Goal: Participate in discussion: Engage in conversation with other users on a specific topic

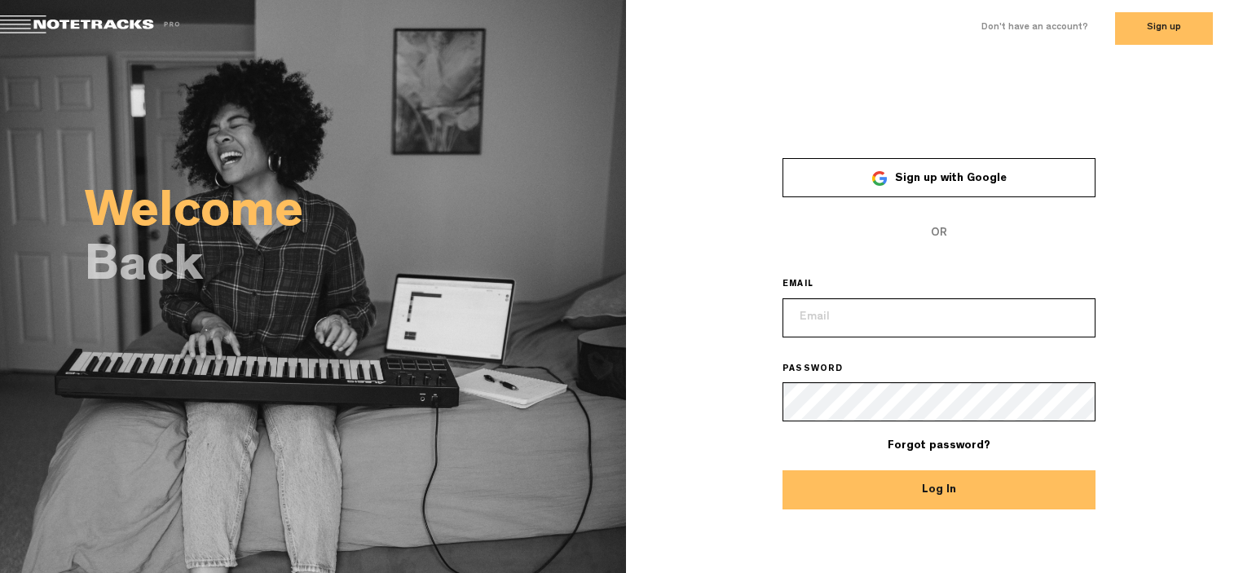
click at [996, 187] on link "Sign up with Google" at bounding box center [939, 177] width 313 height 39
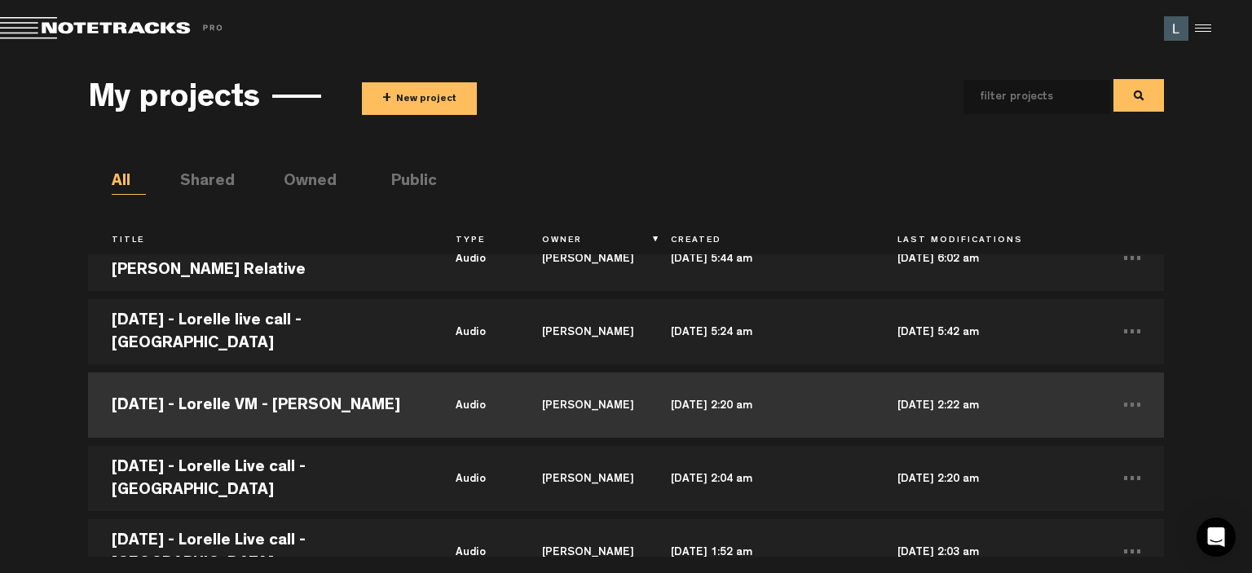
scroll to position [82, 0]
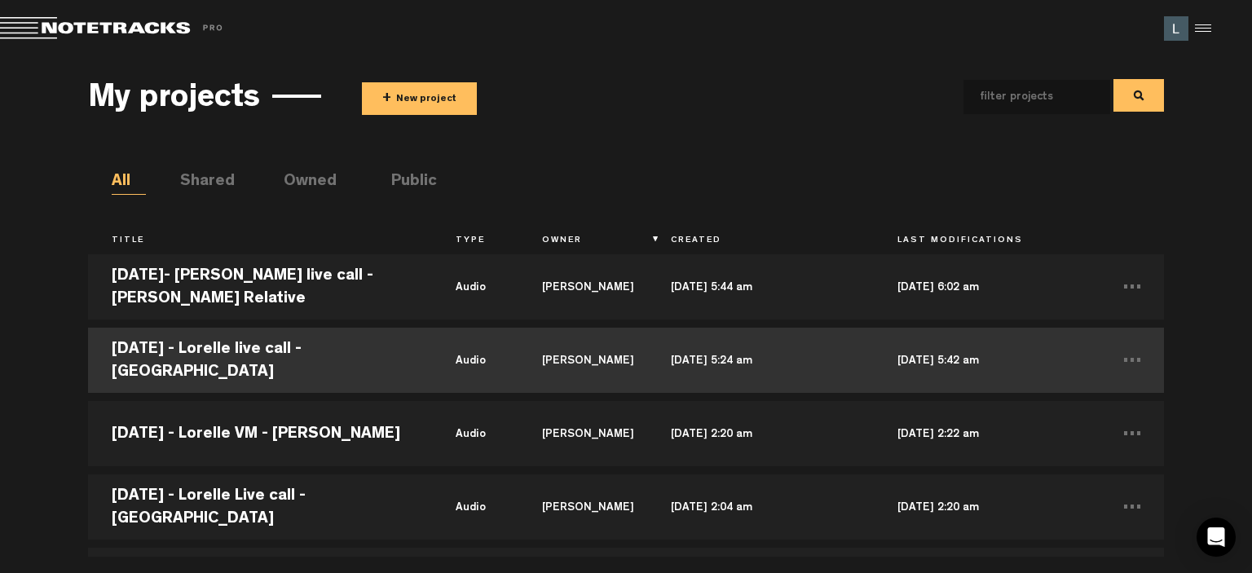
click at [817, 360] on td "[DATE] 5:24 am" at bounding box center [760, 360] width 226 height 73
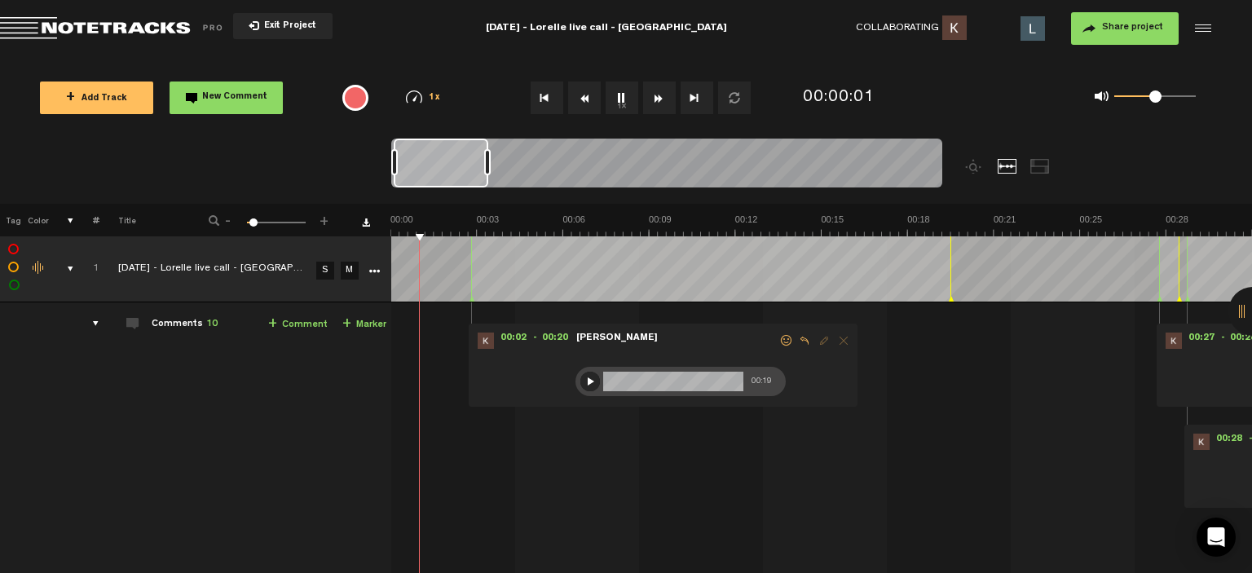
click at [788, 338] on span at bounding box center [787, 340] width 16 height 11
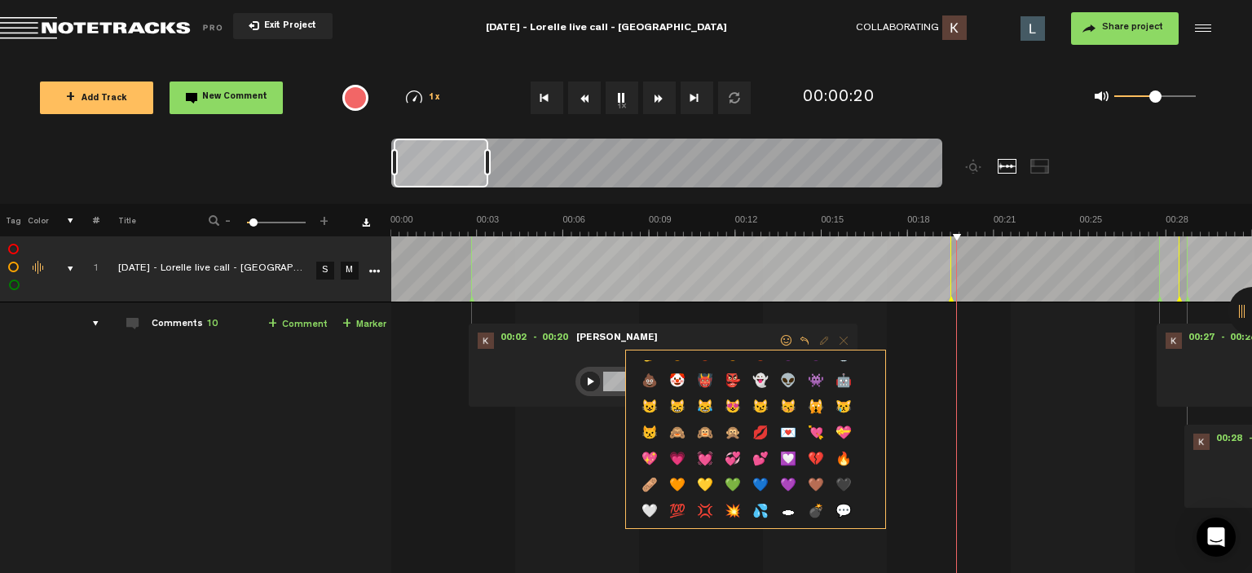
scroll to position [489, 0]
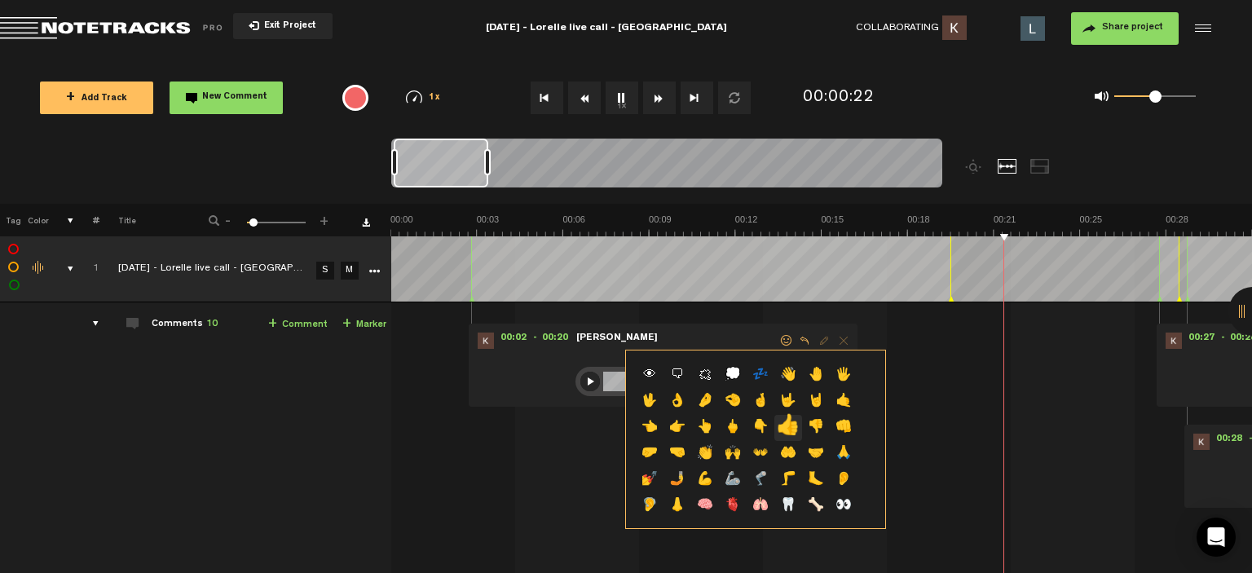
click at [780, 430] on p "👍" at bounding box center [788, 428] width 28 height 26
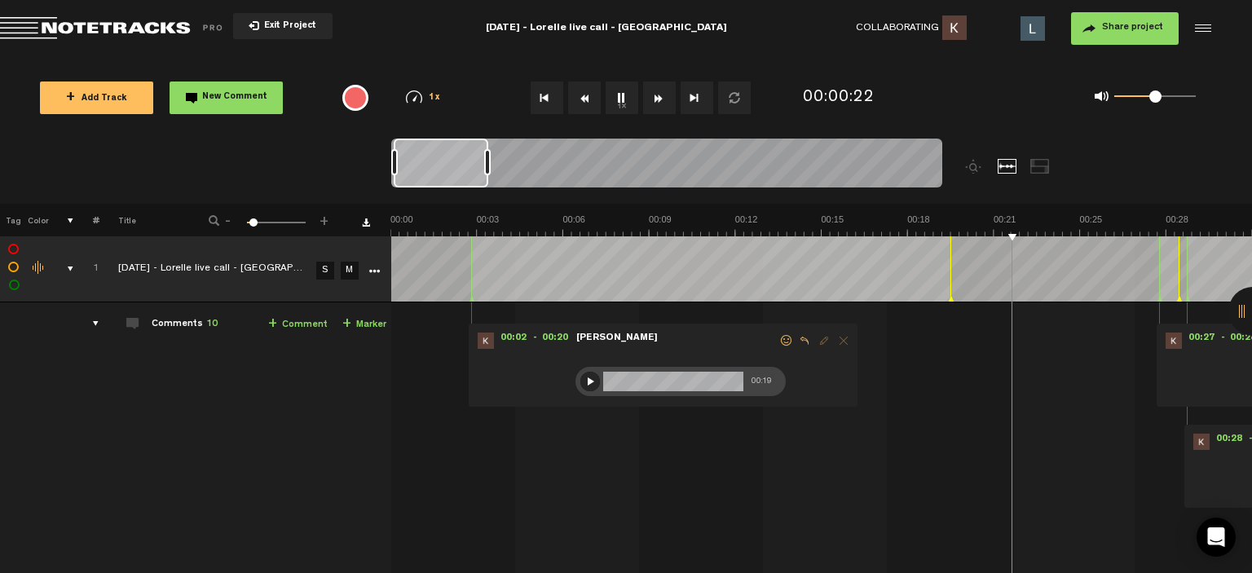
scroll to position [0, 0]
click at [588, 387] on div at bounding box center [590, 382] width 20 height 20
click at [586, 506] on div "00:02 - 00:20 • [PERSON_NAME]: "" [PERSON_NAME] 00:07 👍 1 00:27 - 00:28 • [PERS…" at bounding box center [822, 555] width 859 height 481
click at [639, 519] on div "00:02 - 00:20 • [PERSON_NAME]: "" [PERSON_NAME] 00:12 👍 1 00:27 - 00:28 • [PERS…" at bounding box center [822, 555] width 859 height 481
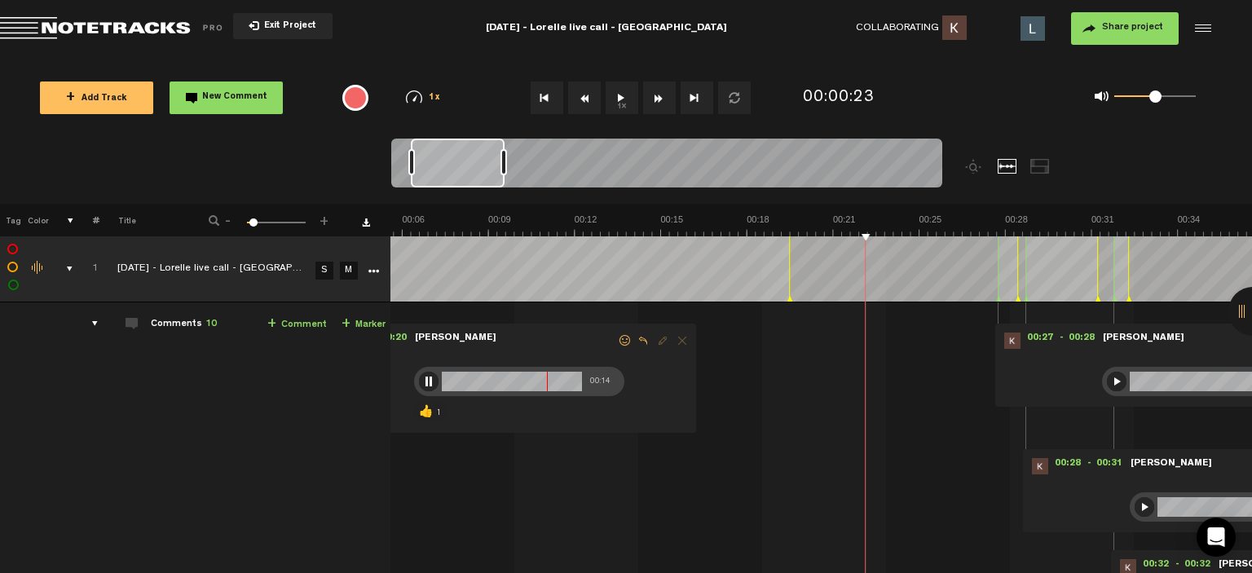
scroll to position [0, 160]
drag, startPoint x: 470, startPoint y: 158, endPoint x: 487, endPoint y: 159, distance: 17.1
click at [487, 159] on div at bounding box center [458, 163] width 94 height 49
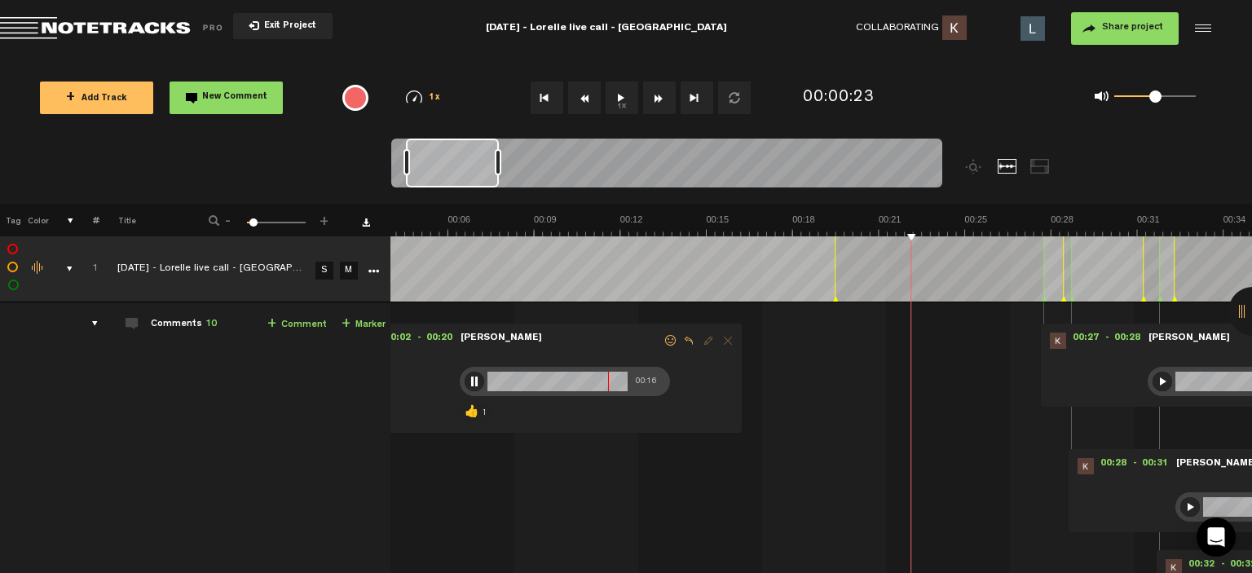
scroll to position [0, 61]
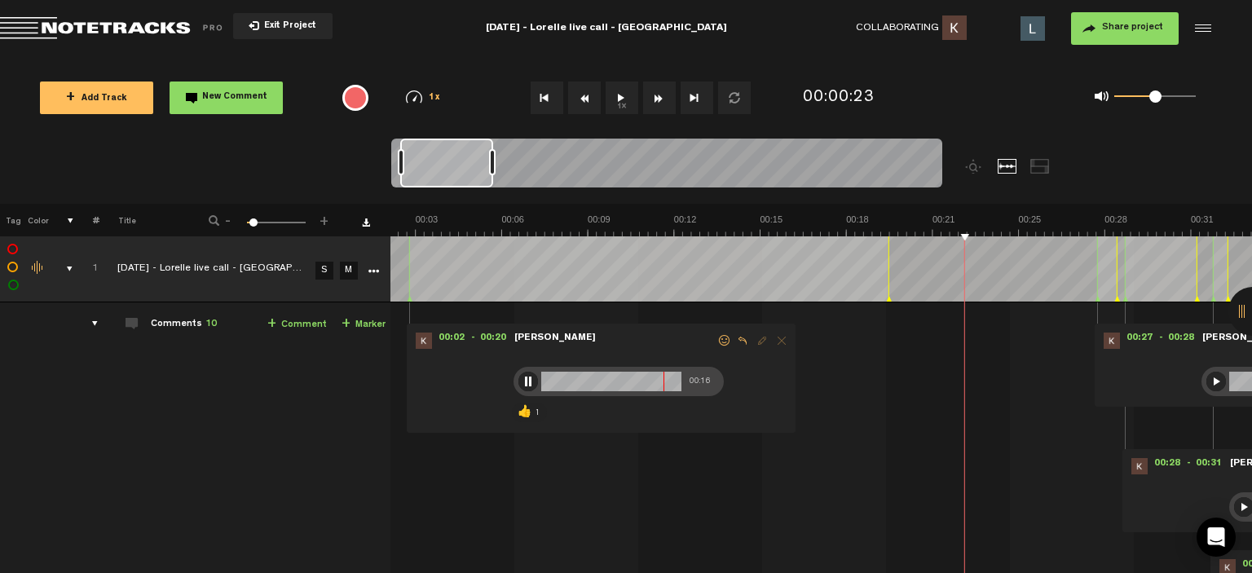
drag, startPoint x: 487, startPoint y: 159, endPoint x: 477, endPoint y: 156, distance: 11.1
click at [477, 156] on div at bounding box center [446, 163] width 93 height 49
click at [717, 338] on span at bounding box center [725, 340] width 16 height 11
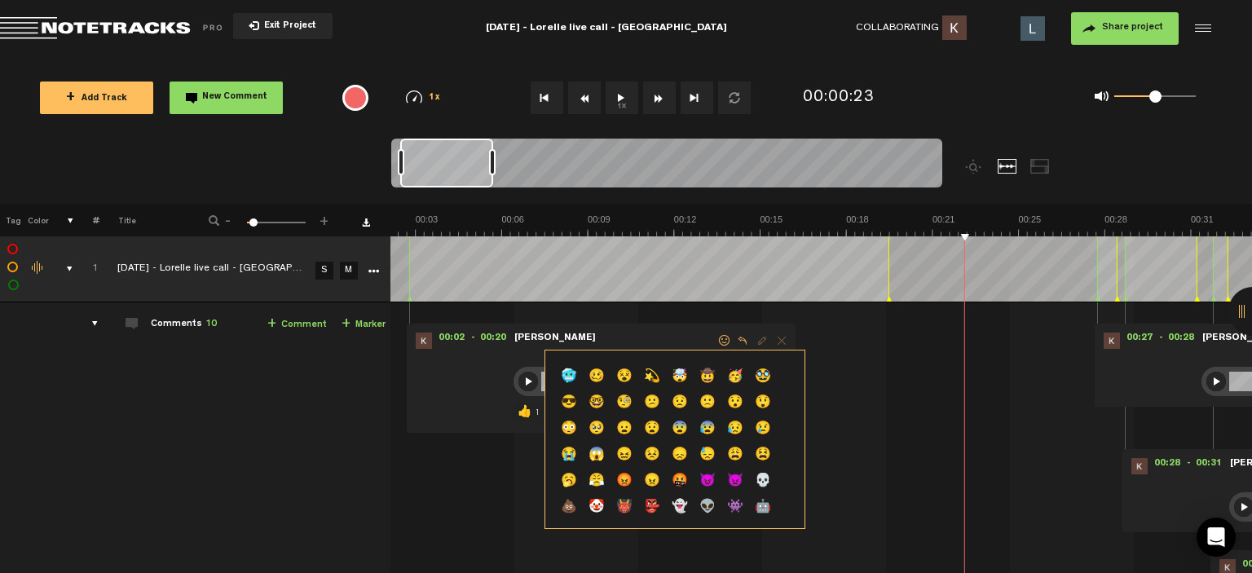
scroll to position [374, 0]
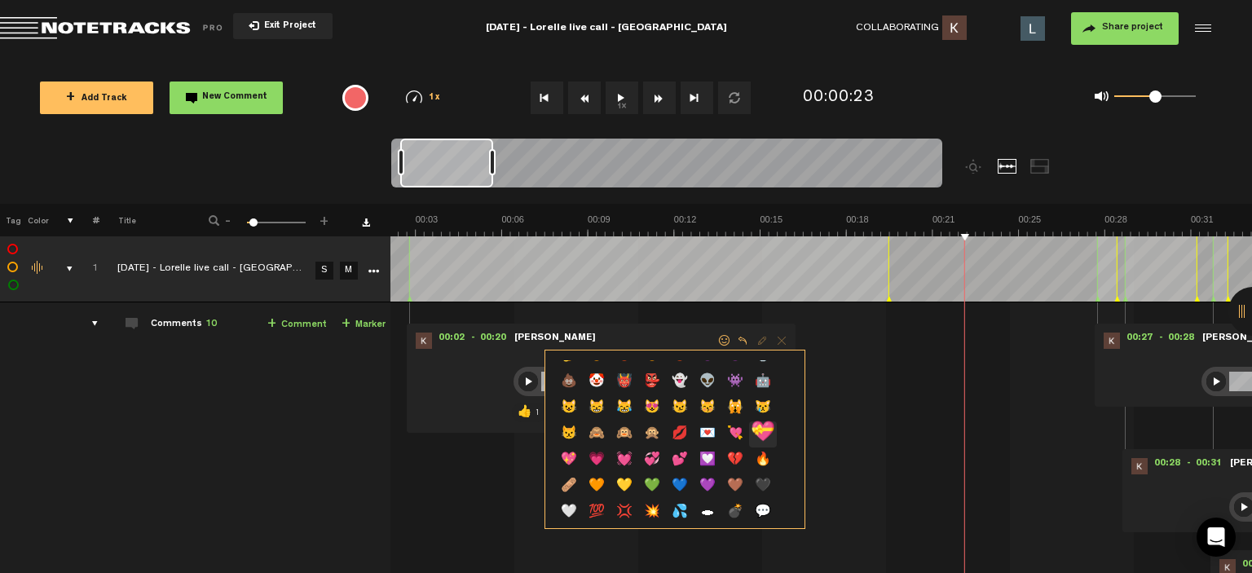
click at [760, 435] on p "💝" at bounding box center [763, 434] width 28 height 26
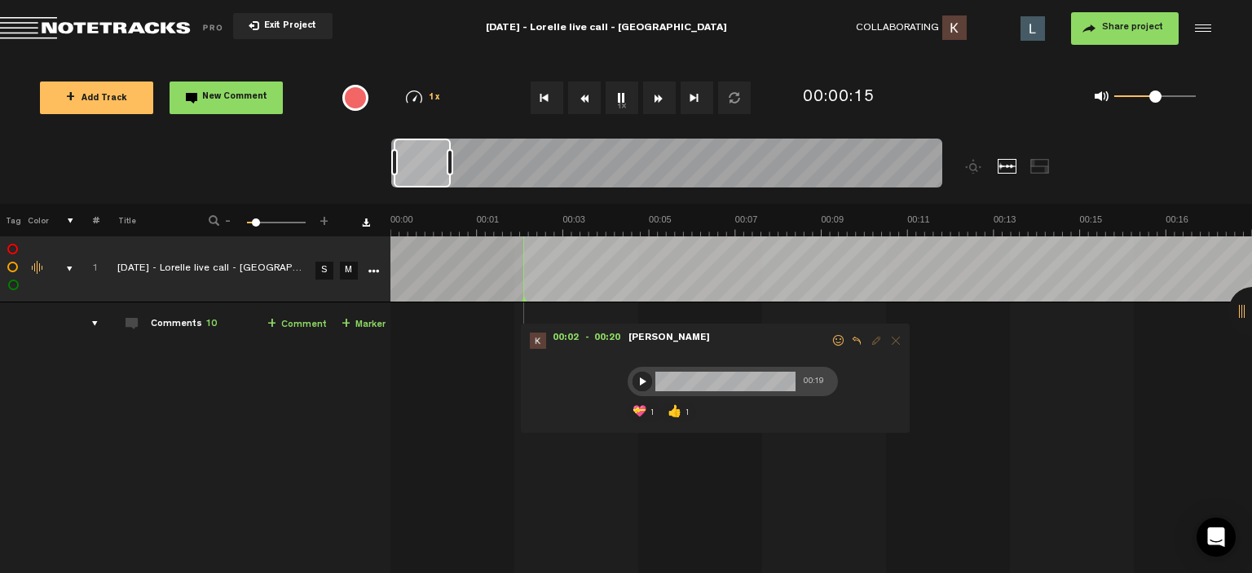
scroll to position [0, 0]
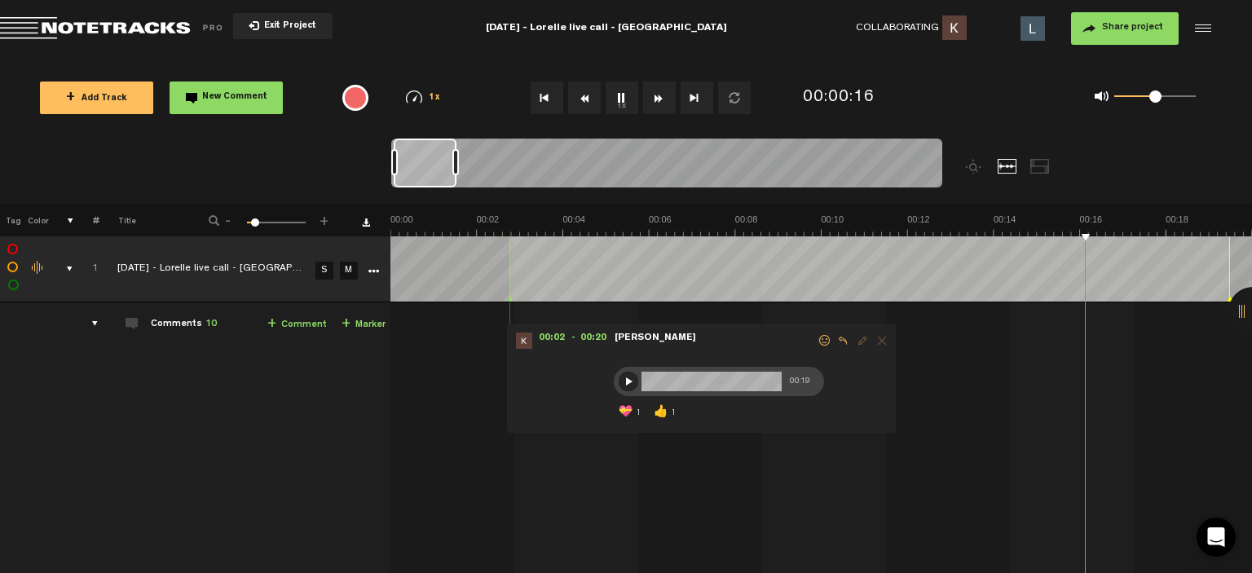
drag, startPoint x: 250, startPoint y: 227, endPoint x: 264, endPoint y: 269, distance: 44.6
click at [254, 225] on span at bounding box center [255, 222] width 8 height 8
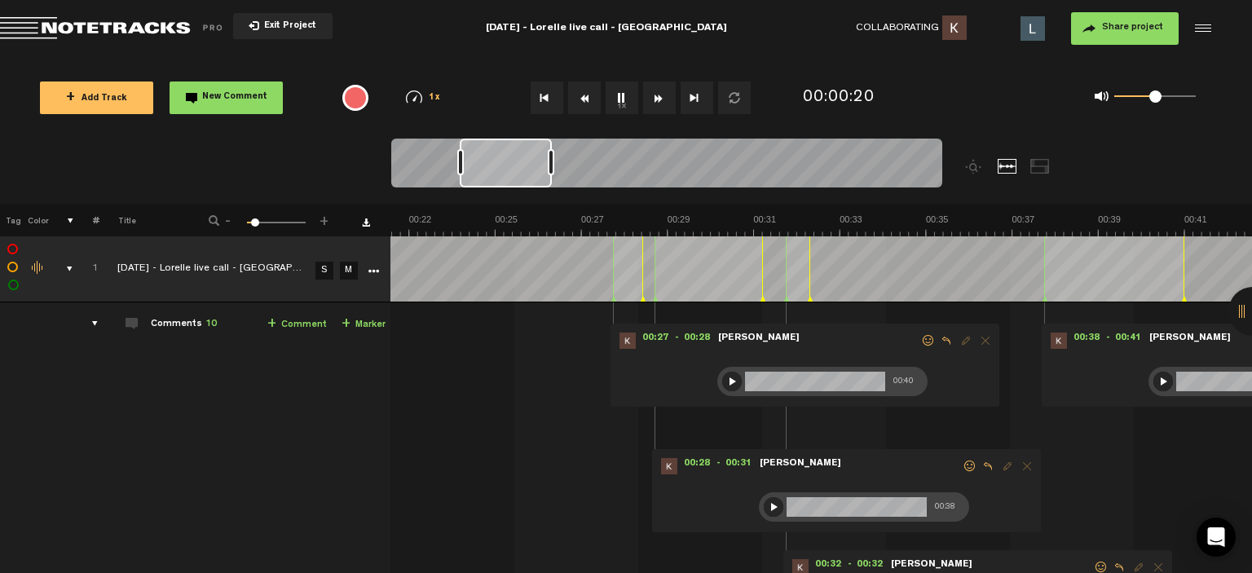
scroll to position [0, 753]
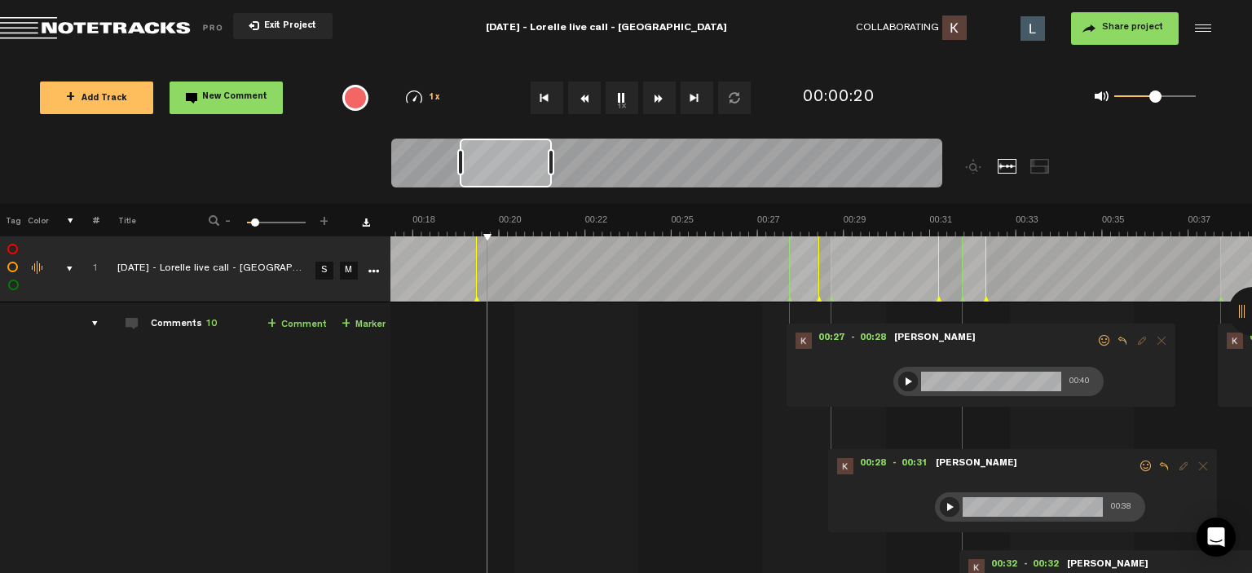
drag, startPoint x: 457, startPoint y: 173, endPoint x: 490, endPoint y: 182, distance: 34.6
click at [490, 182] on div at bounding box center [506, 163] width 92 height 49
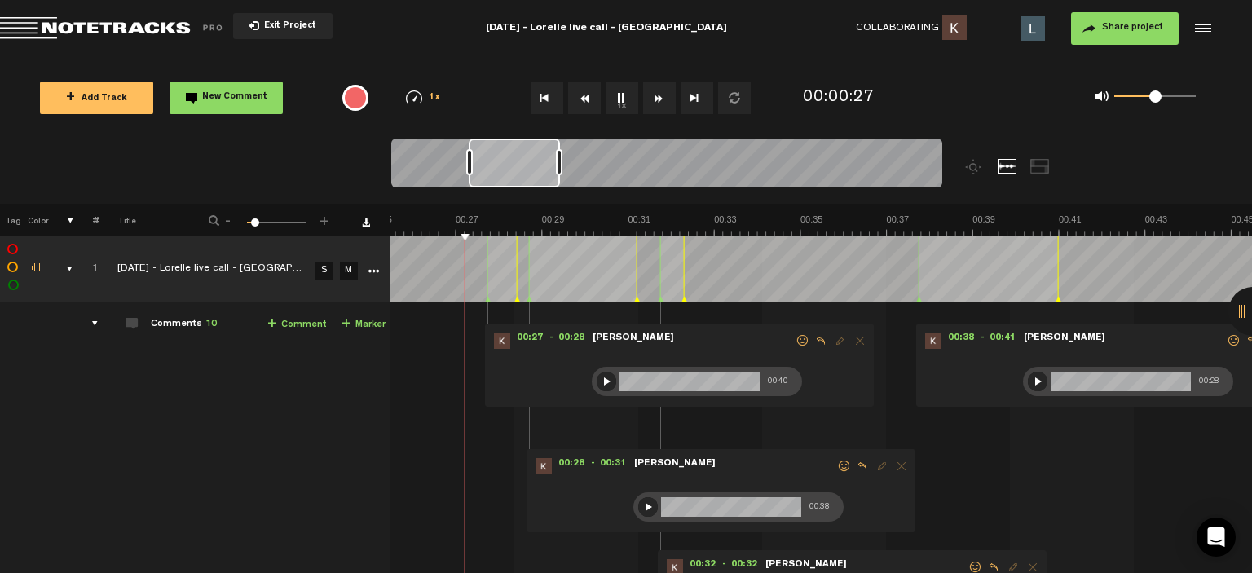
scroll to position [0, 1055]
click at [523, 175] on div at bounding box center [514, 163] width 91 height 49
click at [638, 513] on div at bounding box center [648, 507] width 20 height 20
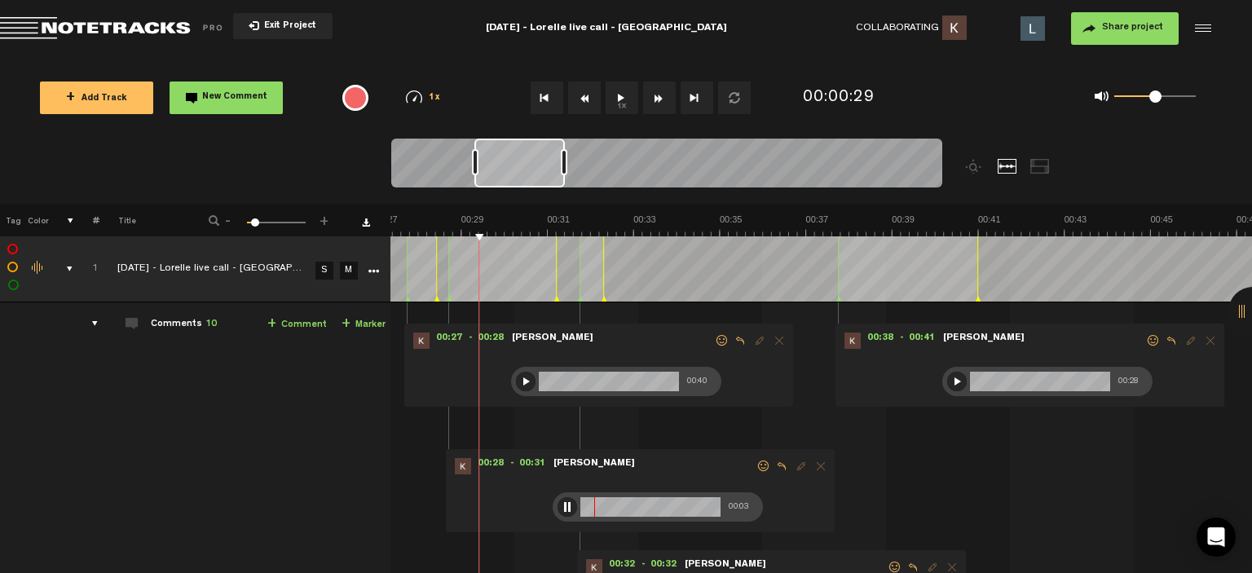
click at [515, 164] on div at bounding box center [519, 163] width 90 height 49
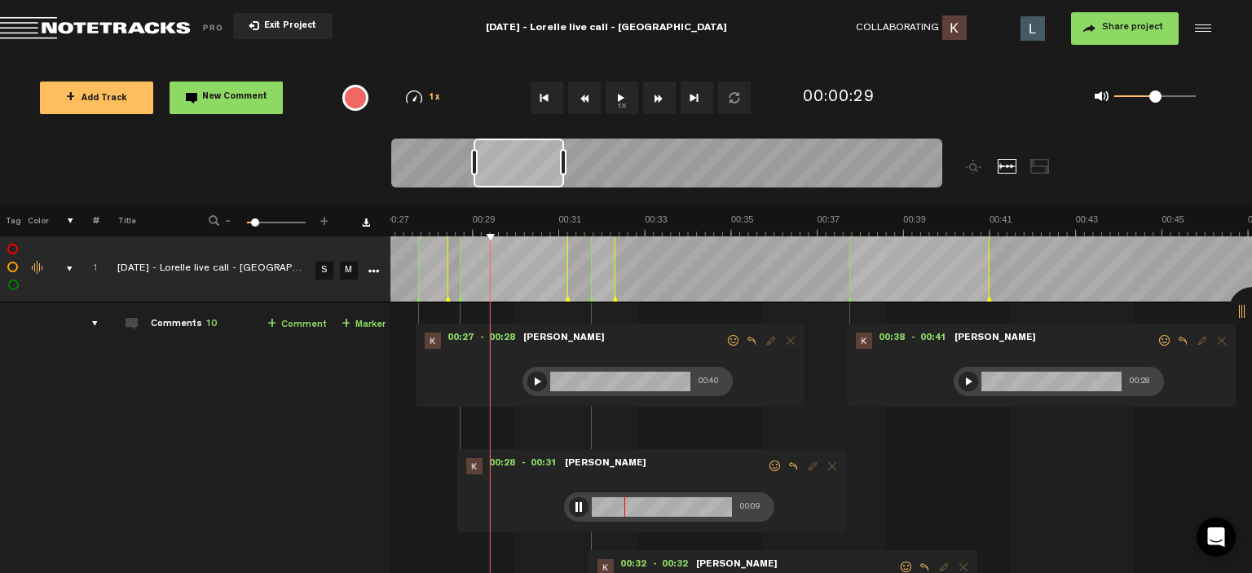
click at [767, 466] on span at bounding box center [775, 466] width 16 height 11
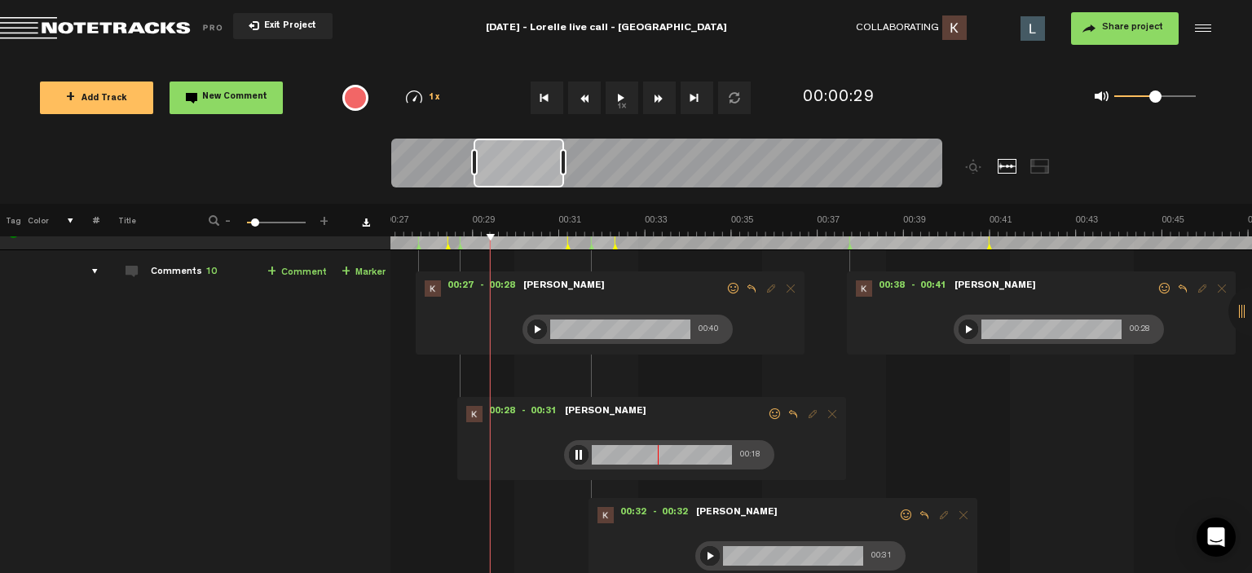
scroll to position [82, 12]
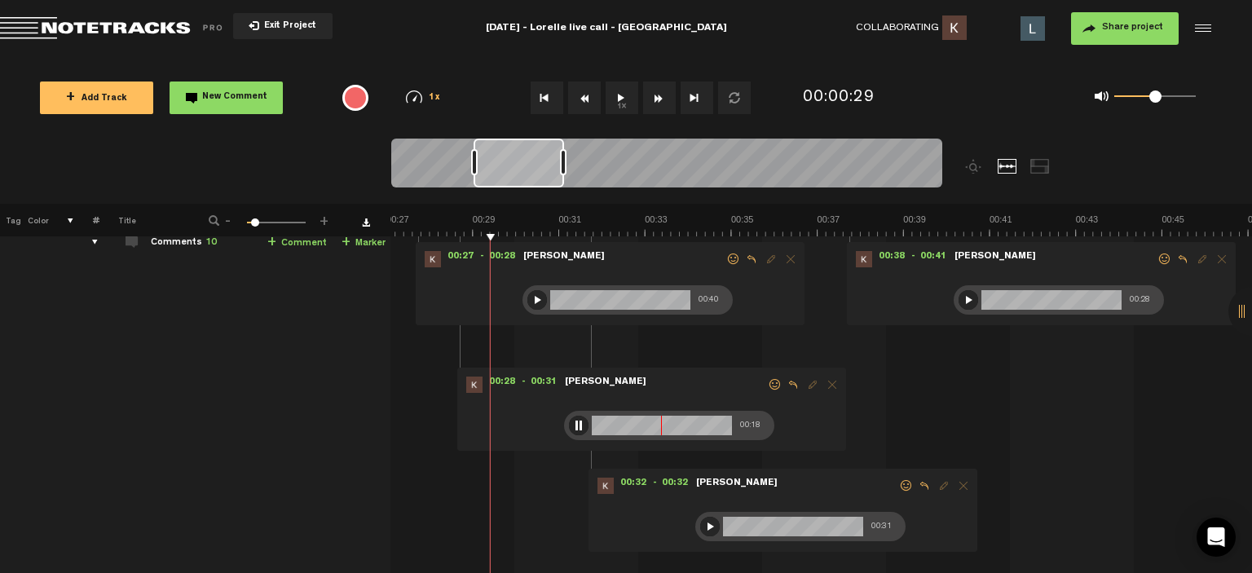
click at [767, 382] on span at bounding box center [775, 384] width 16 height 11
click at [767, 386] on span at bounding box center [775, 384] width 16 height 11
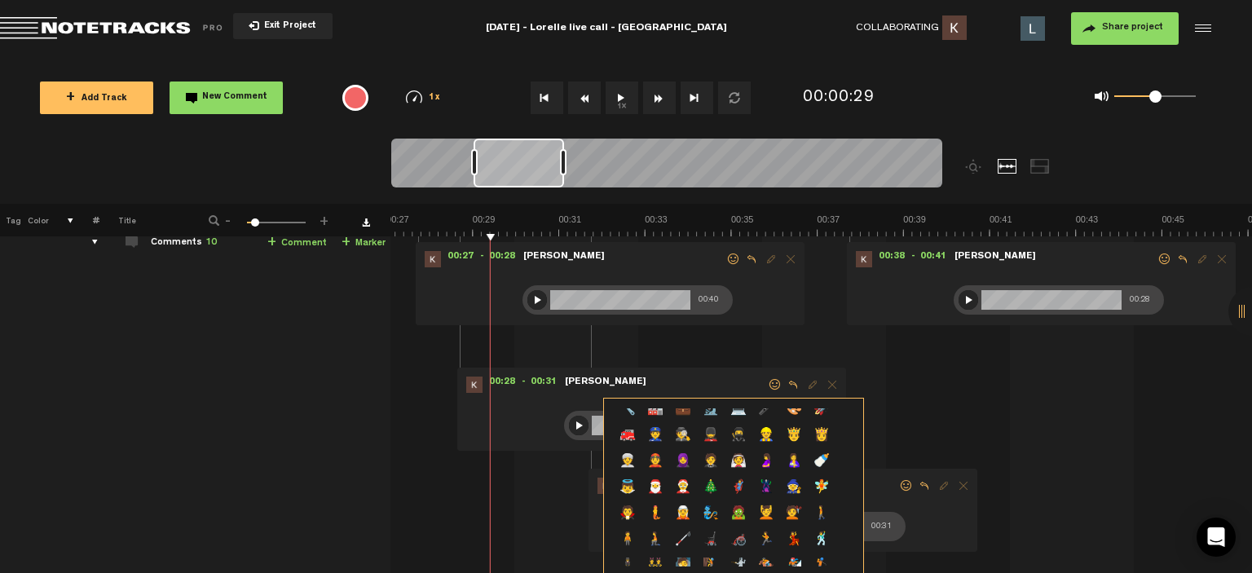
scroll to position [567, 0]
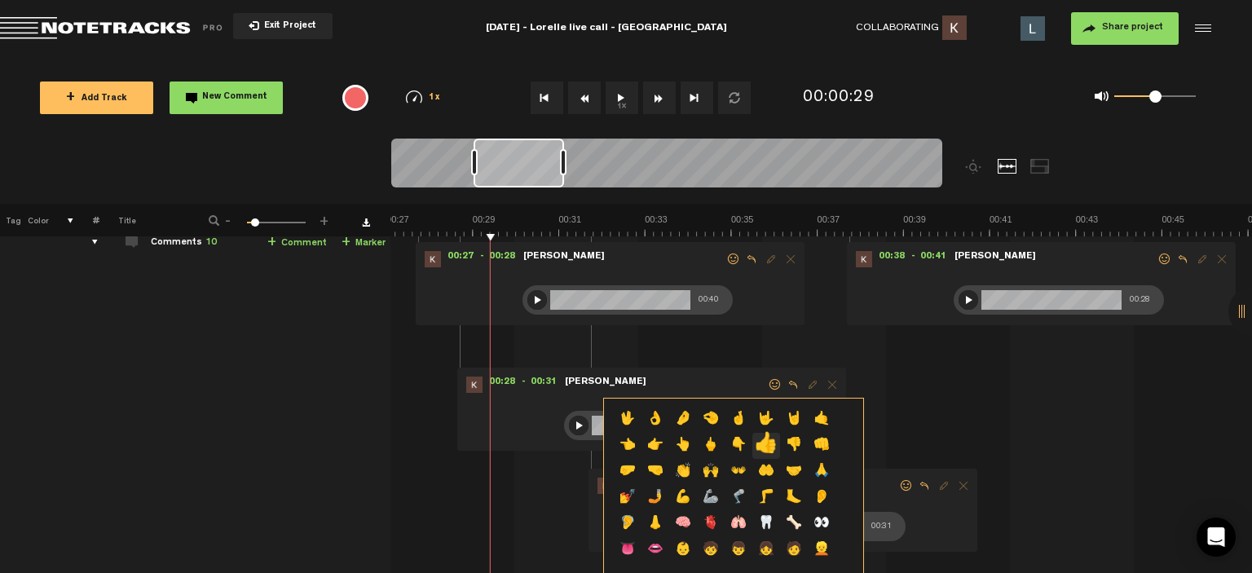
click at [763, 449] on p "👍" at bounding box center [766, 446] width 28 height 26
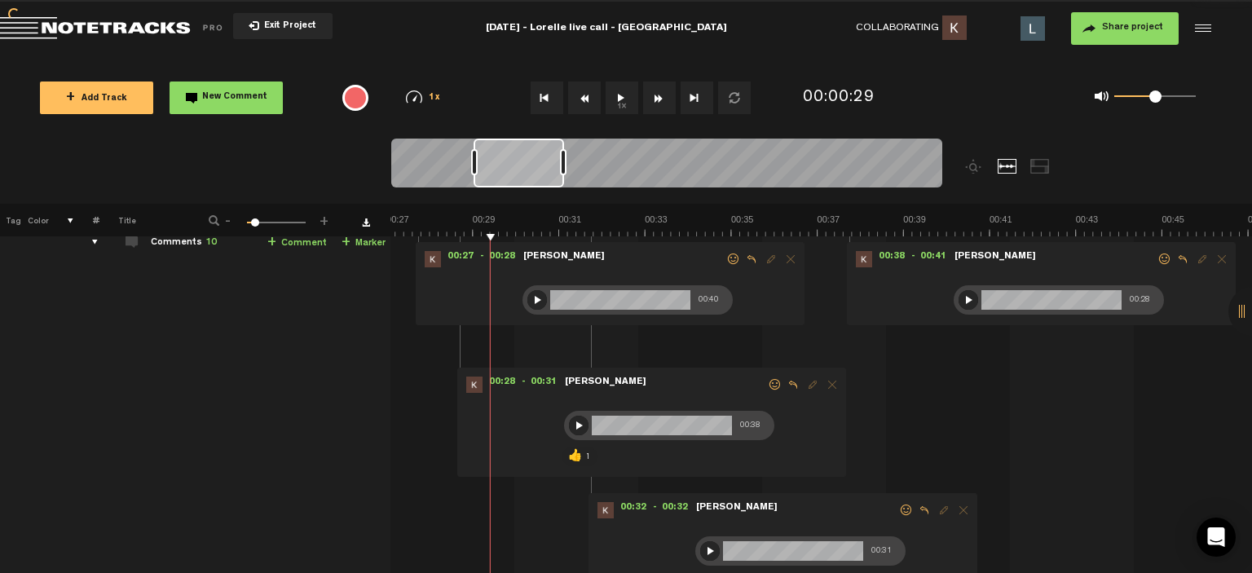
click at [528, 305] on div at bounding box center [537, 300] width 20 height 20
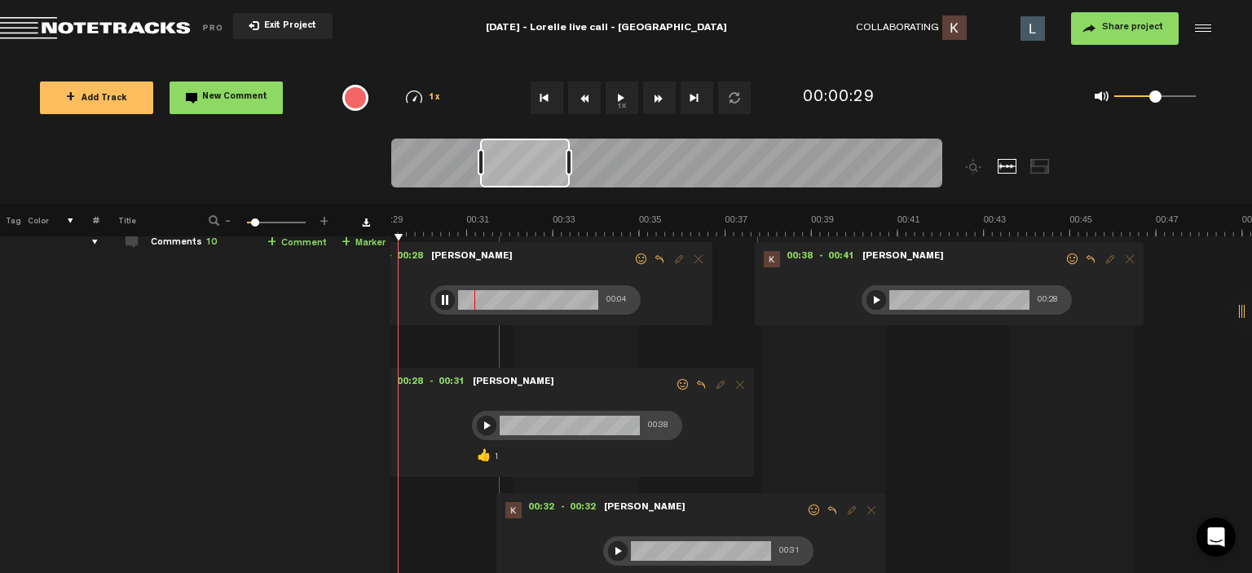
click at [545, 174] on div at bounding box center [525, 163] width 90 height 49
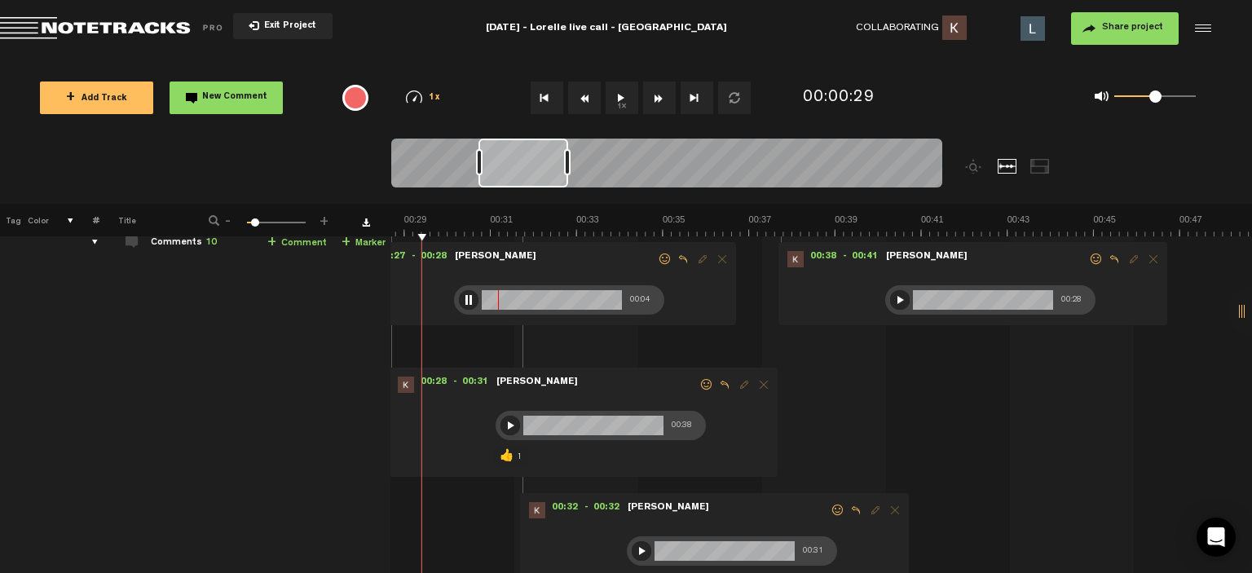
scroll to position [0, 1193]
click at [642, 258] on form at bounding box center [555, 266] width 204 height 31
click at [657, 258] on span at bounding box center [665, 259] width 16 height 11
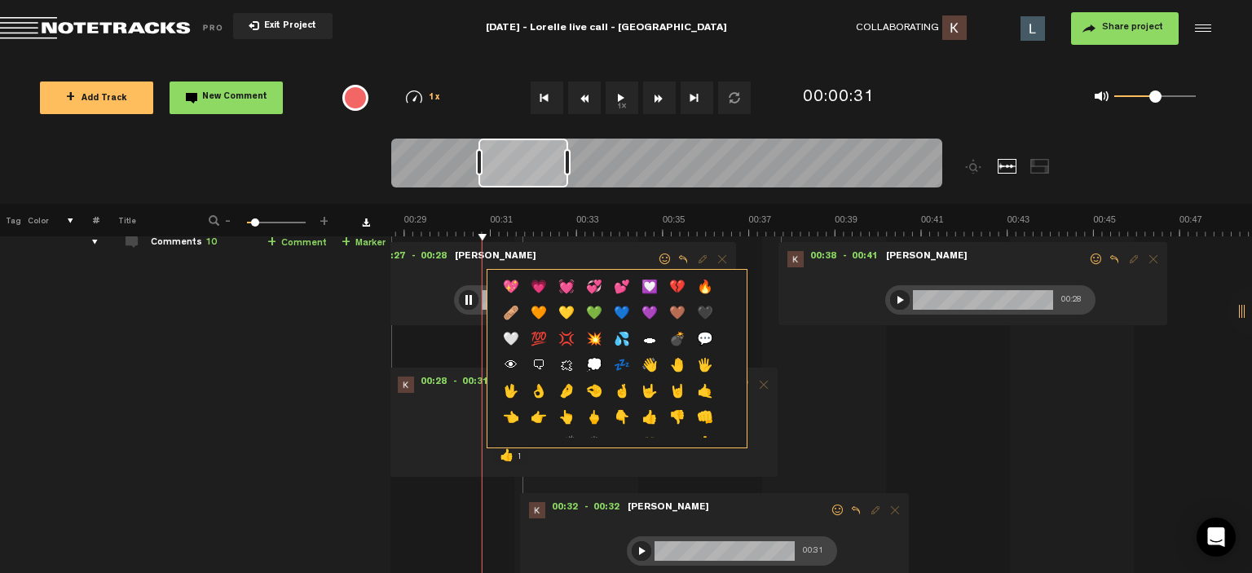
scroll to position [567, 0]
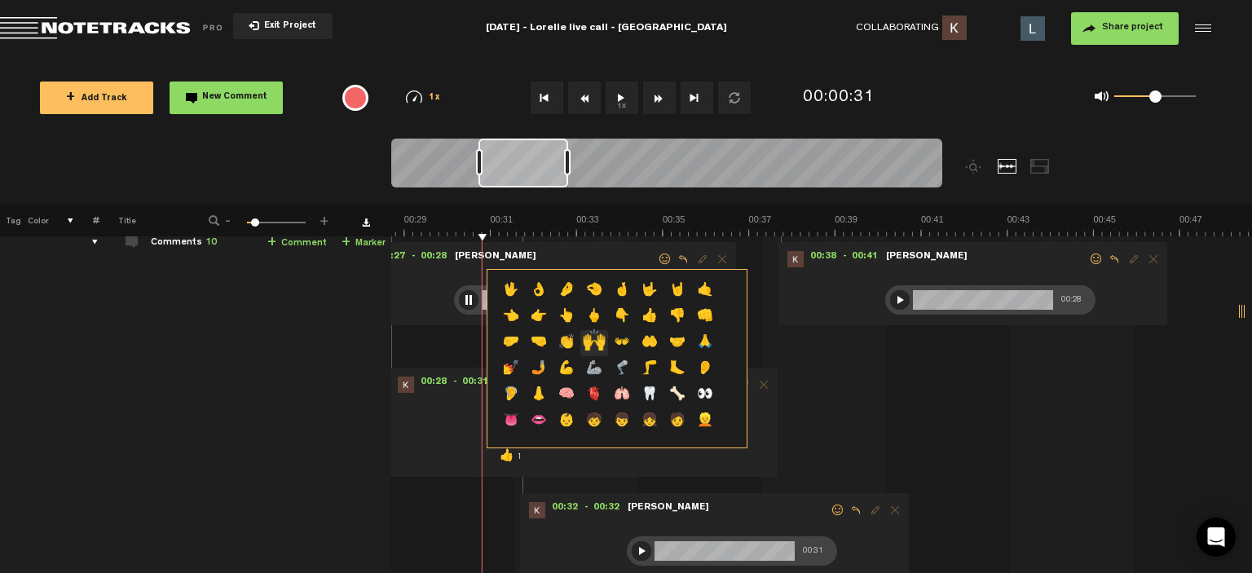
click at [589, 350] on p "🙌" at bounding box center [594, 343] width 28 height 26
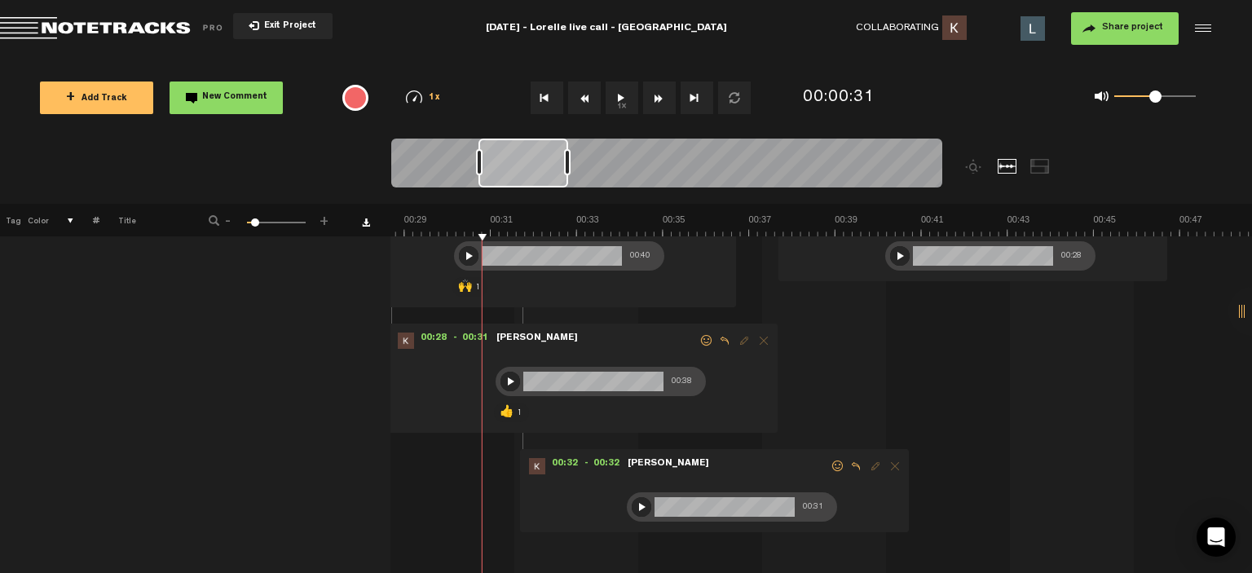
scroll to position [163, 12]
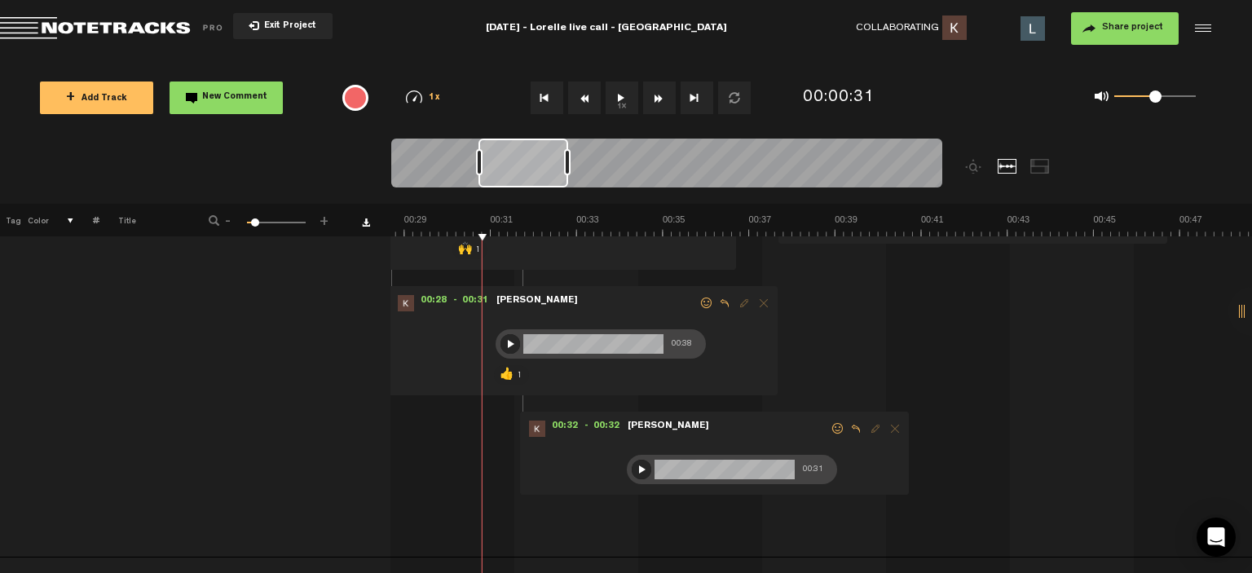
click at [633, 469] on div at bounding box center [642, 470] width 20 height 20
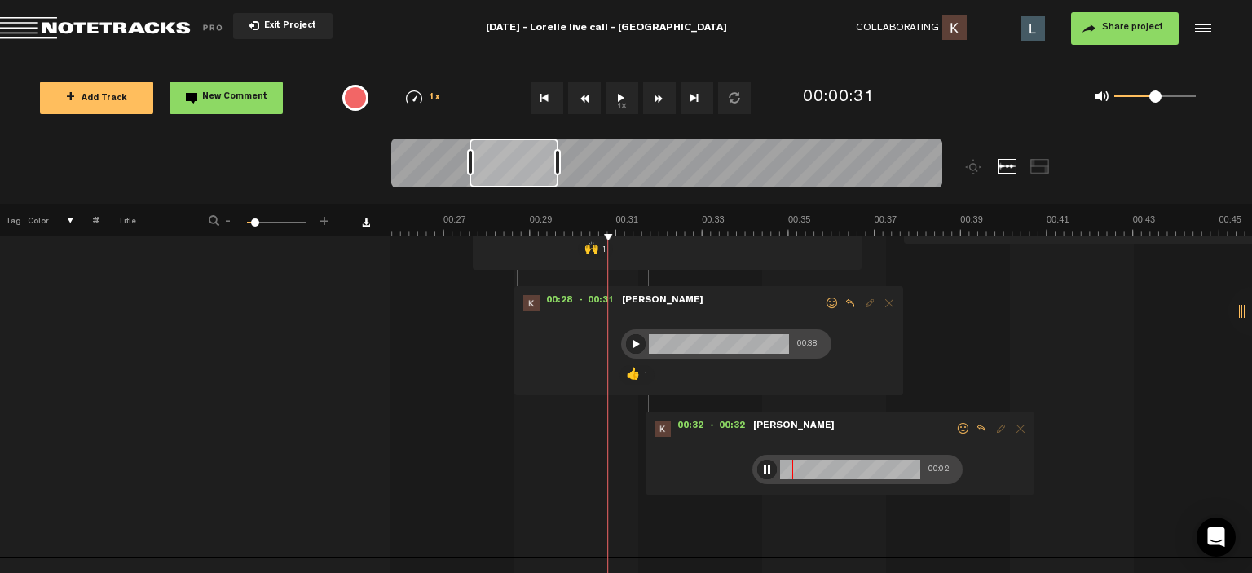
drag, startPoint x: 559, startPoint y: 160, endPoint x: 550, endPoint y: 175, distance: 17.9
click at [550, 175] on div at bounding box center [514, 163] width 89 height 49
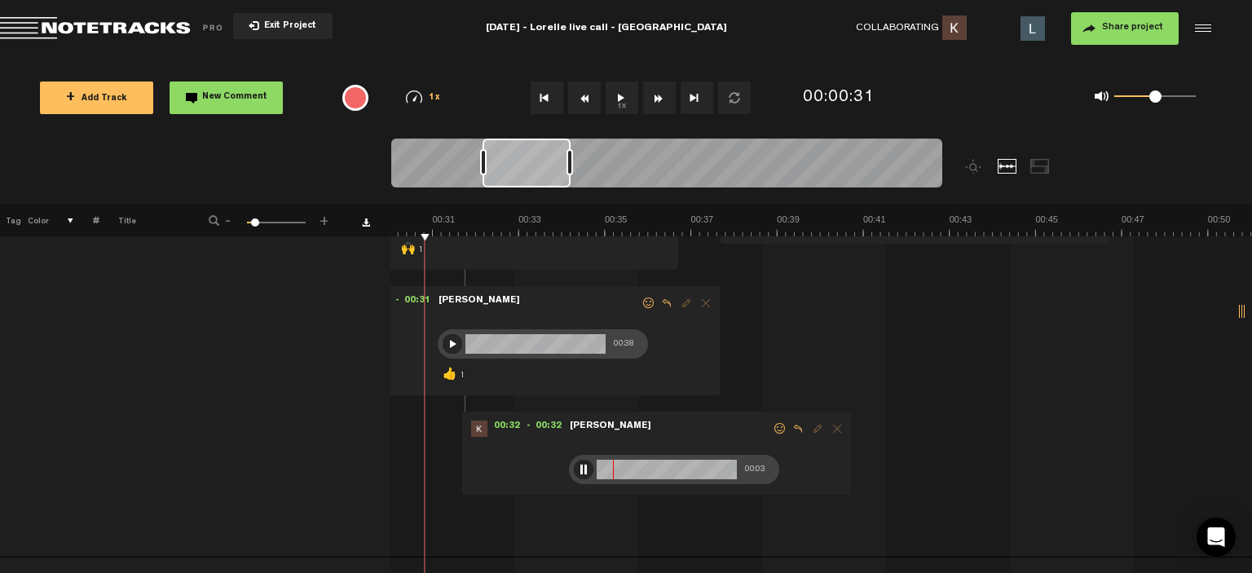
drag, startPoint x: 550, startPoint y: 175, endPoint x: 563, endPoint y: 182, distance: 14.6
click at [563, 182] on div at bounding box center [527, 163] width 88 height 49
drag, startPoint x: 424, startPoint y: 237, endPoint x: 446, endPoint y: 247, distance: 24.1
click at [446, 247] on div "🙌 1" at bounding box center [505, 243] width 235 height 15
drag, startPoint x: 424, startPoint y: 233, endPoint x: 517, endPoint y: 234, distance: 92.9
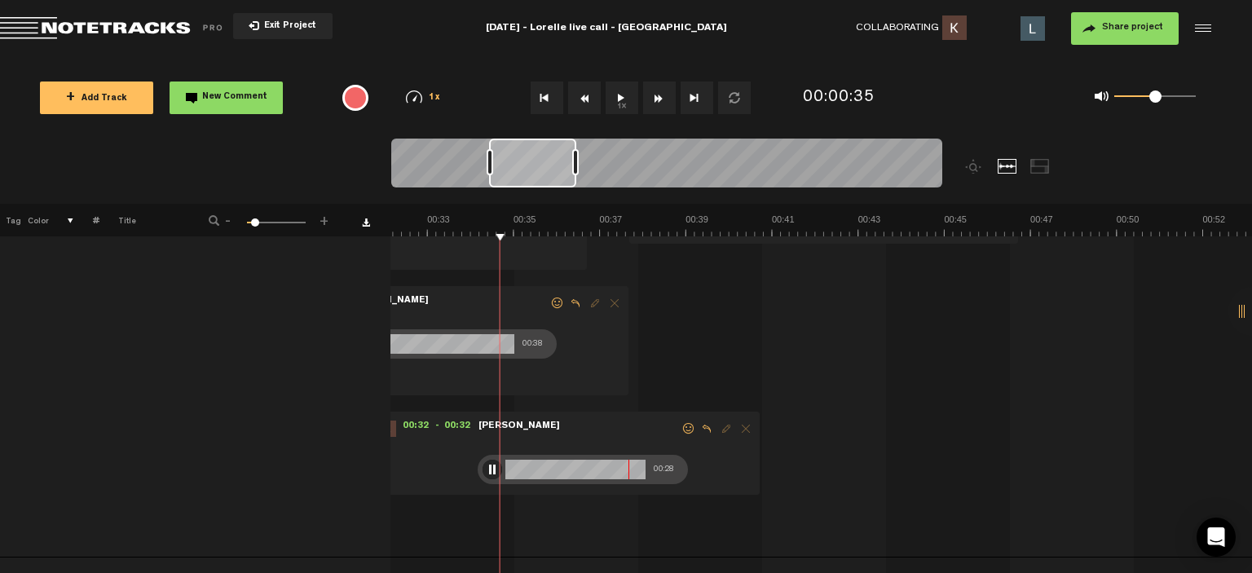
scroll to position [0, 1227]
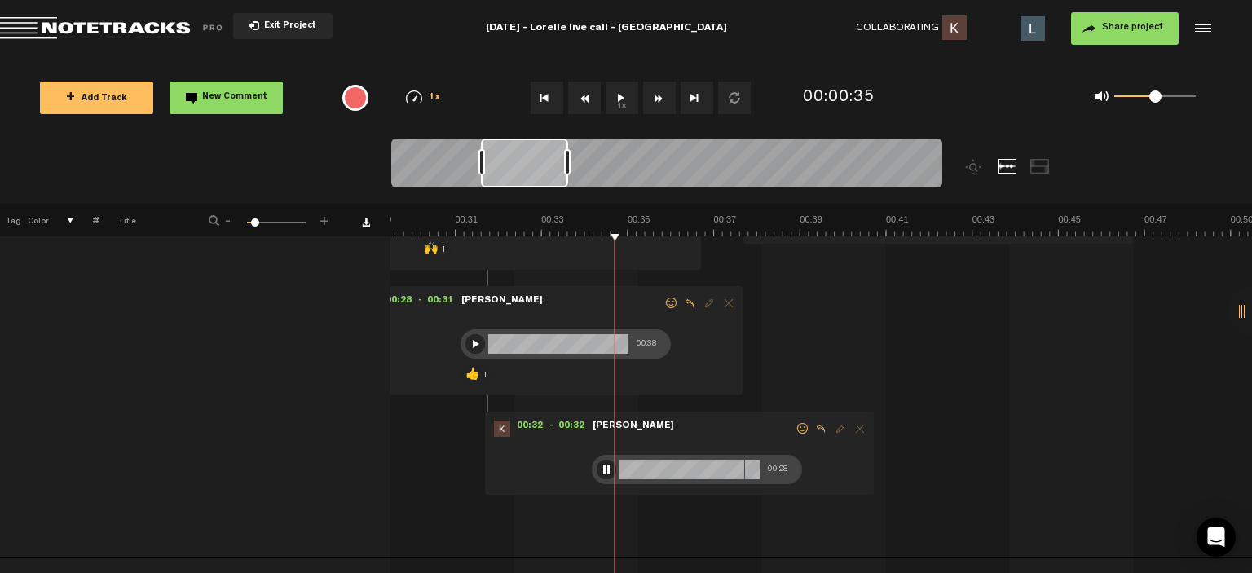
drag, startPoint x: 554, startPoint y: 175, endPoint x: 553, endPoint y: 211, distance: 35.9
click at [553, 57] on div "Loading... 100% + Add Track New Comment 1x 0.25x 0.5x 0.75x 1x 1.25x 1.5x 1.75x…" at bounding box center [626, 57] width 1252 height 0
click at [795, 432] on span at bounding box center [803, 428] width 16 height 11
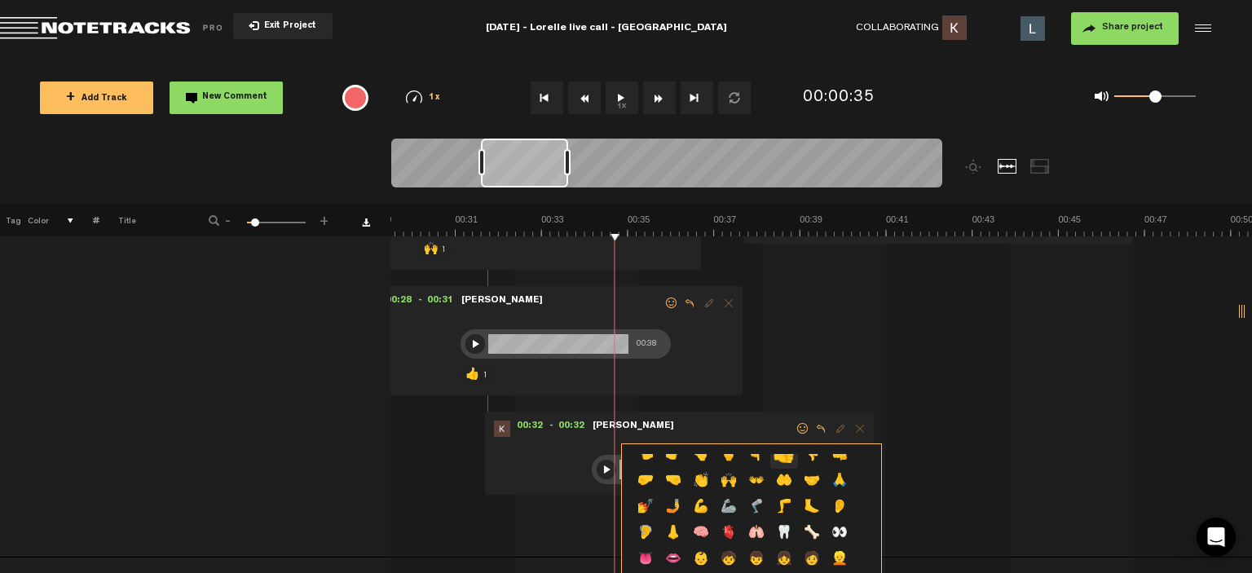
scroll to position [567, 0]
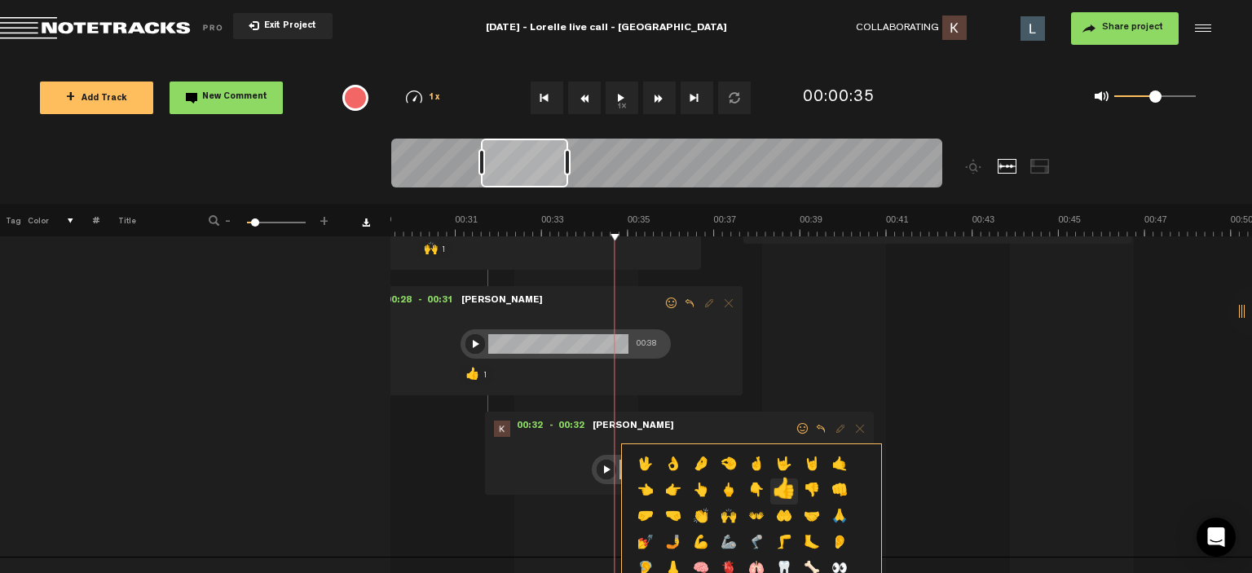
click at [785, 498] on p "👍" at bounding box center [784, 492] width 28 height 26
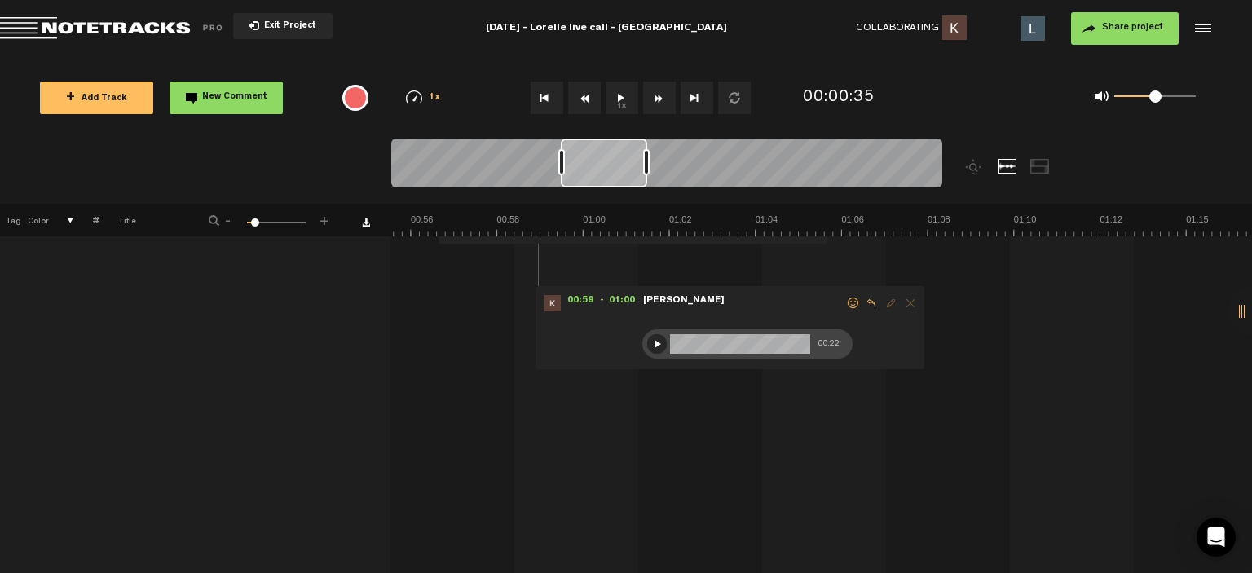
scroll to position [0, 2397]
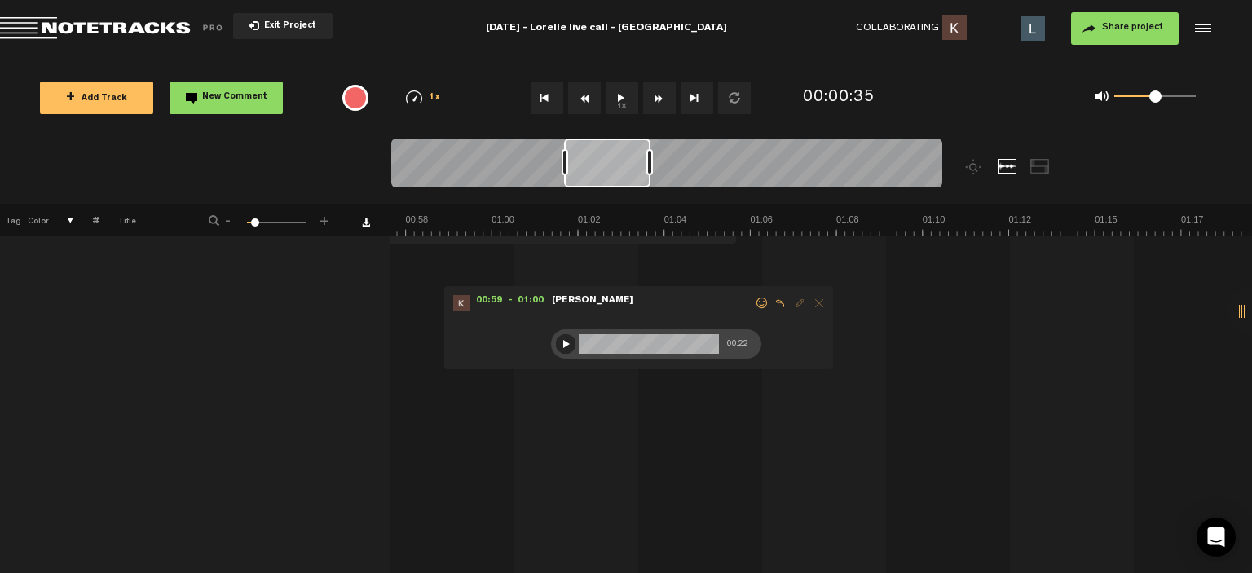
drag, startPoint x: 597, startPoint y: 169, endPoint x: 631, endPoint y: 180, distance: 36.1
click at [631, 180] on div at bounding box center [607, 163] width 86 height 49
drag, startPoint x: 567, startPoint y: 212, endPoint x: 540, endPoint y: 218, distance: 26.7
click at [564, 212] on th at bounding box center [821, 220] width 862 height 33
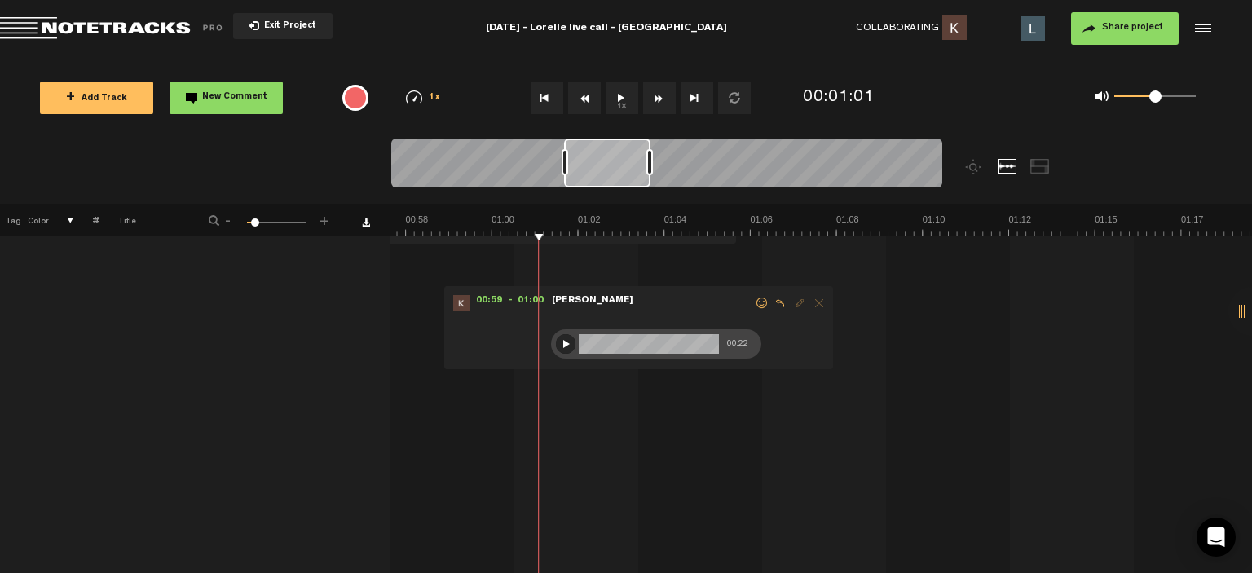
click at [623, 87] on button "1x" at bounding box center [622, 98] width 33 height 33
click at [629, 92] on button "1x" at bounding box center [622, 98] width 33 height 33
click at [556, 340] on div at bounding box center [566, 344] width 20 height 20
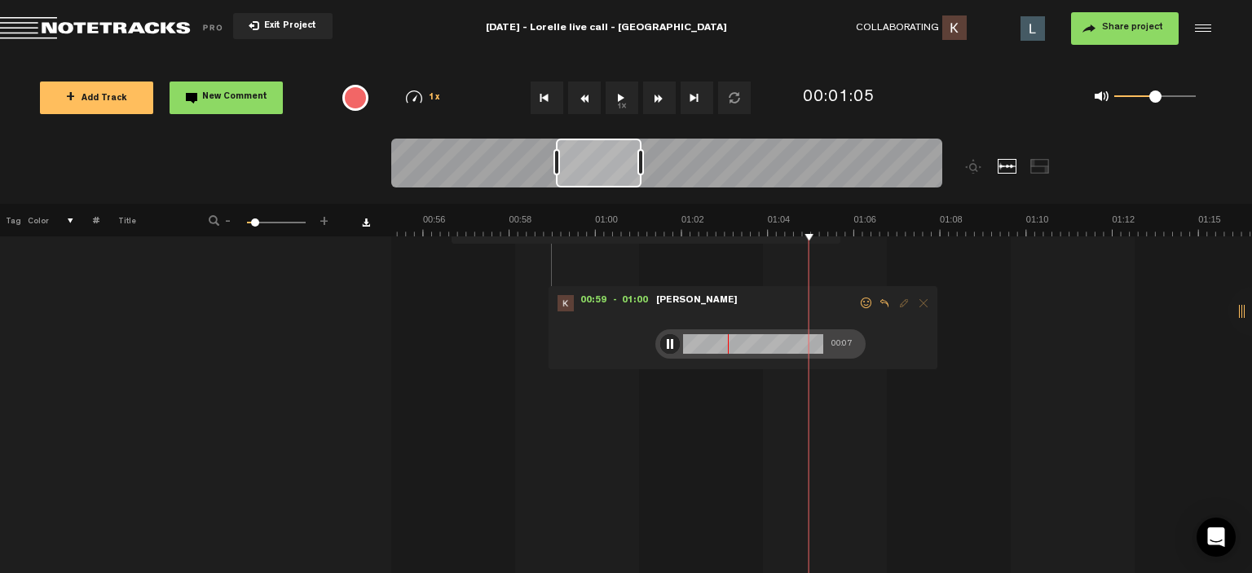
scroll to position [0, 2271]
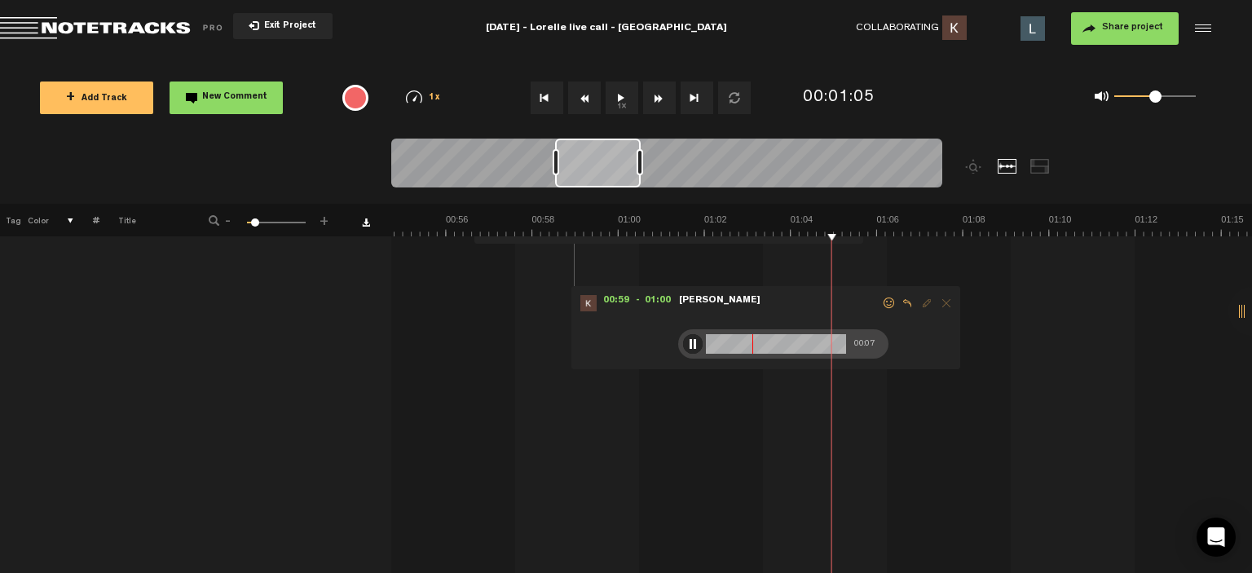
drag, startPoint x: 579, startPoint y: 161, endPoint x: 570, endPoint y: 161, distance: 9.0
click at [570, 161] on div at bounding box center [598, 163] width 86 height 49
drag, startPoint x: 606, startPoint y: 223, endPoint x: 590, endPoint y: 227, distance: 16.0
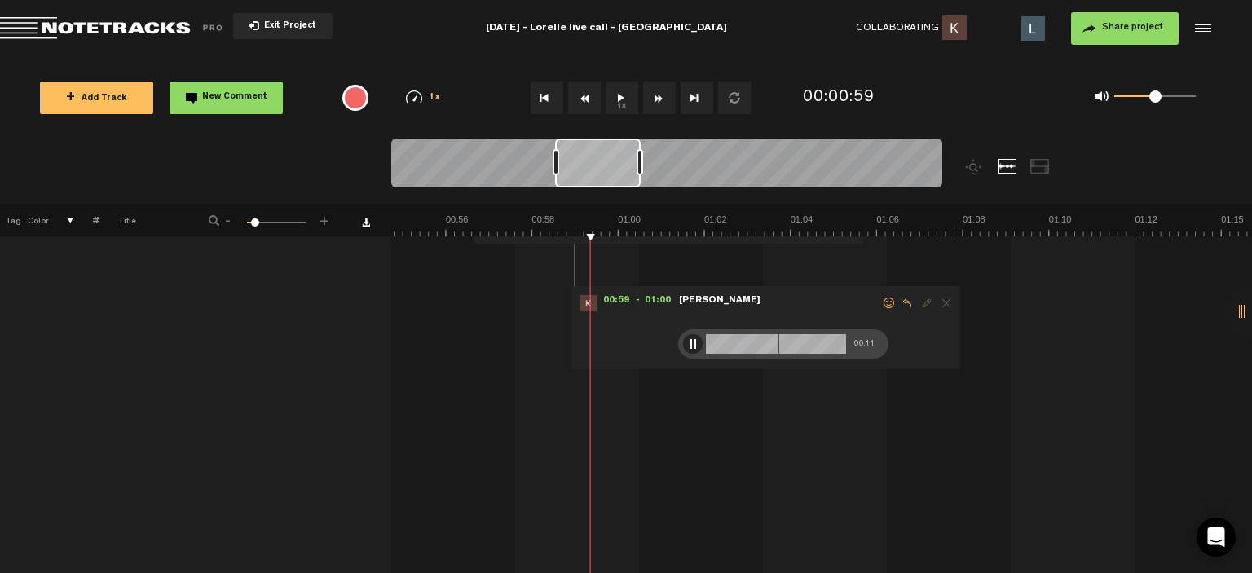
click at [582, 237] on div "00:57 - 00:57 • [PERSON_NAME]: "" [PERSON_NAME] 00:43" at bounding box center [668, 202] width 389 height 83
drag, startPoint x: 591, startPoint y: 234, endPoint x: 576, endPoint y: 236, distance: 15.6
click at [574, 236] on div "+ New drawing Tag Color # Title - 1 100 9 + 1 [DATE] - Lorelle live call - Ally…" at bounding box center [626, 411] width 1252 height 740
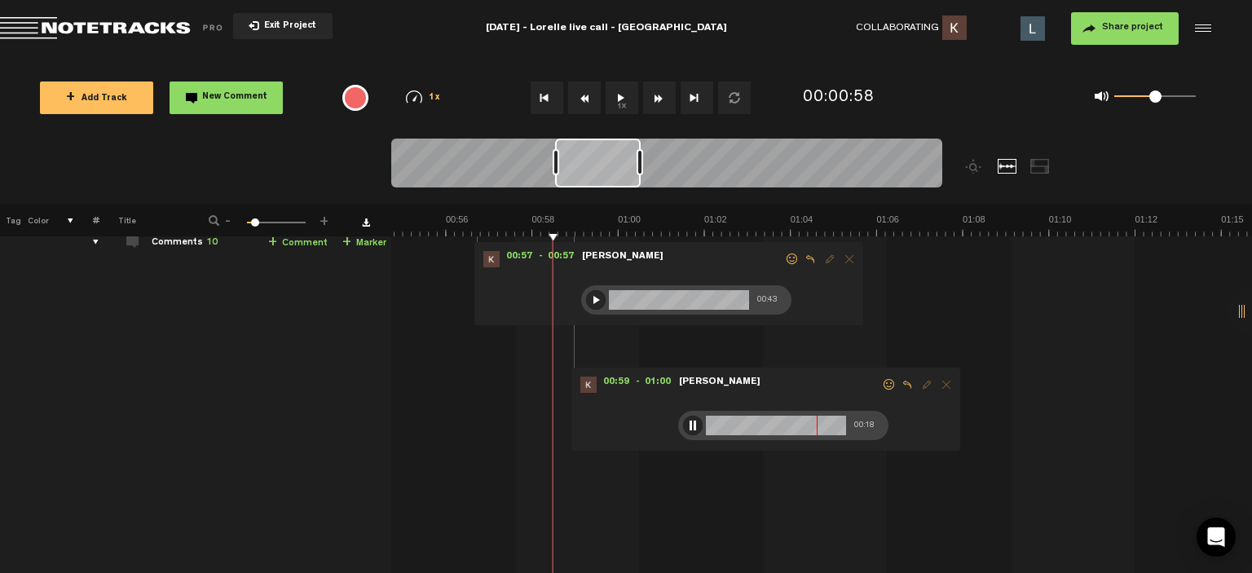
scroll to position [0, 0]
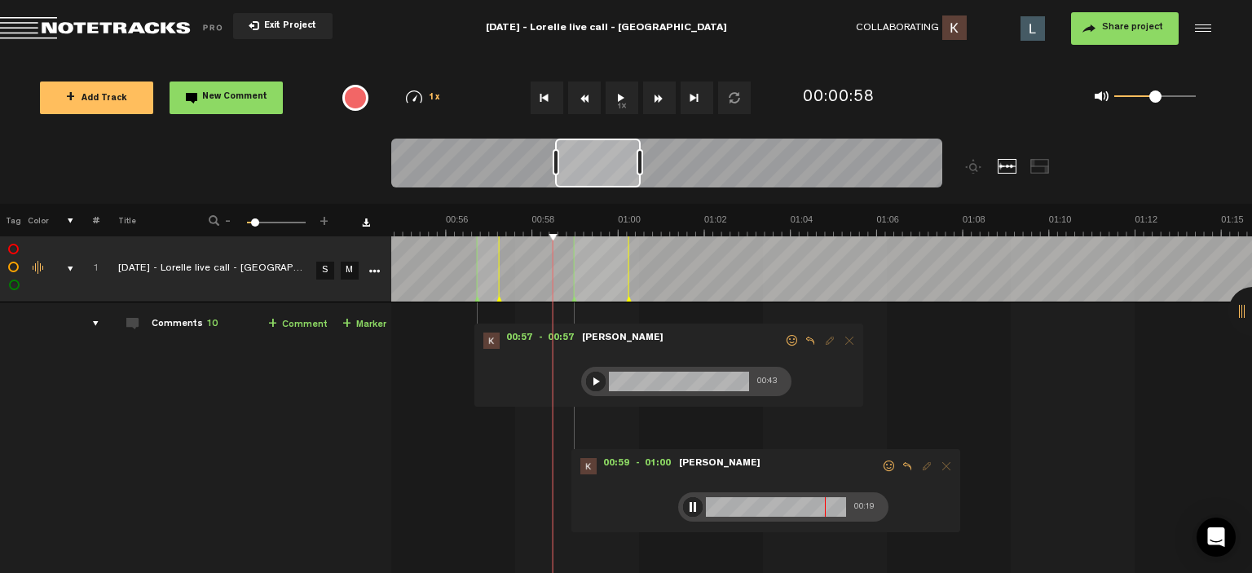
click at [618, 99] on button "1x" at bounding box center [622, 98] width 33 height 33
click at [888, 471] on span at bounding box center [889, 466] width 16 height 11
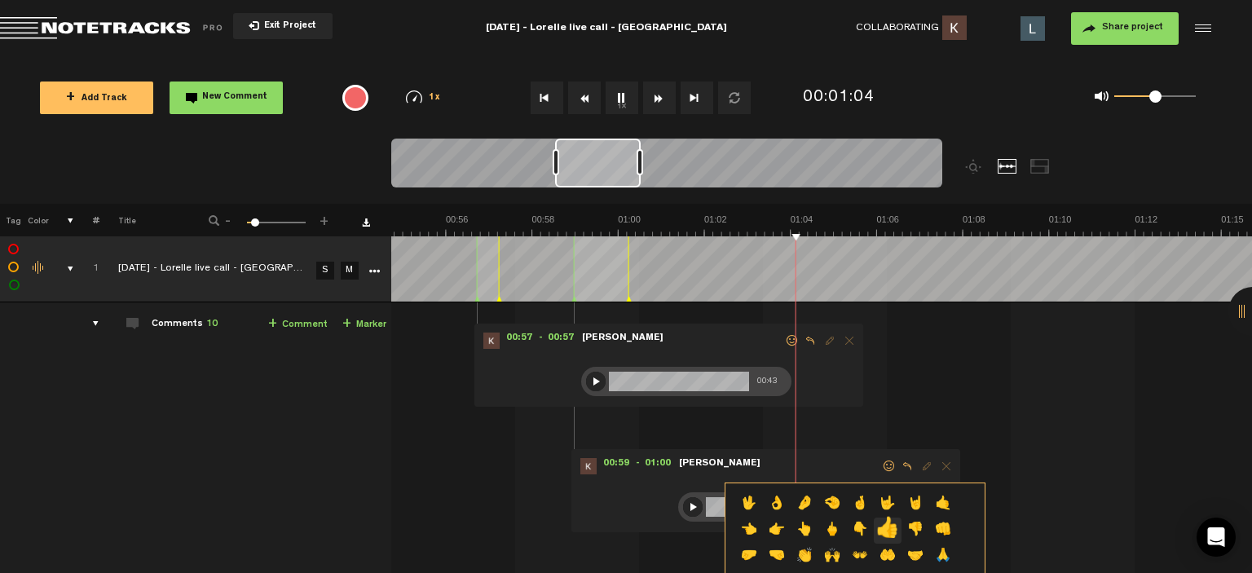
click at [887, 527] on p "👍" at bounding box center [888, 531] width 28 height 26
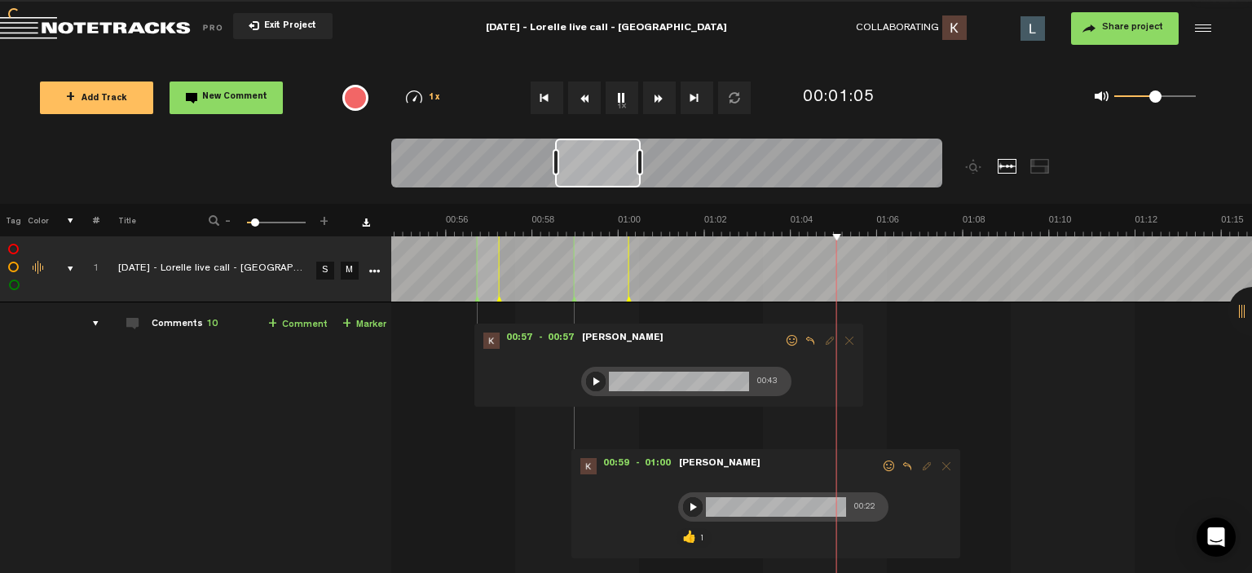
click at [624, 97] on button "1x" at bounding box center [622, 98] width 33 height 33
click at [598, 386] on div at bounding box center [596, 382] width 20 height 20
click at [882, 461] on span at bounding box center [889, 466] width 16 height 11
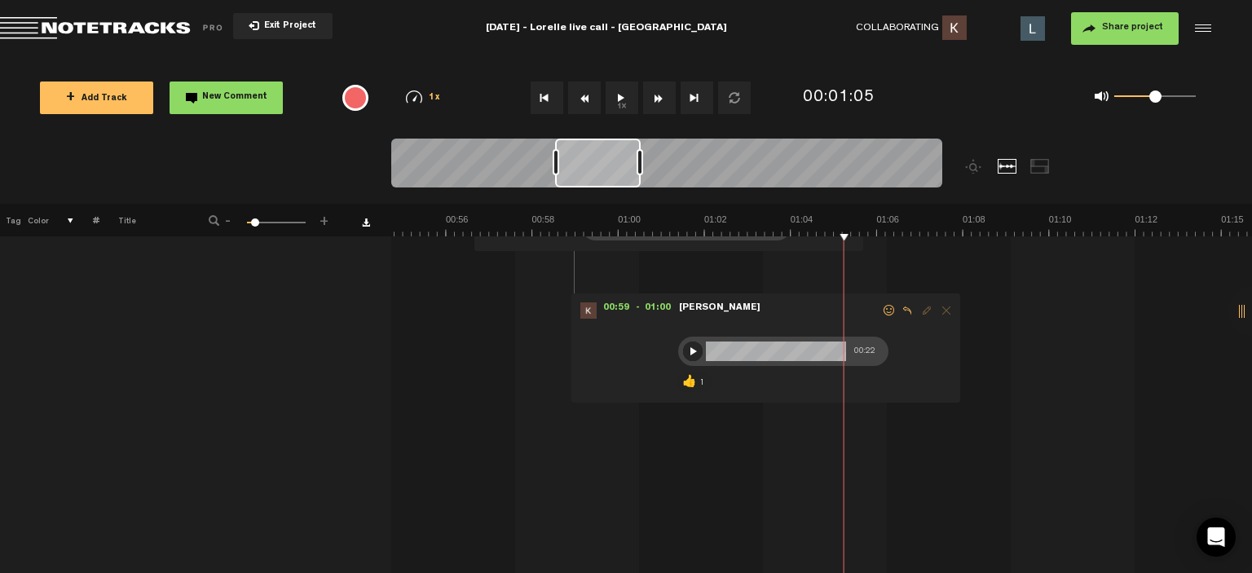
scroll to position [163, 0]
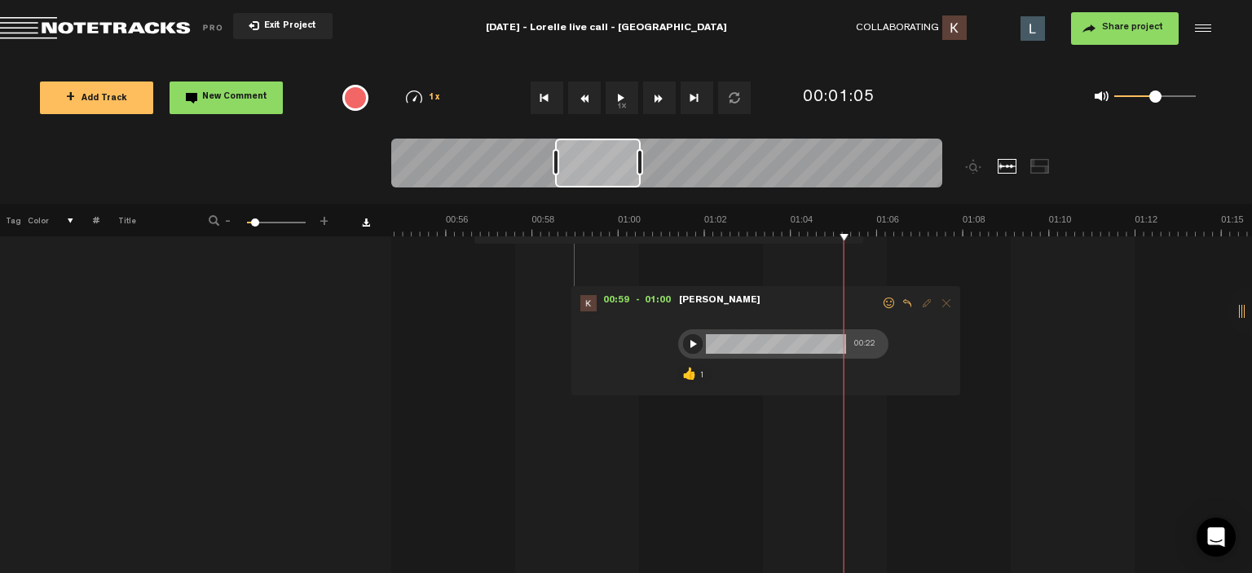
click at [885, 298] on span at bounding box center [889, 303] width 16 height 11
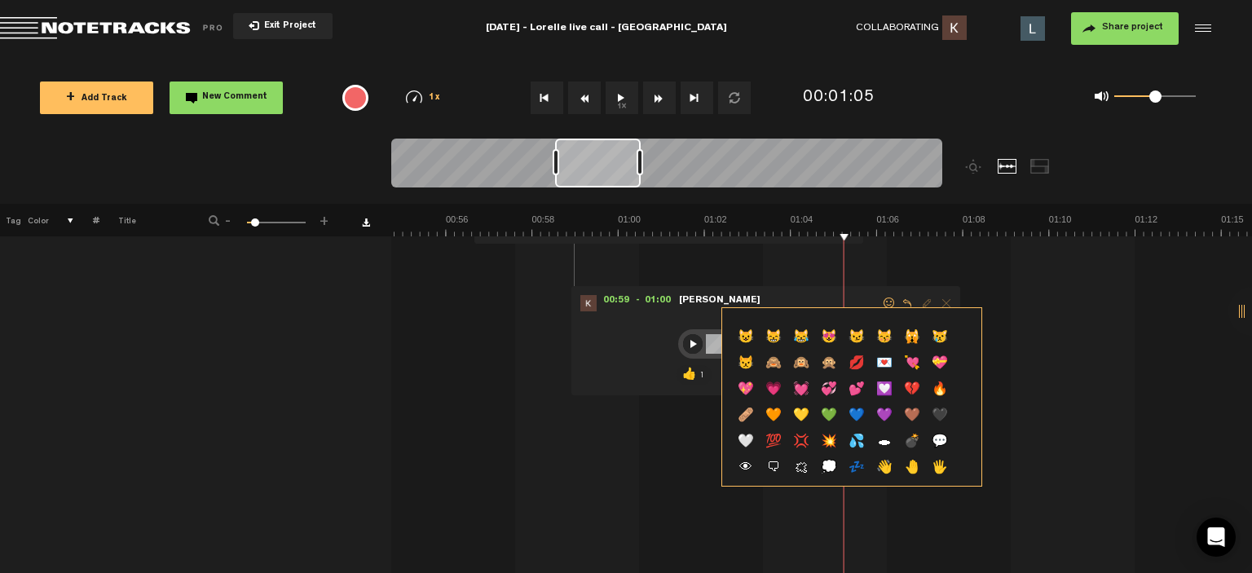
scroll to position [404, 0]
click at [910, 419] on p "🤎" at bounding box center [912, 414] width 28 height 26
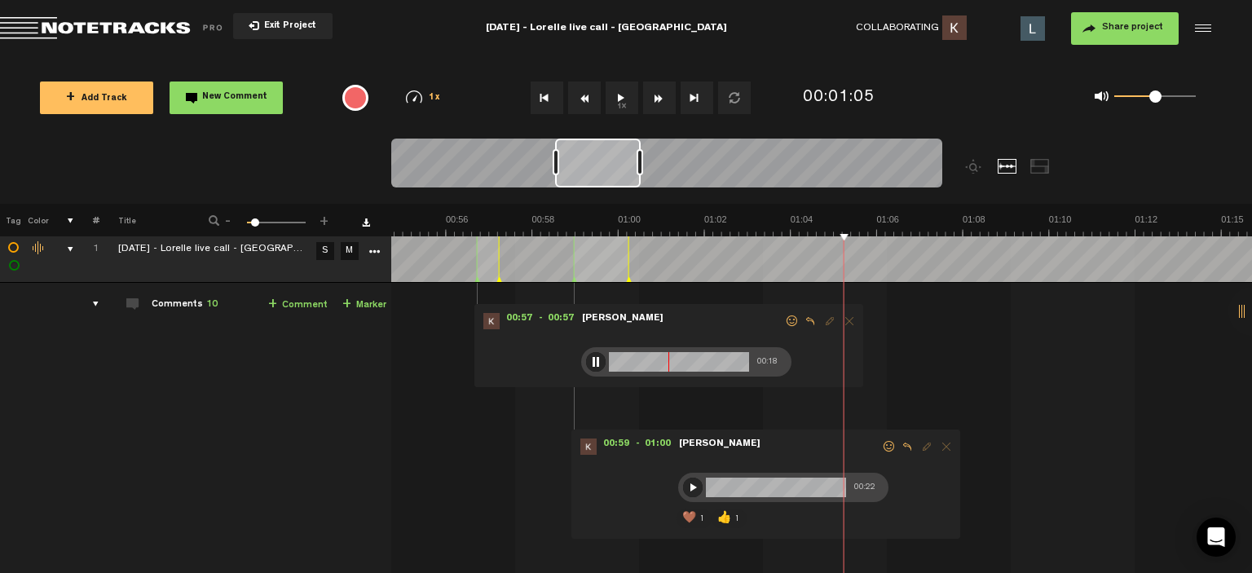
scroll to position [0, 0]
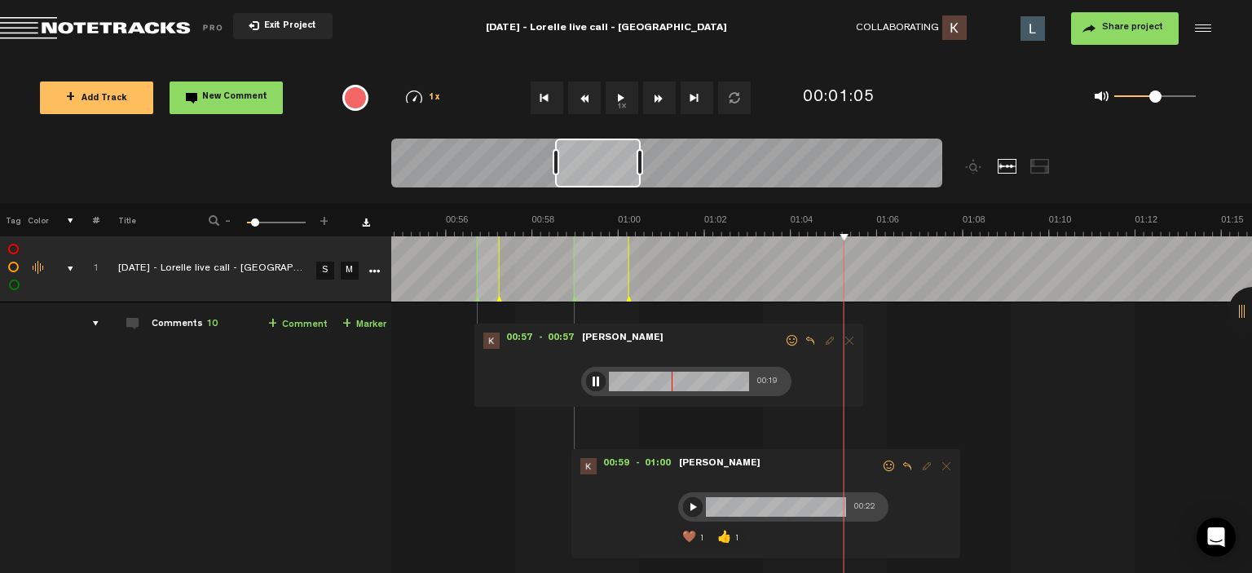
click at [787, 337] on span at bounding box center [792, 340] width 16 height 11
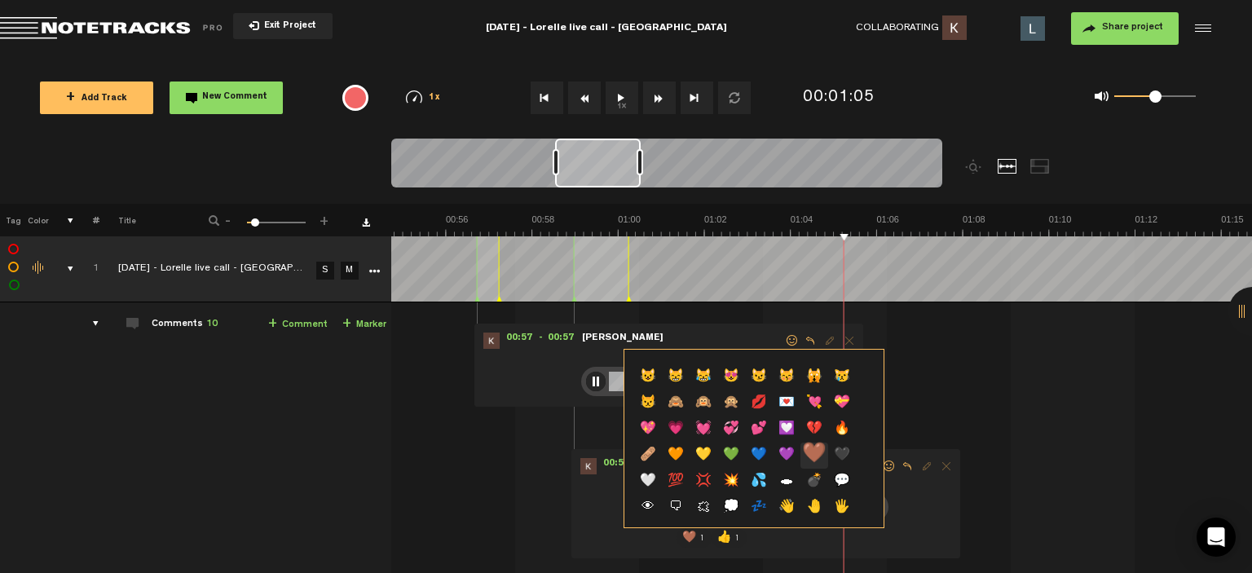
click at [820, 453] on p "🤎" at bounding box center [815, 456] width 28 height 26
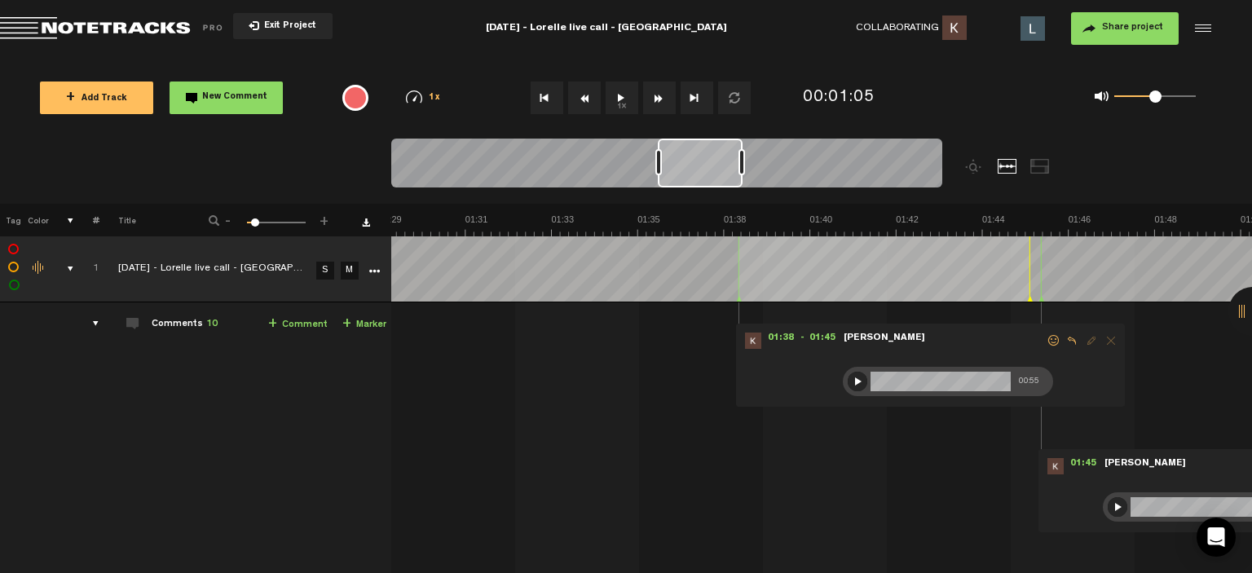
scroll to position [0, 3717]
drag, startPoint x: 626, startPoint y: 166, endPoint x: 729, endPoint y: 194, distance: 106.4
click at [729, 194] on div at bounding box center [735, 171] width 689 height 65
click at [749, 218] on img at bounding box center [551, 225] width 7755 height 23
click at [623, 97] on button "1x" at bounding box center [622, 98] width 33 height 33
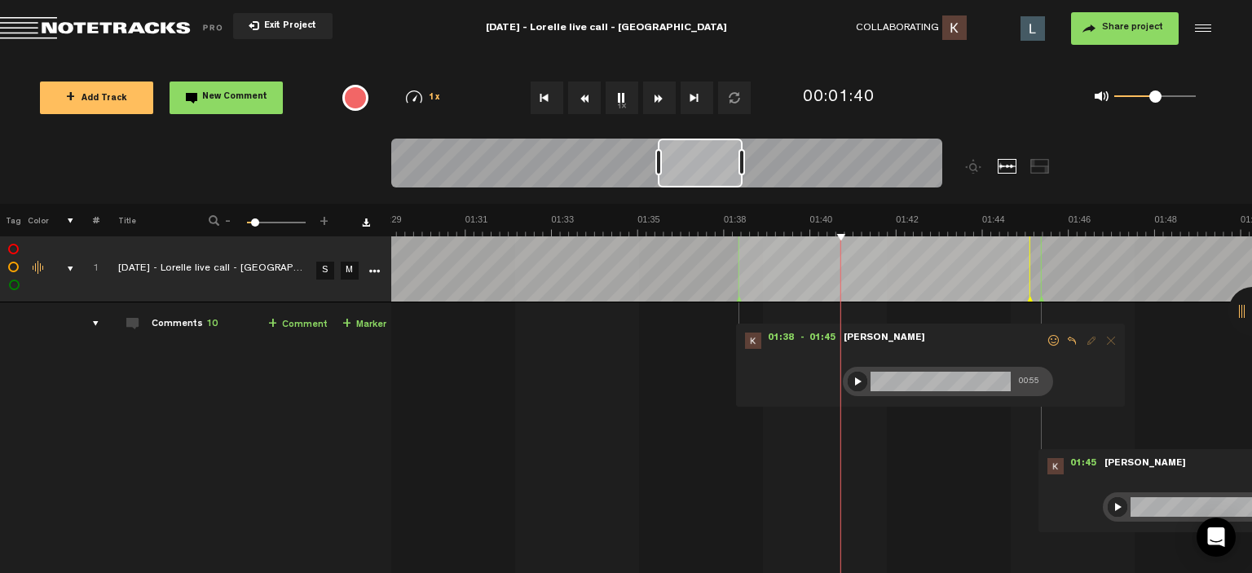
click at [623, 97] on button "1x" at bounding box center [622, 98] width 33 height 33
click at [851, 378] on div at bounding box center [858, 382] width 20 height 20
click at [1055, 338] on span at bounding box center [1054, 340] width 16 height 11
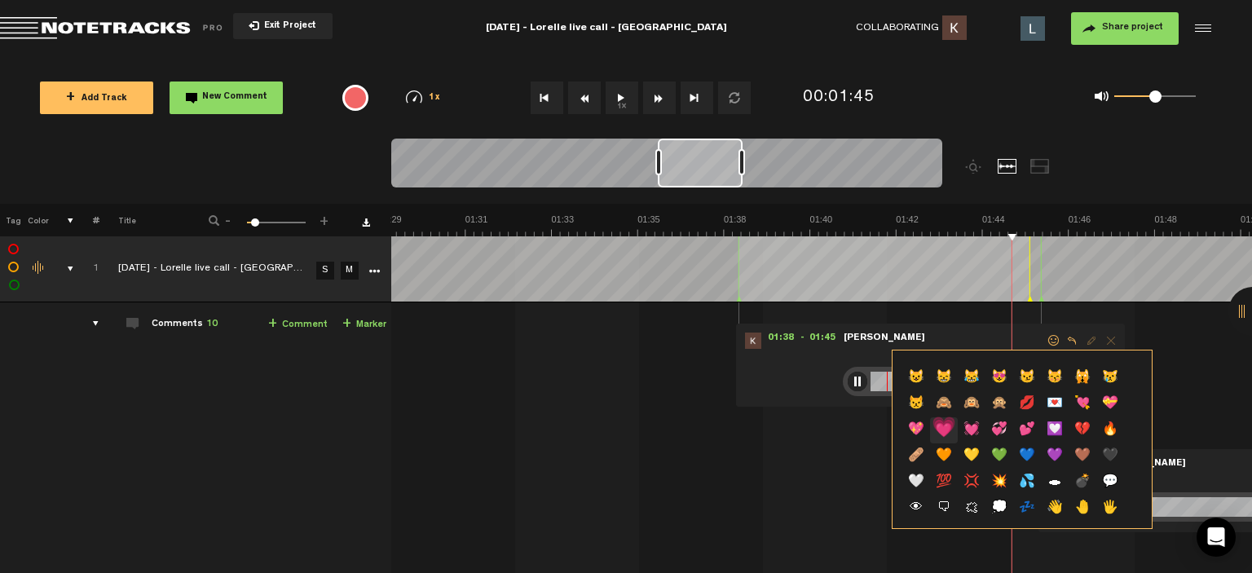
click at [946, 430] on p "💗" at bounding box center [944, 430] width 28 height 26
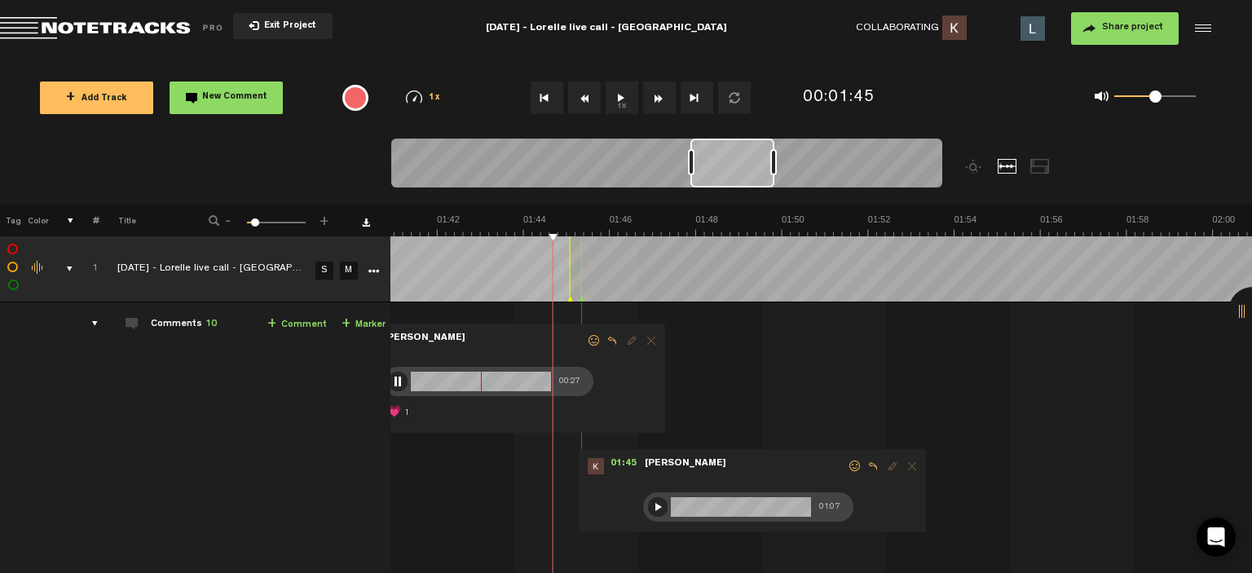
scroll to position [0, 4164]
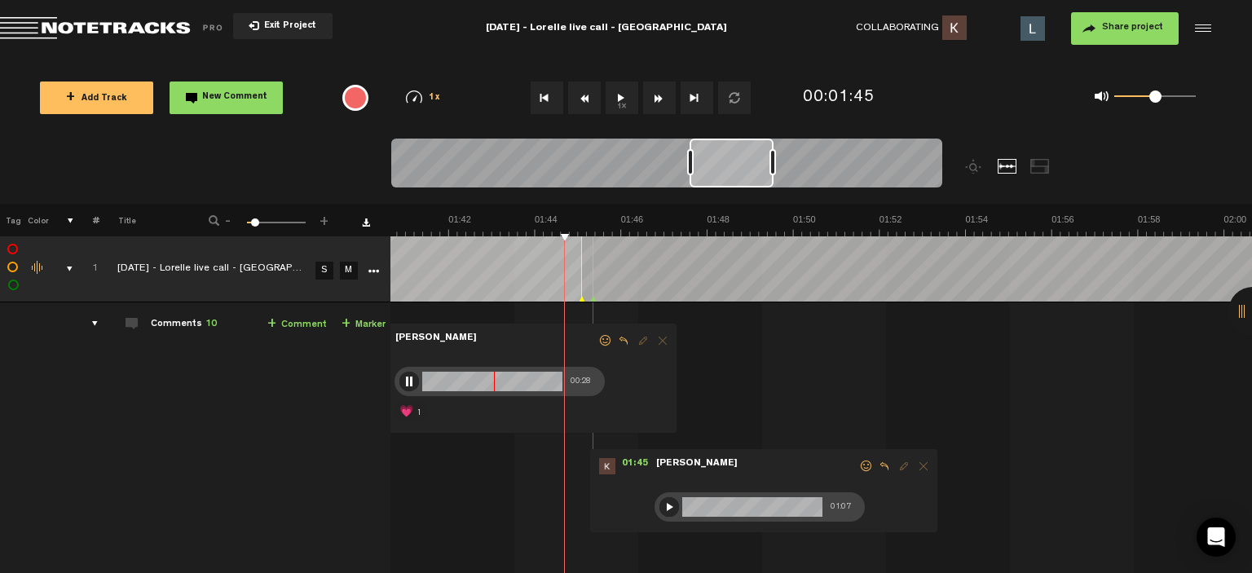
drag, startPoint x: 725, startPoint y: 168, endPoint x: 757, endPoint y: 182, distance: 34.7
click at [757, 182] on div at bounding box center [732, 163] width 84 height 49
click at [598, 342] on span at bounding box center [606, 340] width 16 height 11
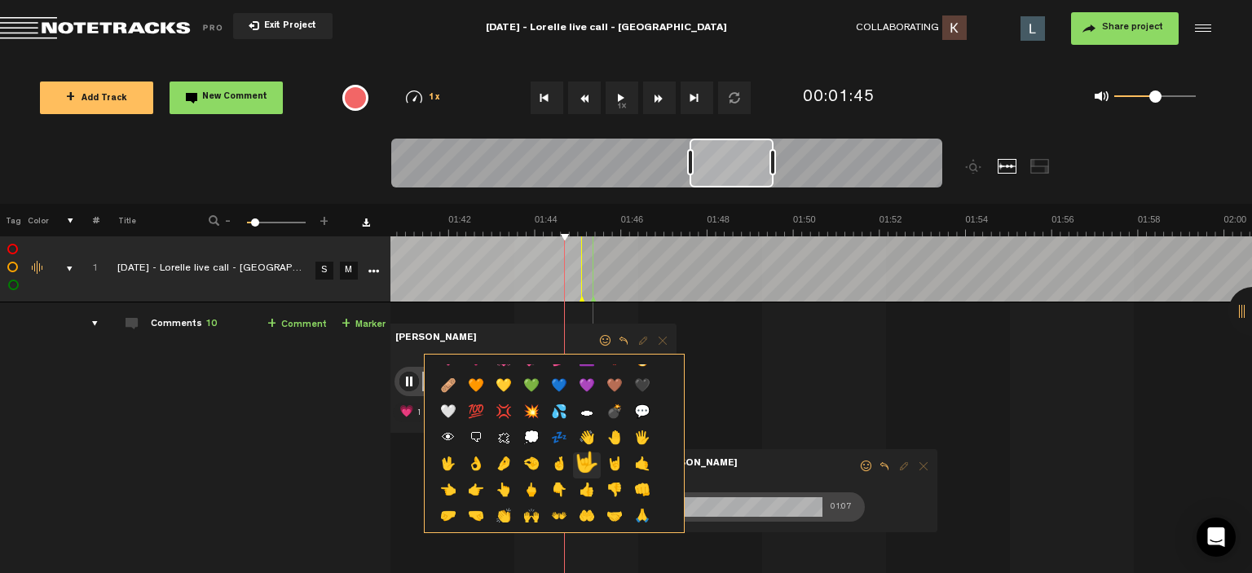
scroll to position [486, 0]
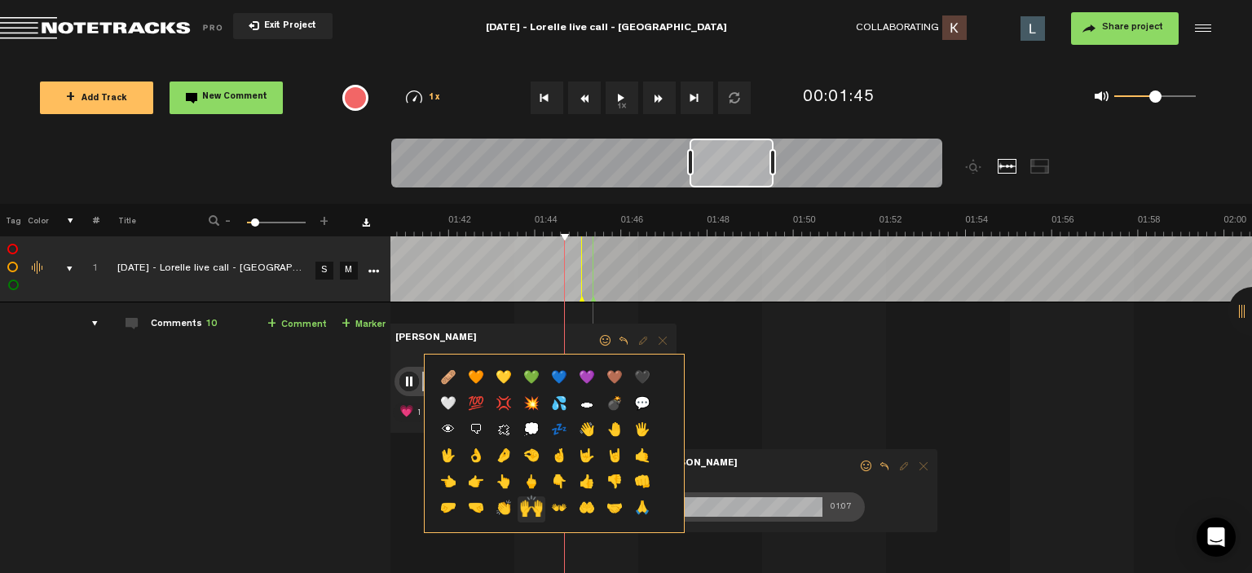
click at [526, 516] on p "🙌" at bounding box center [532, 509] width 28 height 26
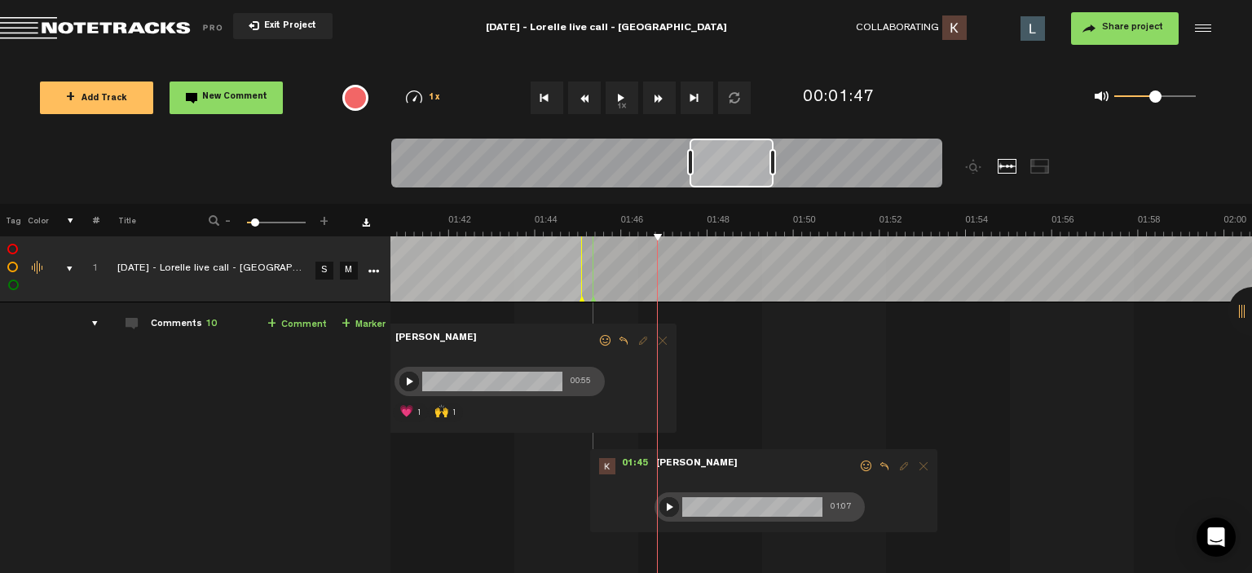
click at [623, 95] on button "1x" at bounding box center [622, 98] width 33 height 33
click at [663, 508] on div at bounding box center [670, 507] width 20 height 20
click at [633, 97] on button "1x" at bounding box center [622, 98] width 33 height 33
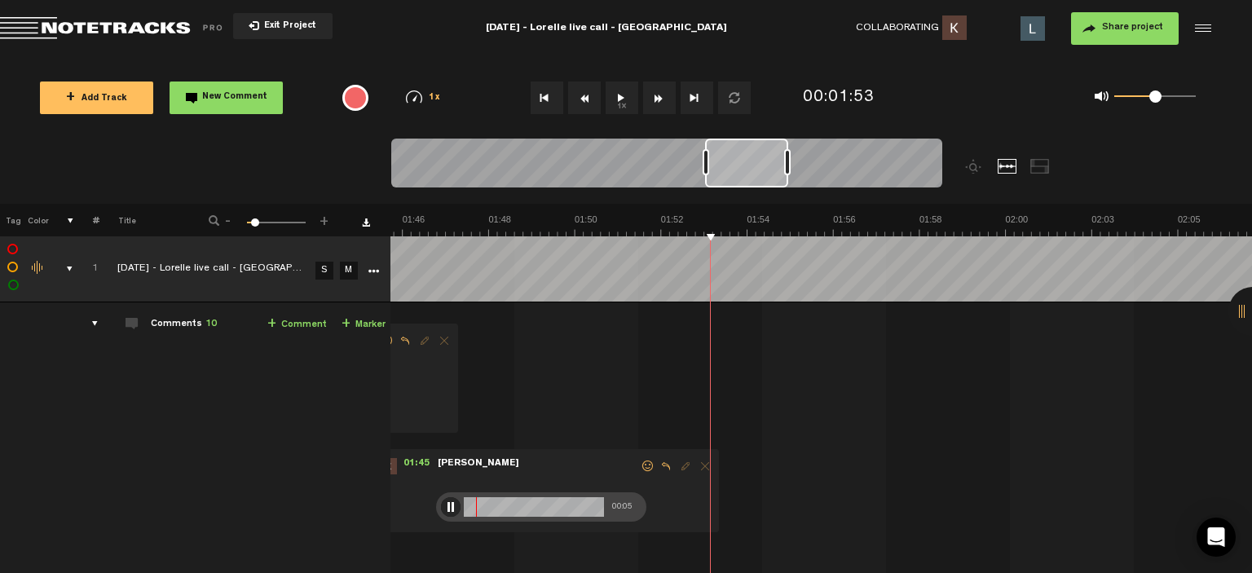
scroll to position [0, 4383]
drag, startPoint x: 737, startPoint y: 174, endPoint x: 752, endPoint y: 175, distance: 15.6
click at [752, 175] on div at bounding box center [746, 163] width 83 height 49
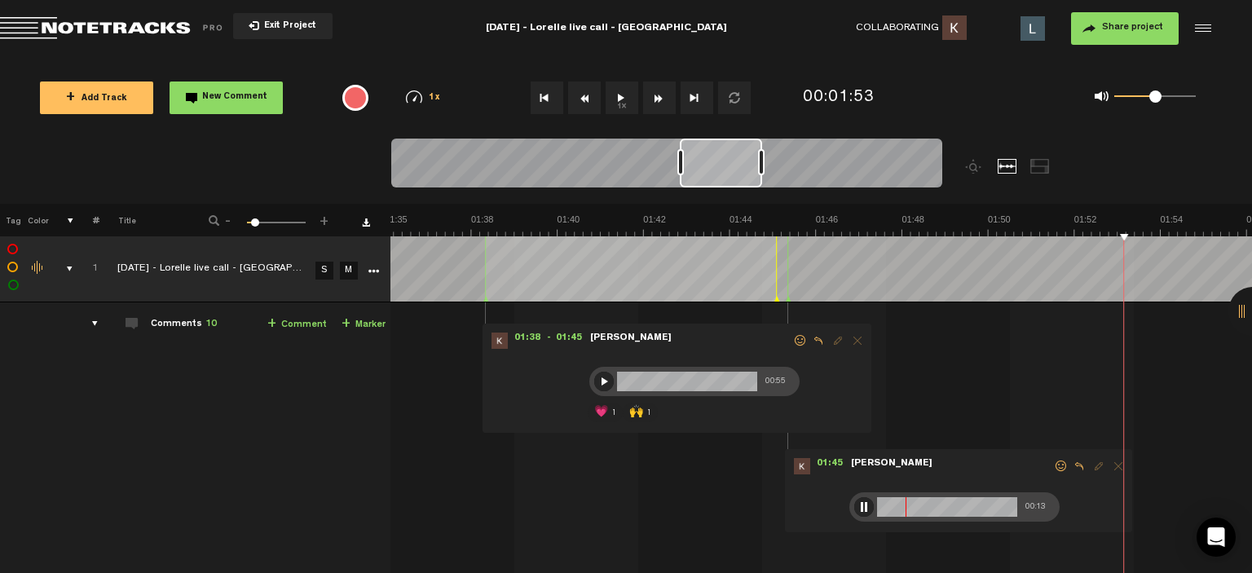
scroll to position [0, 4198]
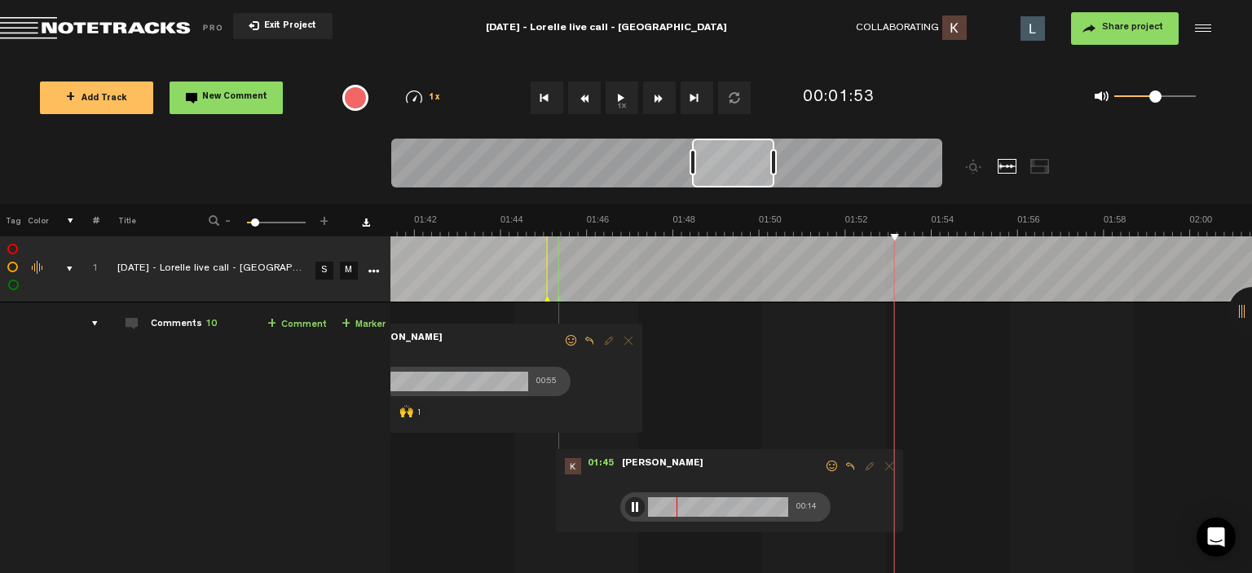
drag, startPoint x: 785, startPoint y: 170, endPoint x: 730, endPoint y: 187, distance: 57.2
click at [730, 187] on div at bounding box center [733, 163] width 82 height 49
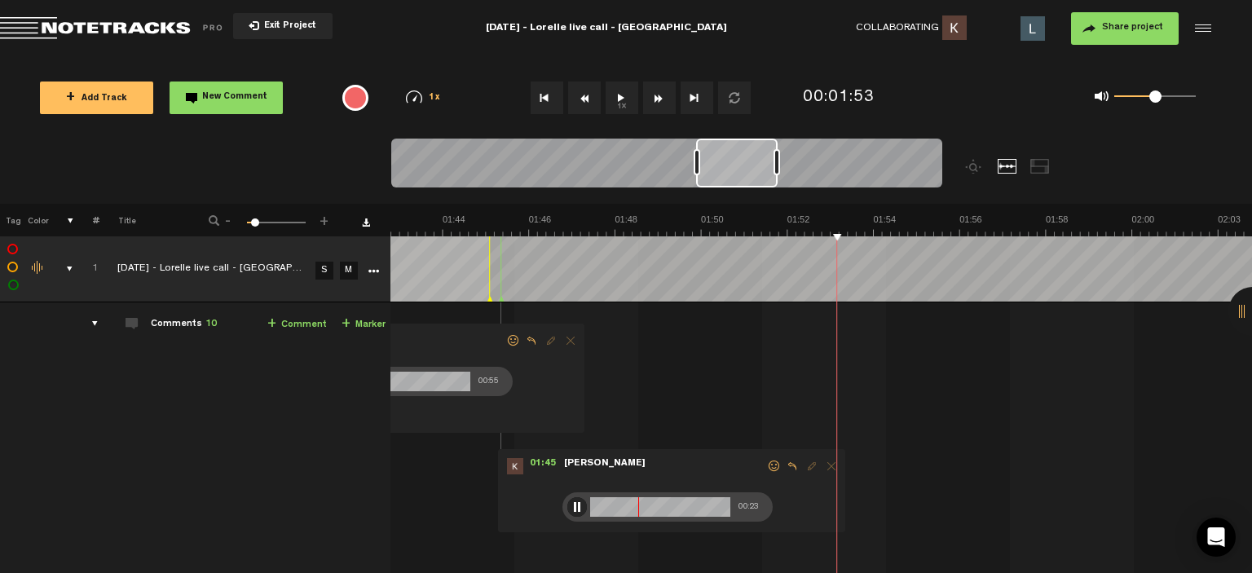
scroll to position [0, 4301]
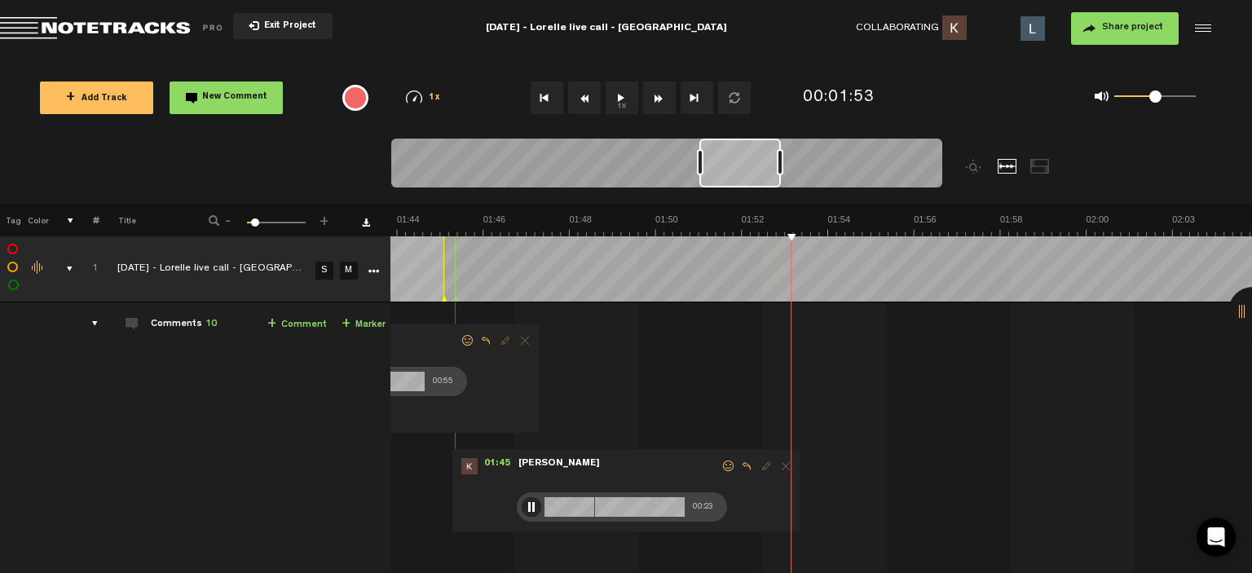
click at [743, 165] on div at bounding box center [740, 163] width 82 height 49
click at [611, 505] on div at bounding box center [615, 507] width 140 height 20
click at [721, 465] on span at bounding box center [729, 466] width 16 height 11
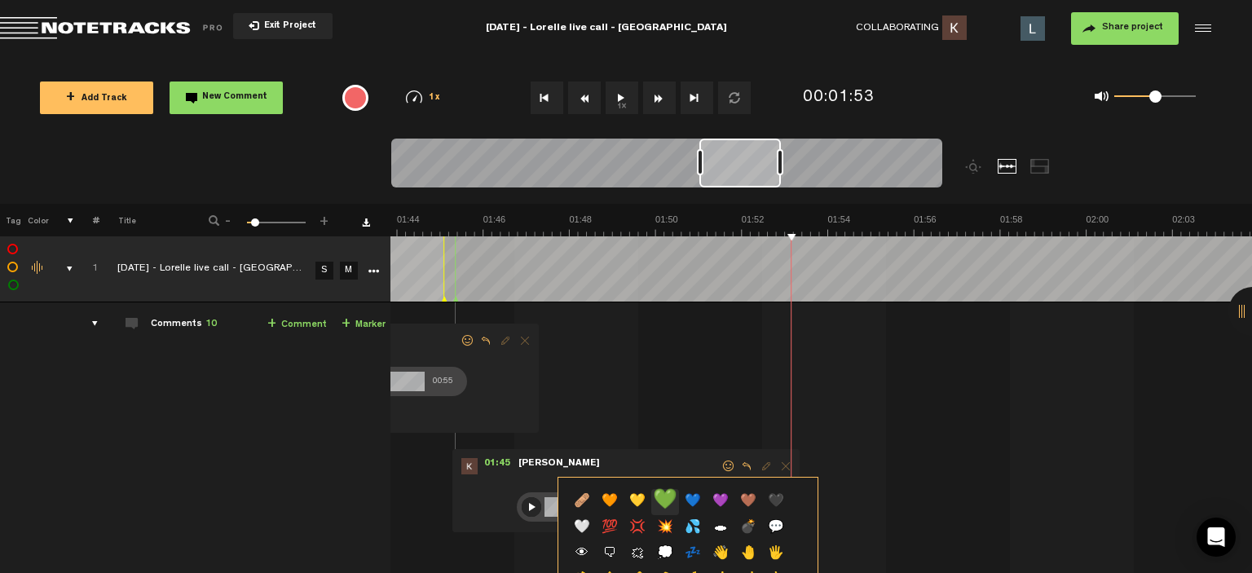
click at [675, 495] on p "💚" at bounding box center [665, 502] width 28 height 26
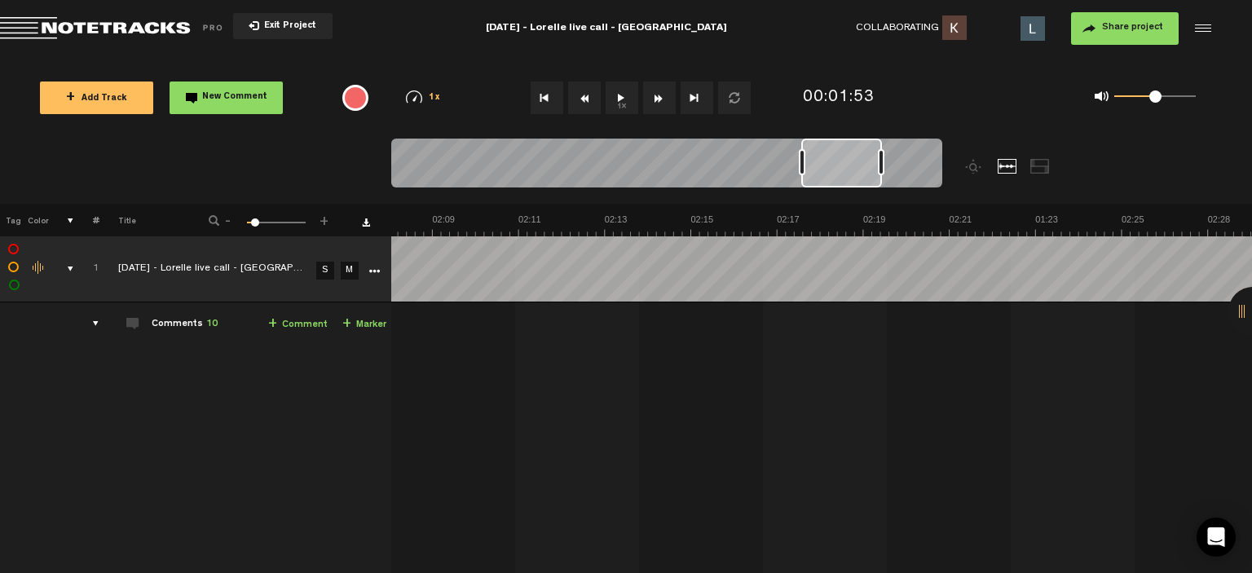
scroll to position [0, 6597]
drag, startPoint x: 731, startPoint y: 159, endPoint x: 1140, endPoint y: 165, distance: 408.5
click at [1140, 165] on nt-zoom-navigation-bar at bounding box center [626, 171] width 1252 height 65
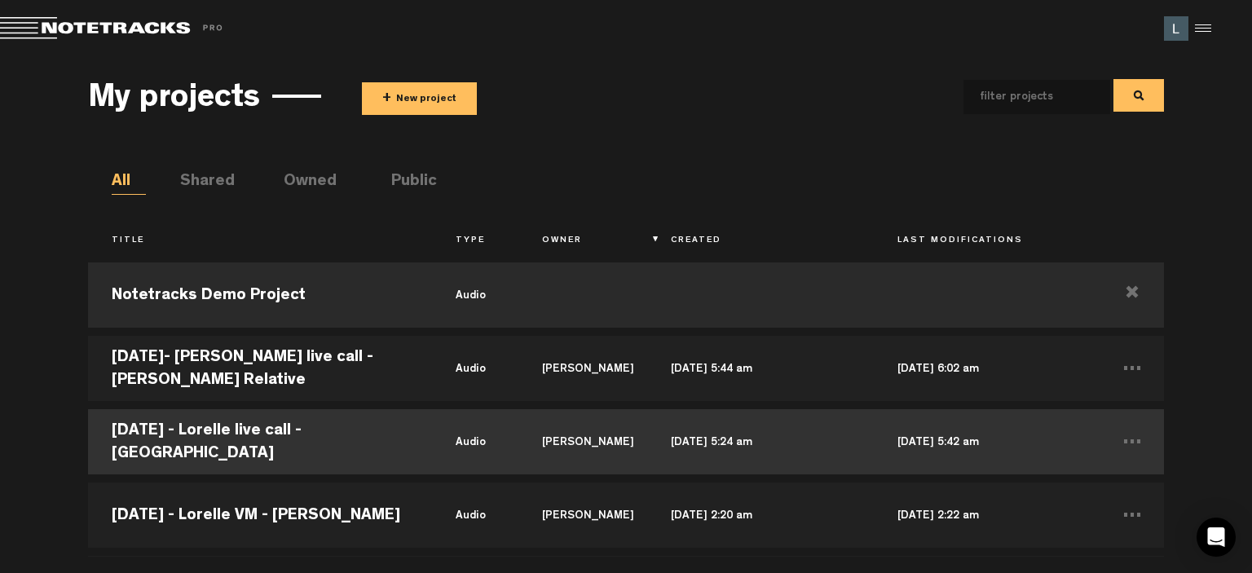
scroll to position [82, 0]
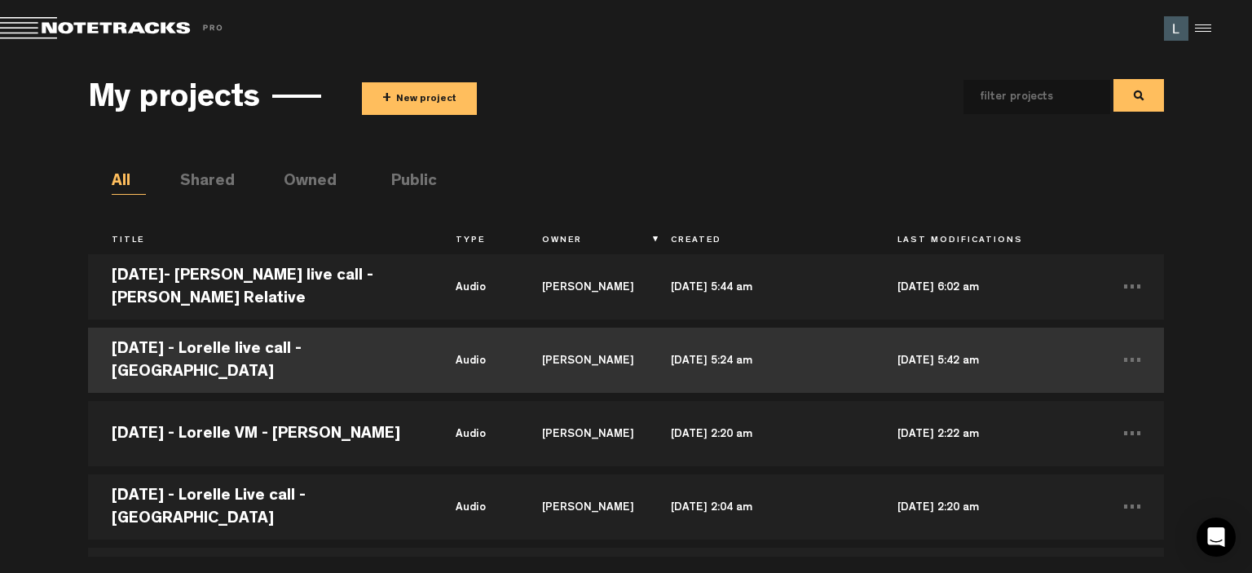
click at [809, 379] on td "[DATE] 5:24 am" at bounding box center [760, 360] width 226 height 73
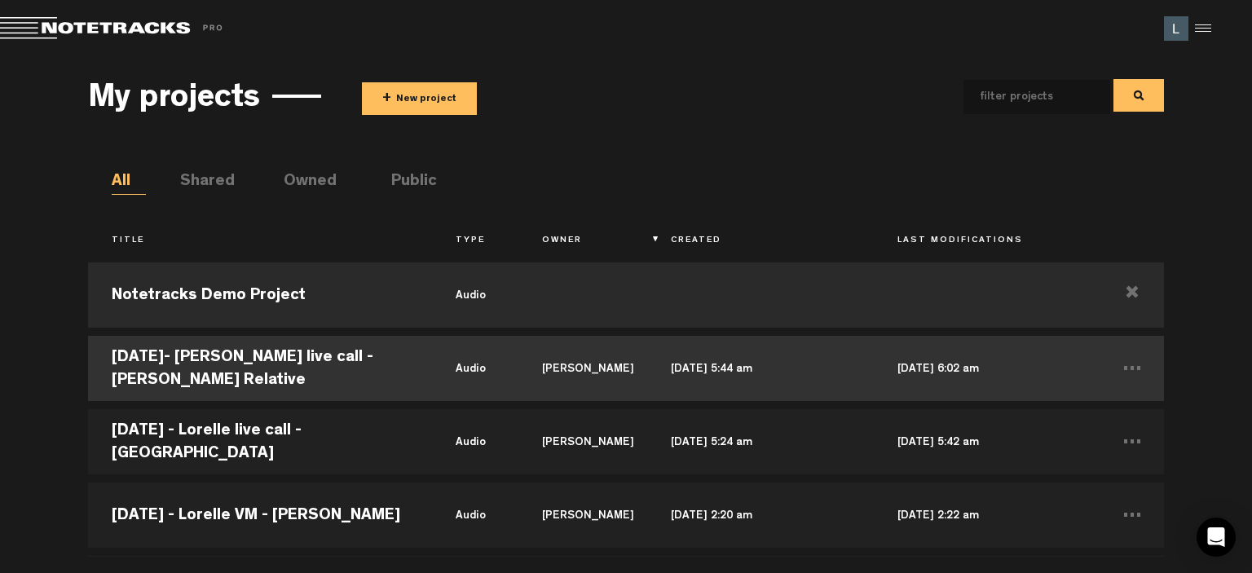
click at [496, 374] on td "audio" at bounding box center [475, 368] width 86 height 73
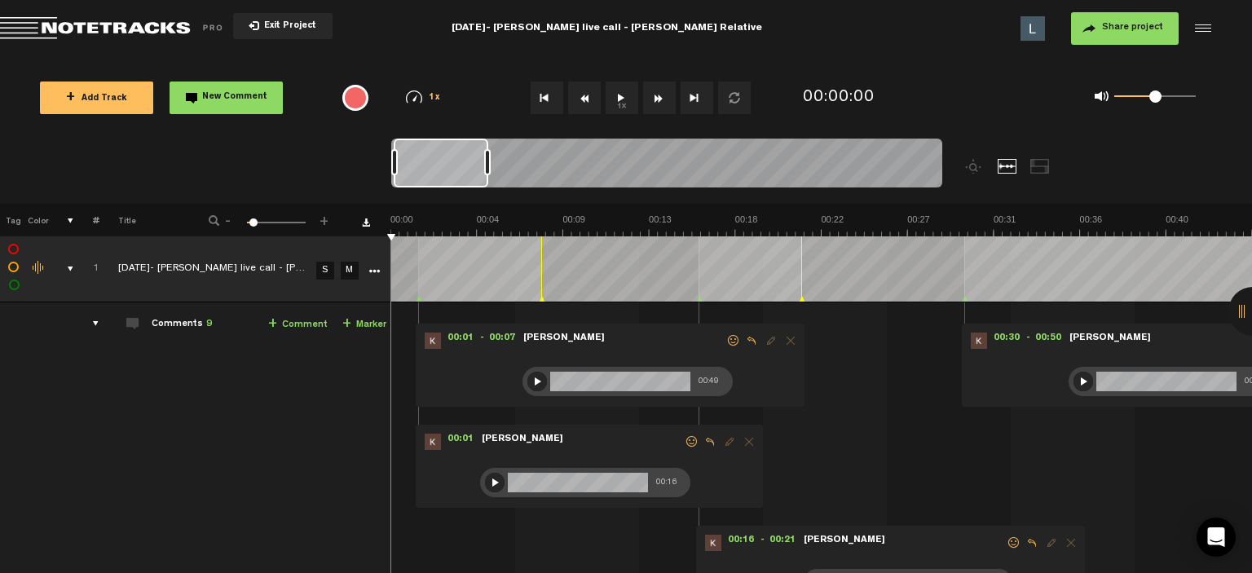
click at [613, 95] on button "1x" at bounding box center [622, 98] width 33 height 33
click at [618, 96] on button "1x" at bounding box center [622, 98] width 33 height 33
click at [749, 35] on div "[DATE]- [PERSON_NAME] live call - [PERSON_NAME] Relative" at bounding box center [606, 28] width 404 height 41
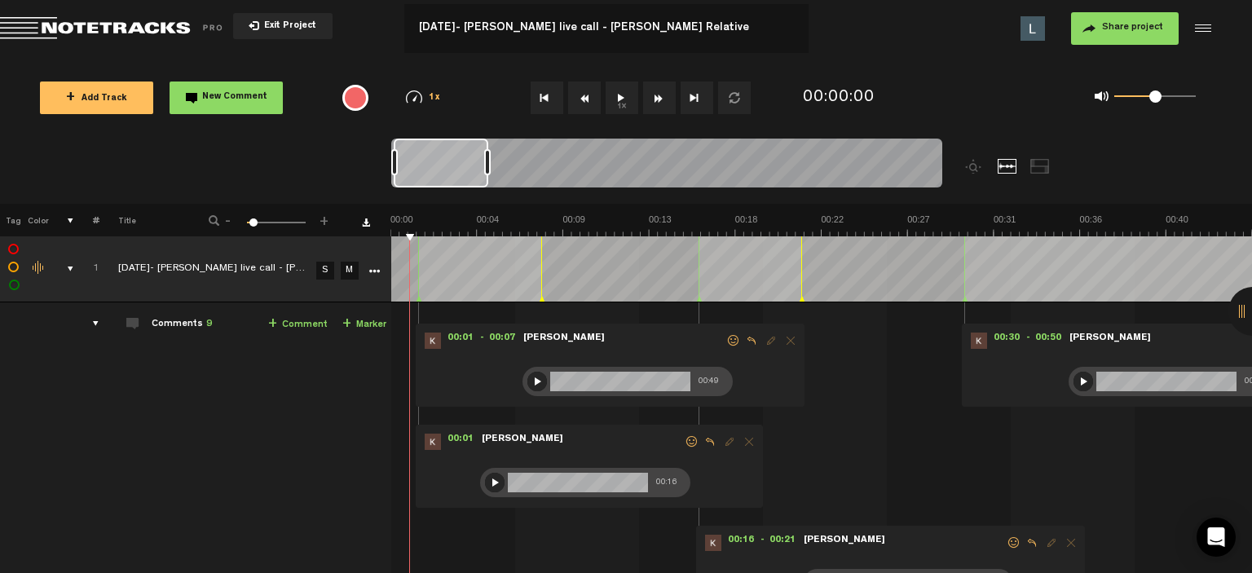
click at [836, 68] on div "+ Add Track New Comment 1x 0.25x 0.5x 0.75x 1x 1.25x 1.5x 1.75x 2x Frequently U…" at bounding box center [626, 98] width 1252 height 82
click at [627, 99] on button "1x" at bounding box center [622, 98] width 33 height 33
click at [494, 478] on div at bounding box center [495, 483] width 20 height 20
click at [688, 436] on span at bounding box center [692, 441] width 16 height 11
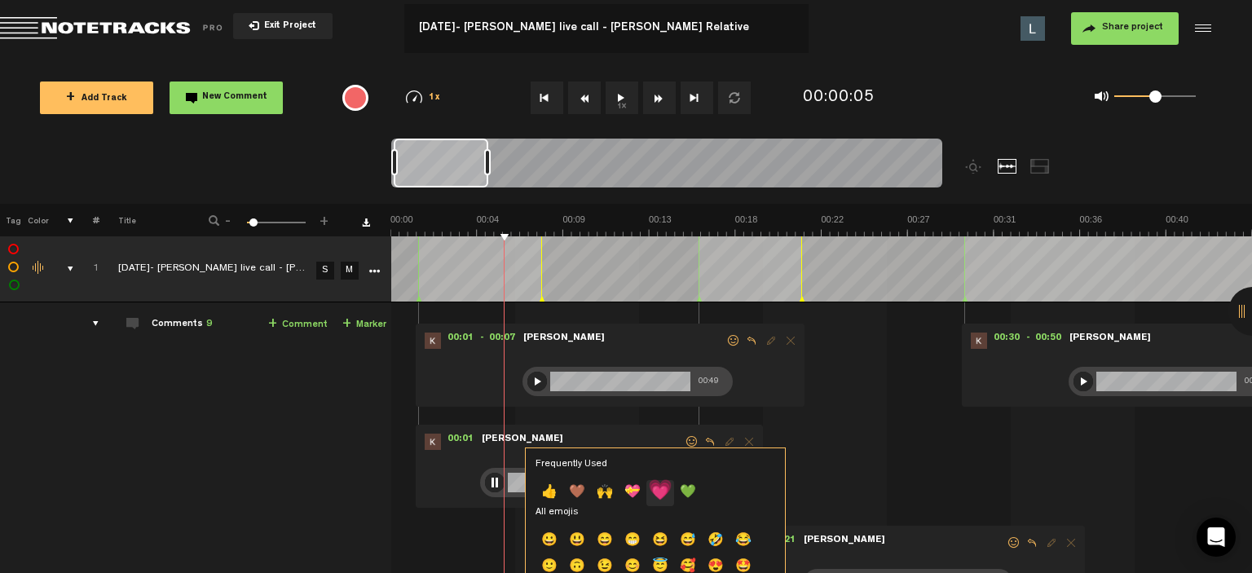
click at [665, 489] on p "💗" at bounding box center [660, 493] width 28 height 26
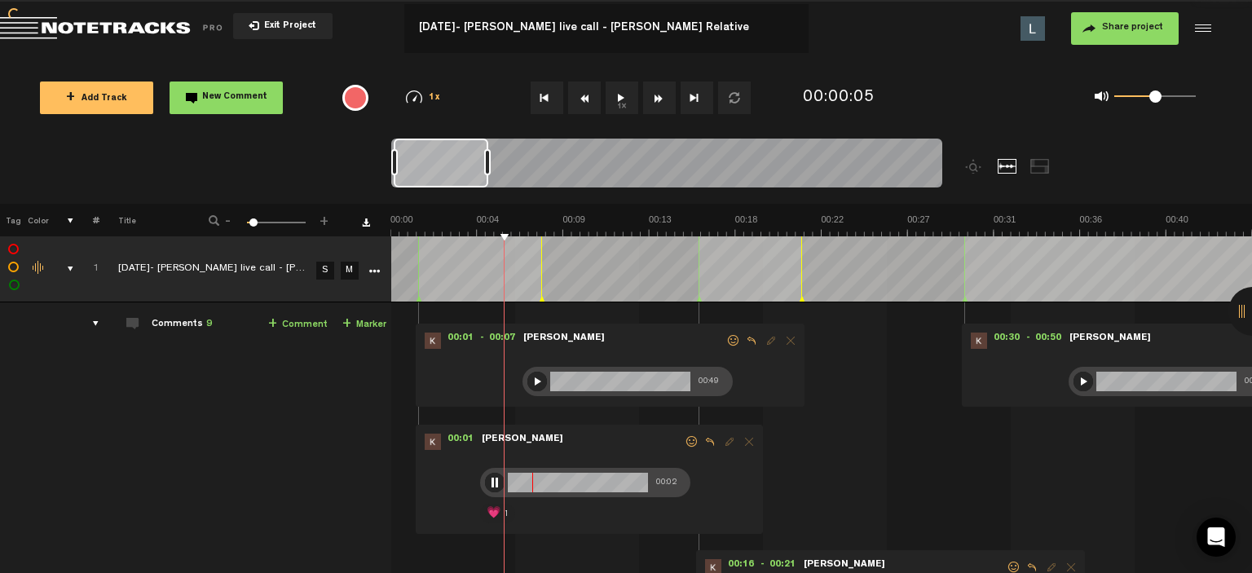
click at [730, 329] on div "00:01 - 00:07 • [PERSON_NAME]: "" [PERSON_NAME] 00:49" at bounding box center [610, 365] width 389 height 83
click at [727, 336] on span at bounding box center [734, 340] width 16 height 11
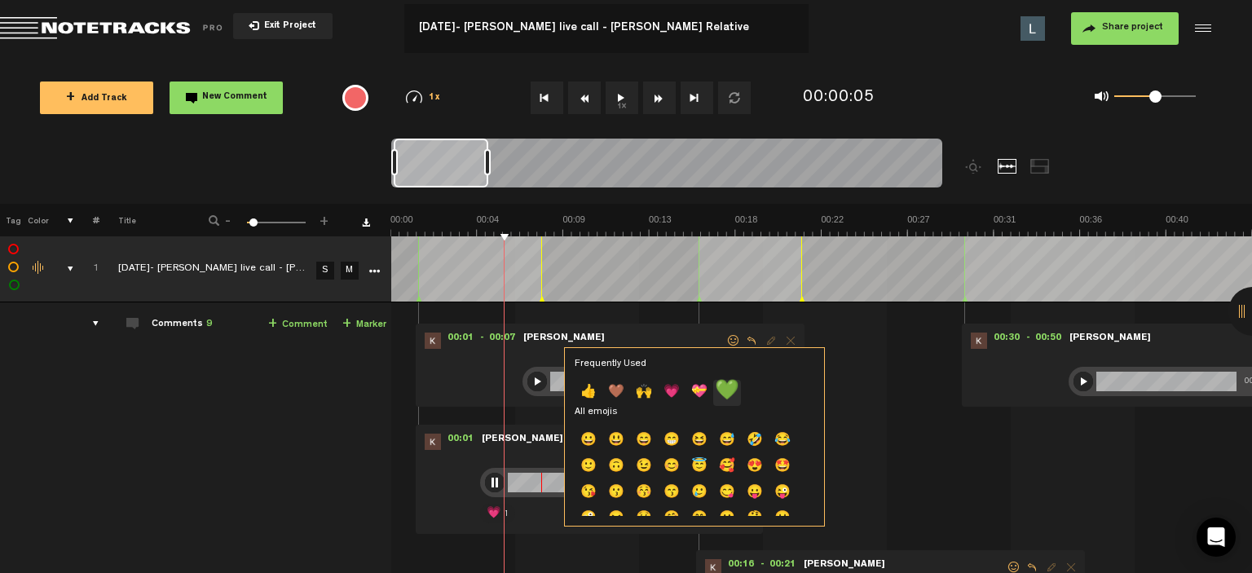
click at [716, 399] on p "💚" at bounding box center [727, 393] width 28 height 26
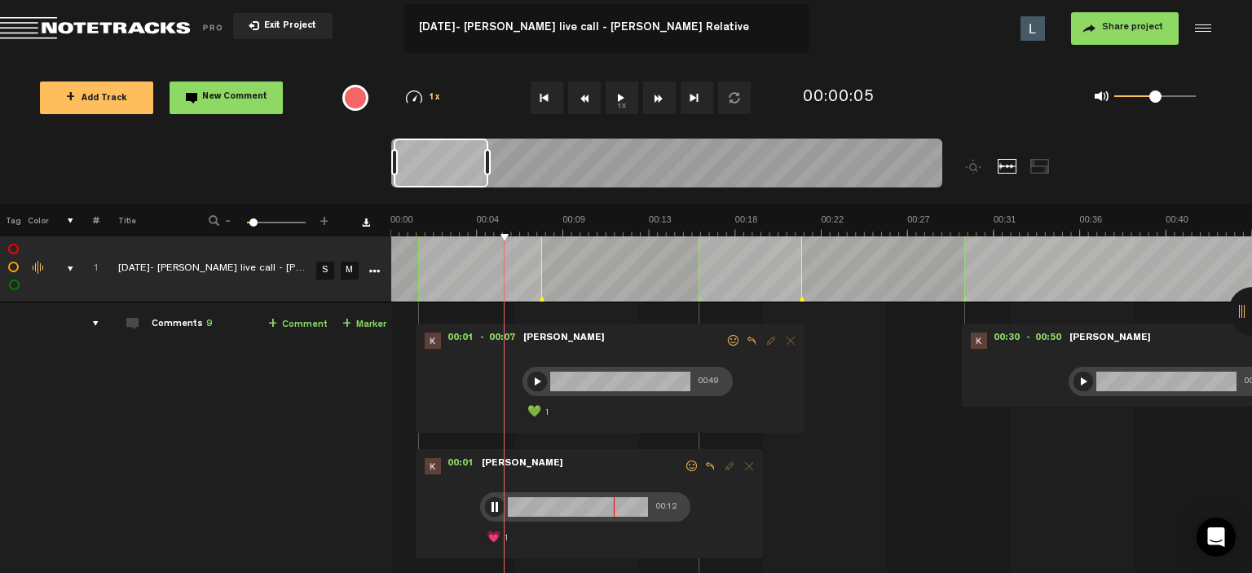
click at [488, 513] on div at bounding box center [495, 507] width 20 height 20
click at [542, 374] on div at bounding box center [537, 382] width 20 height 20
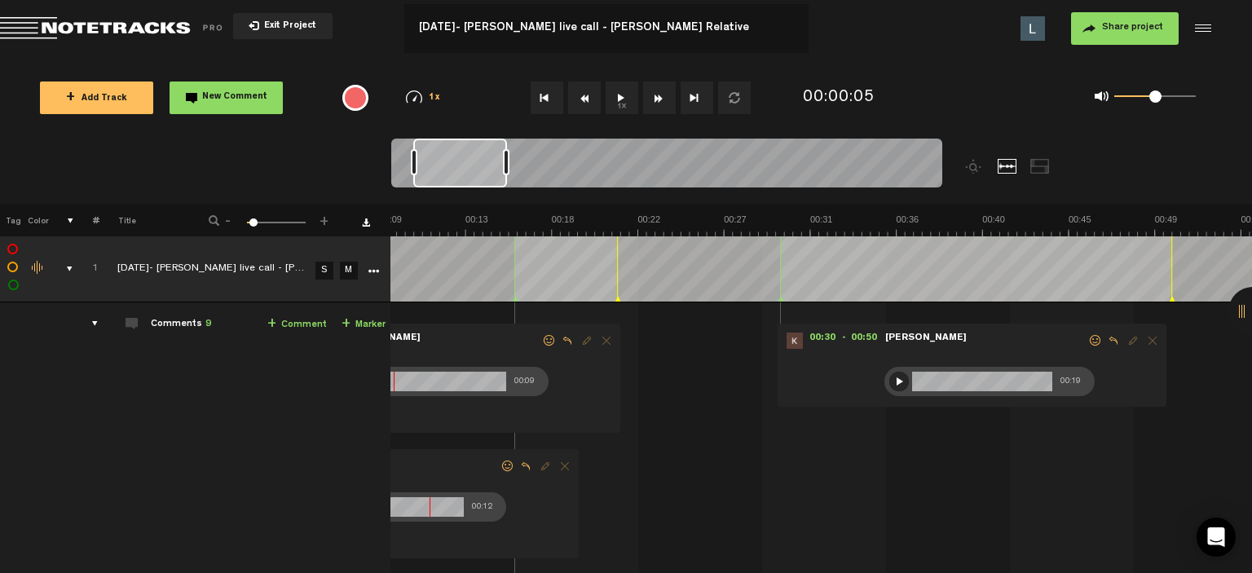
drag, startPoint x: 487, startPoint y: 177, endPoint x: 484, endPoint y: 186, distance: 9.3
click at [487, 186] on div at bounding box center [460, 163] width 94 height 49
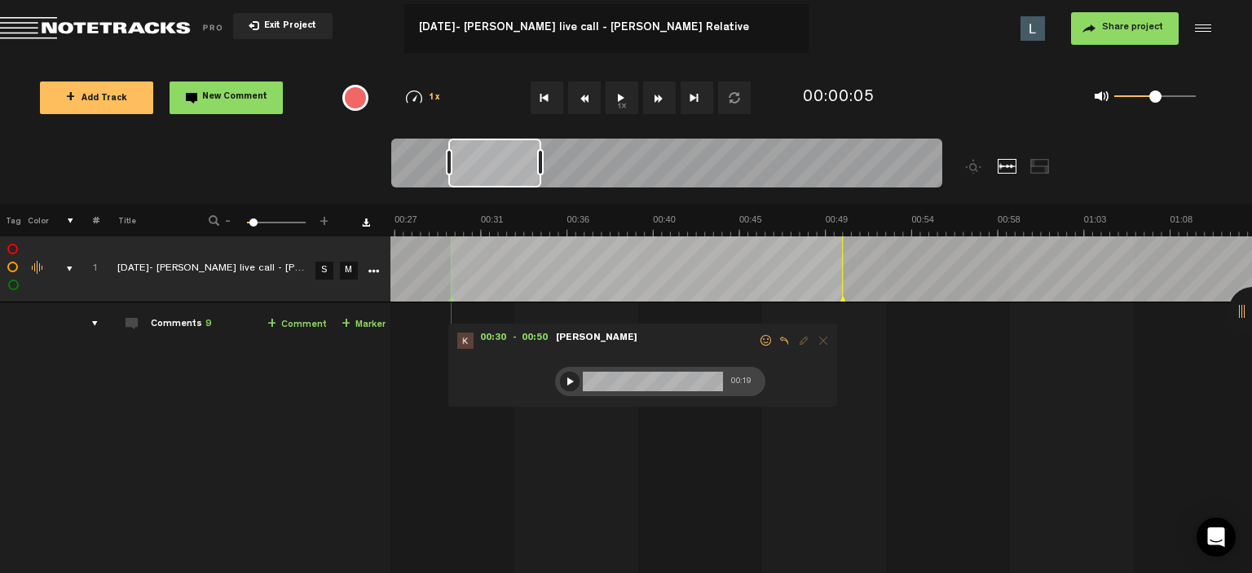
scroll to position [0, 512]
drag, startPoint x: 528, startPoint y: 153, endPoint x: 515, endPoint y: 148, distance: 13.9
click at [515, 148] on div at bounding box center [494, 163] width 93 height 49
click at [615, 91] on button "1x" at bounding box center [622, 98] width 33 height 33
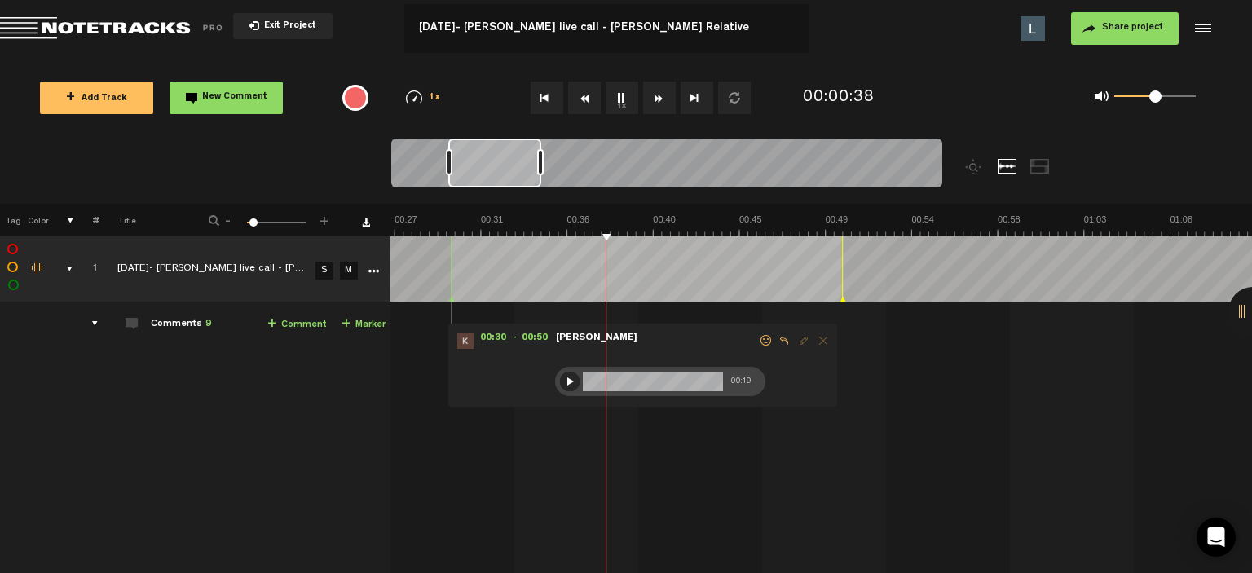
click at [758, 346] on span at bounding box center [766, 340] width 16 height 11
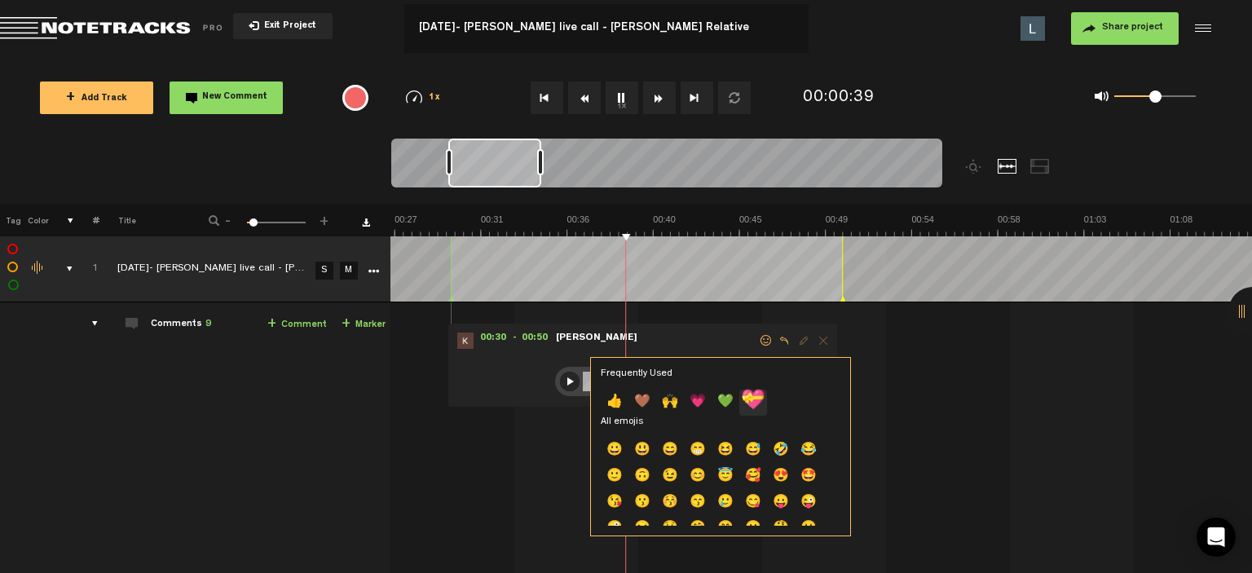
click at [748, 394] on p "💝" at bounding box center [753, 403] width 28 height 26
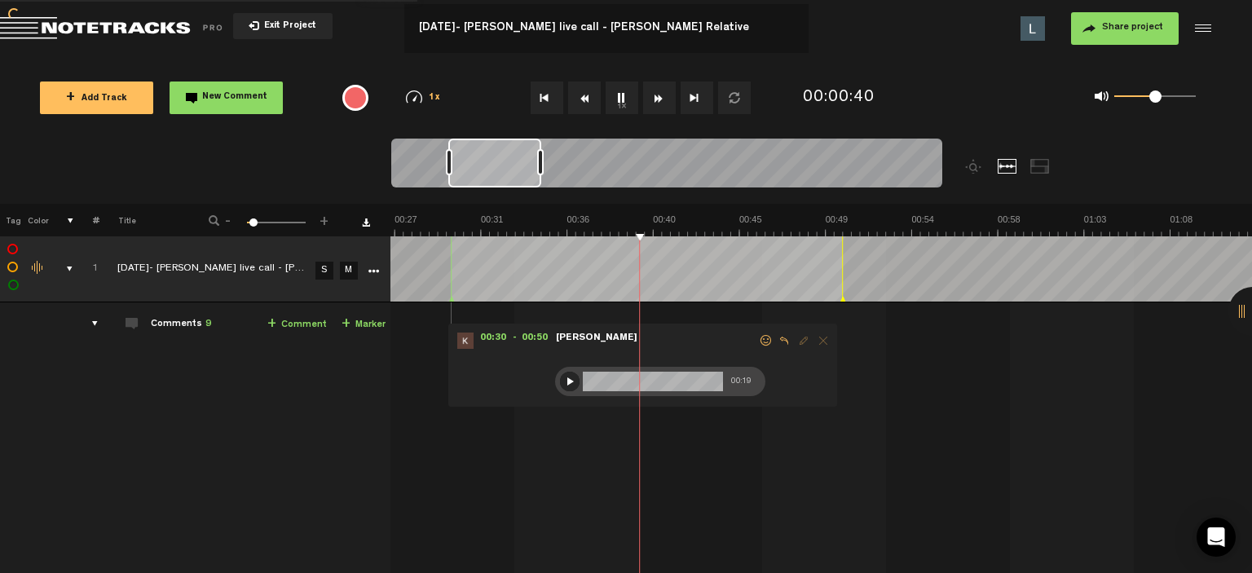
click at [626, 95] on button "1x" at bounding box center [622, 98] width 33 height 33
click at [561, 380] on div at bounding box center [570, 382] width 20 height 20
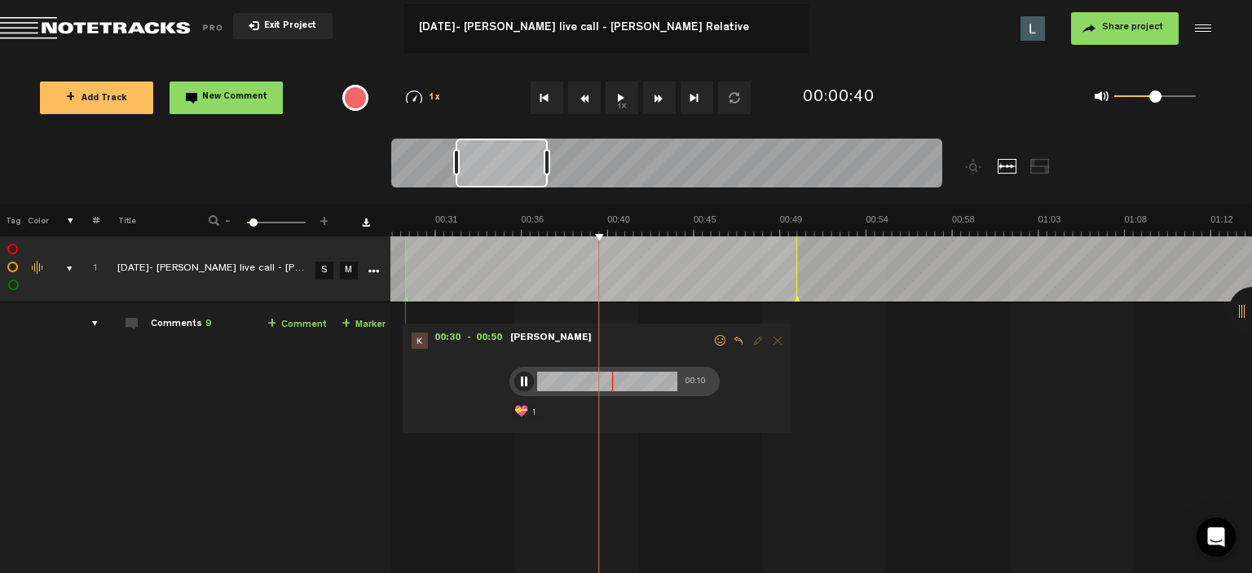
scroll to position [0, 580]
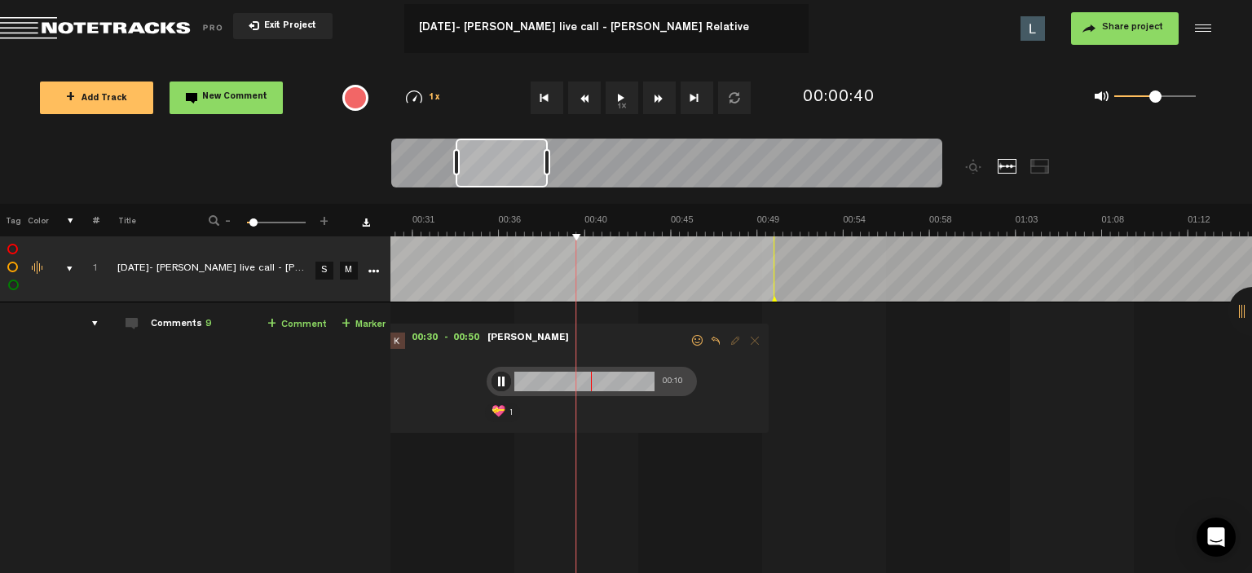
click at [509, 175] on div at bounding box center [502, 163] width 92 height 49
click at [492, 378] on div at bounding box center [502, 382] width 20 height 20
click at [618, 104] on button "1x" at bounding box center [622, 98] width 33 height 33
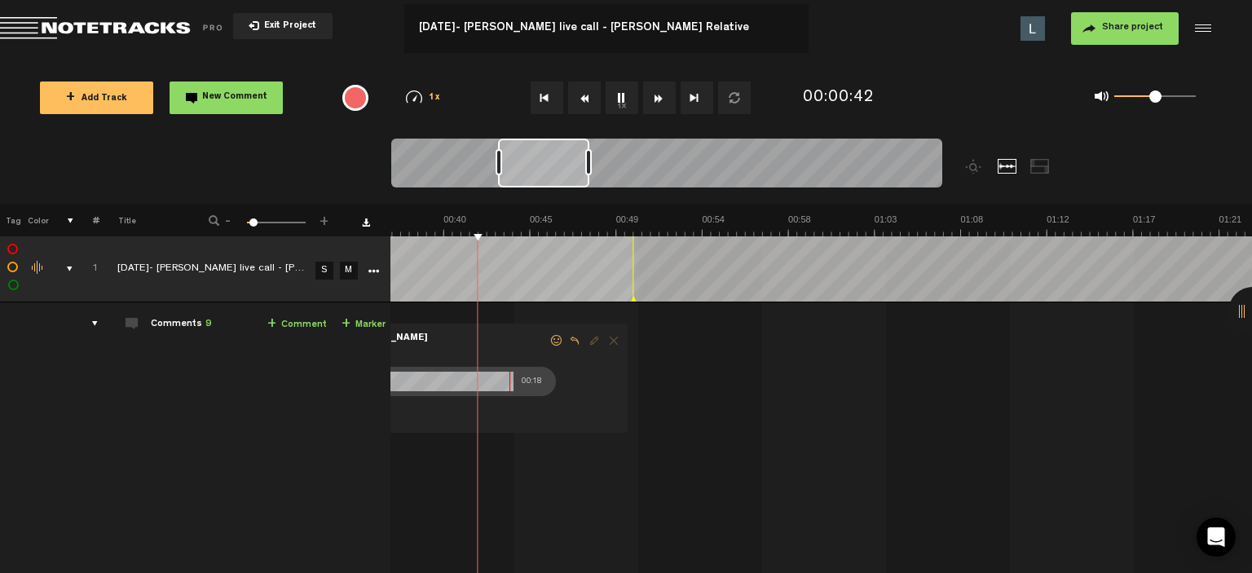
scroll to position [0, 721]
drag, startPoint x: 527, startPoint y: 170, endPoint x: 557, endPoint y: 175, distance: 30.6
click at [557, 175] on div at bounding box center [543, 163] width 91 height 49
click at [616, 104] on button "1x" at bounding box center [622, 98] width 33 height 33
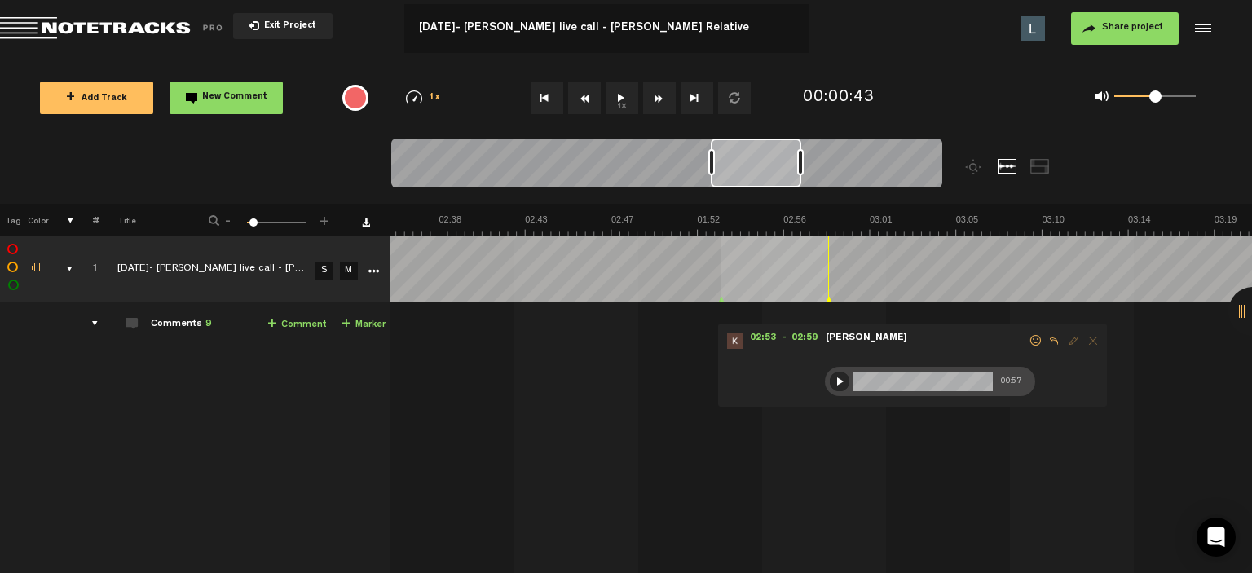
drag, startPoint x: 596, startPoint y: 161, endPoint x: 764, endPoint y: 157, distance: 168.0
click at [764, 157] on div at bounding box center [756, 163] width 90 height 49
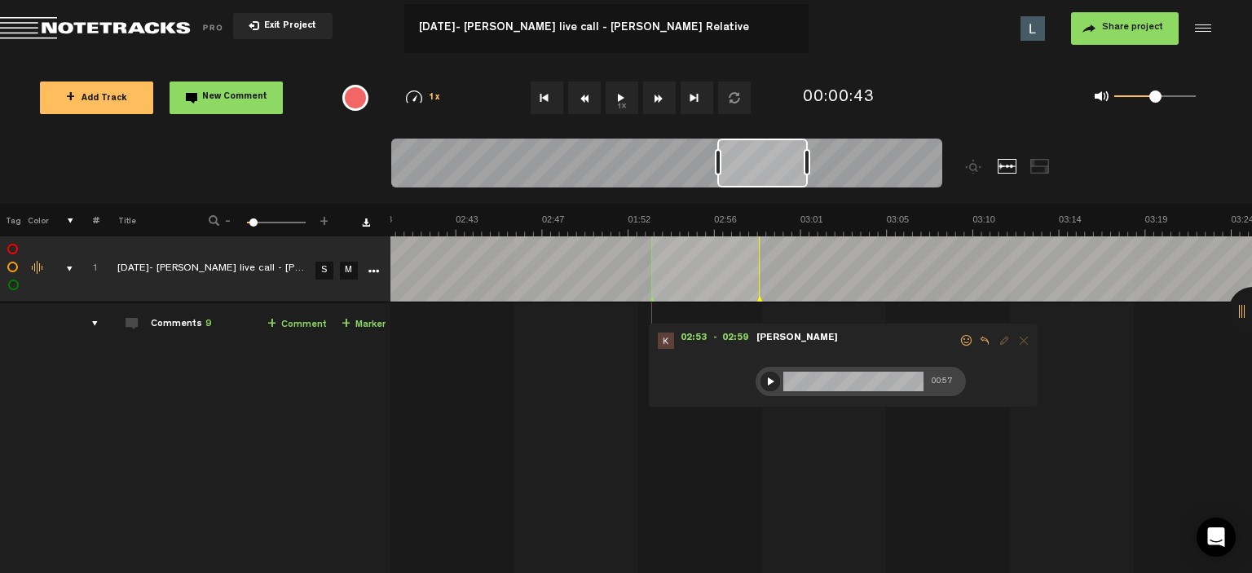
scroll to position [0, 3036]
click at [634, 201] on div at bounding box center [735, 171] width 689 height 65
click at [649, 204] on th at bounding box center [821, 220] width 862 height 33
click at [636, 204] on th at bounding box center [821, 220] width 862 height 33
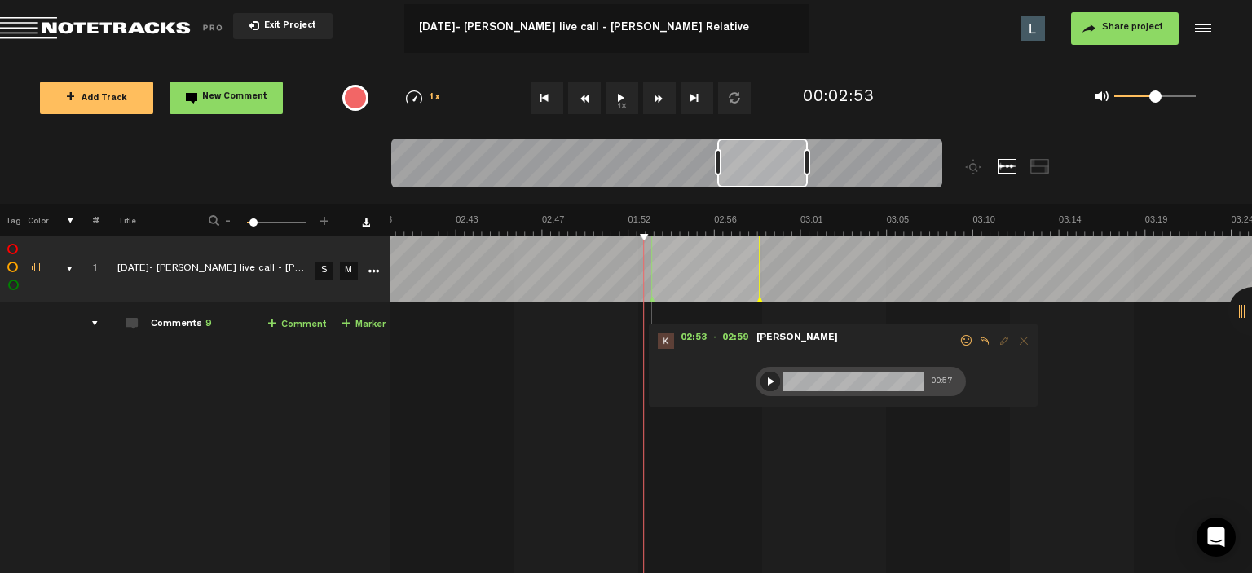
click at [629, 104] on button "1x" at bounding box center [622, 98] width 33 height 33
click at [624, 100] on button "1x" at bounding box center [622, 98] width 33 height 33
click at [761, 374] on div at bounding box center [771, 382] width 20 height 20
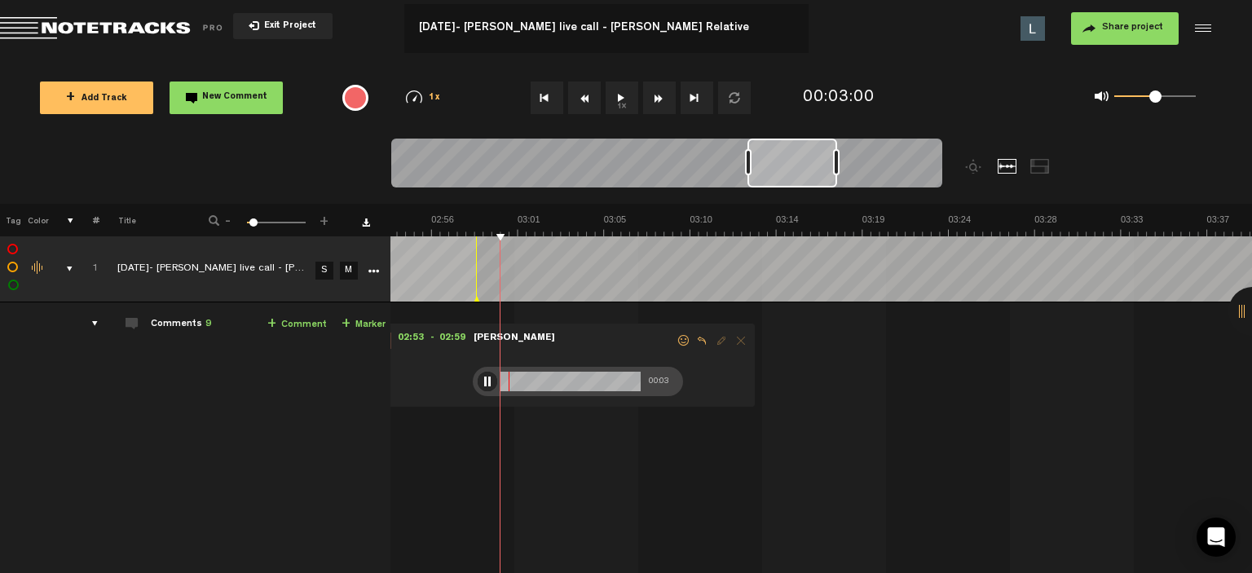
scroll to position [0, 3320]
drag, startPoint x: 765, startPoint y: 167, endPoint x: 789, endPoint y: 173, distance: 24.3
click at [789, 173] on div at bounding box center [793, 163] width 90 height 49
click at [676, 337] on span at bounding box center [684, 340] width 16 height 11
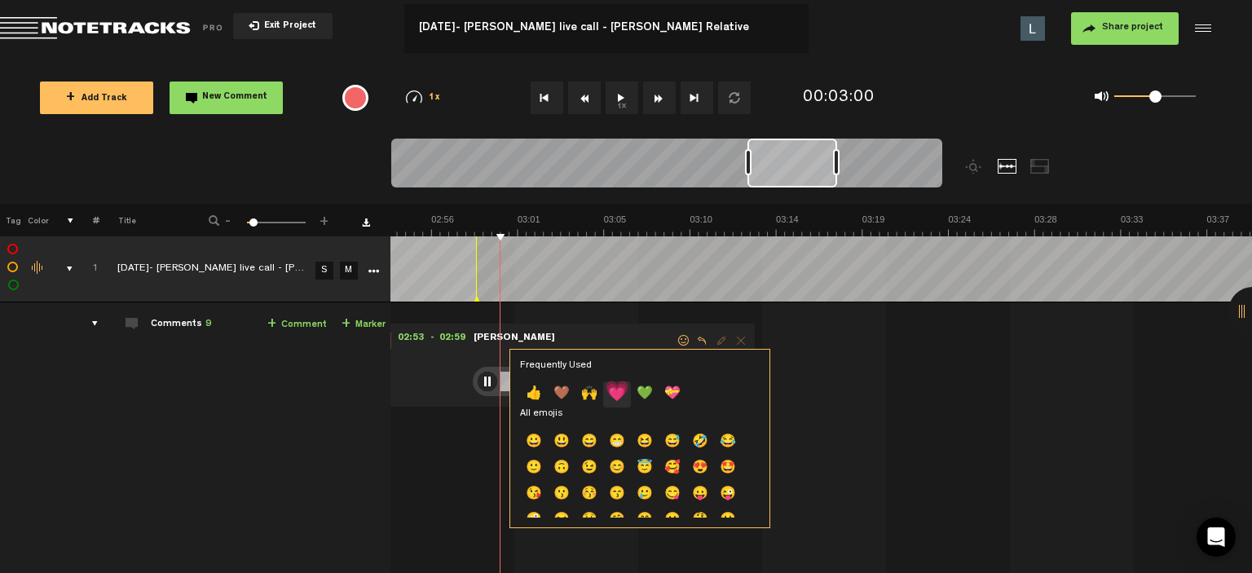
click at [629, 390] on p "💗" at bounding box center [617, 395] width 28 height 26
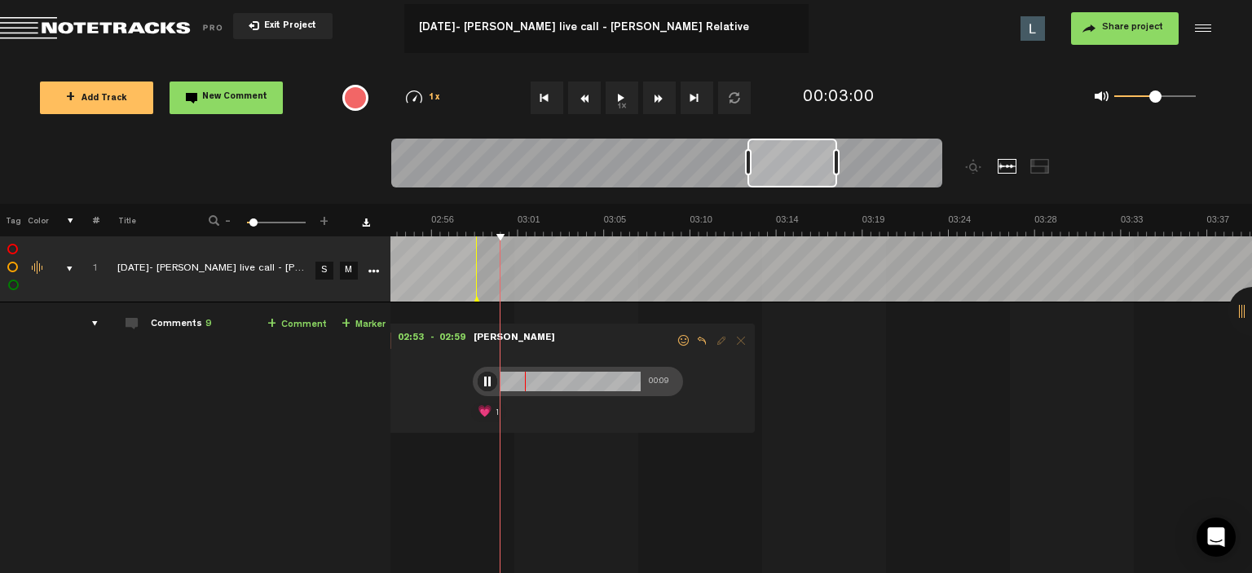
click at [487, 377] on div "00:09" at bounding box center [578, 381] width 210 height 29
click at [478, 378] on div at bounding box center [488, 382] width 20 height 20
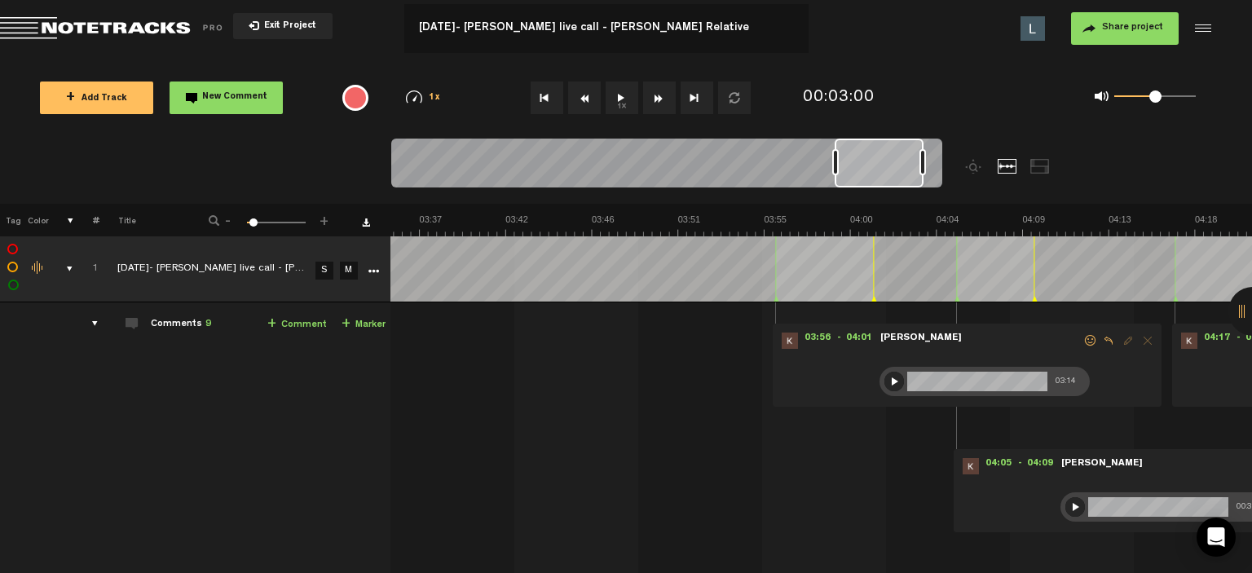
drag, startPoint x: 821, startPoint y: 165, endPoint x: 893, endPoint y: 156, distance: 72.4
click at [893, 156] on div at bounding box center [879, 163] width 89 height 49
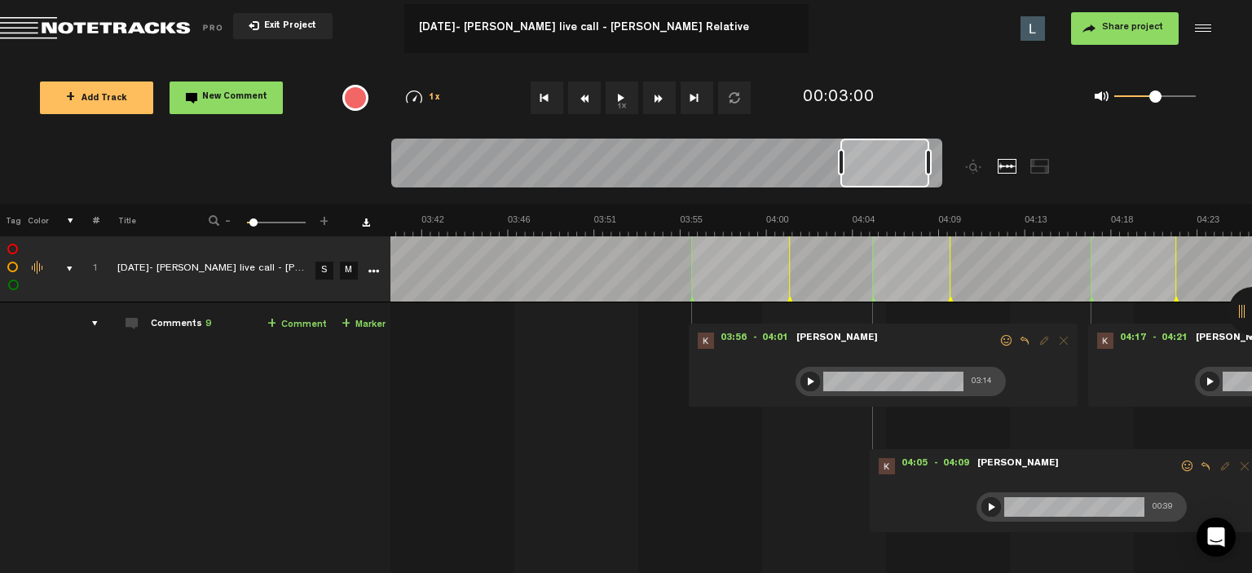
click at [748, 208] on th at bounding box center [821, 220] width 862 height 33
click at [627, 105] on button "1x" at bounding box center [622, 98] width 33 height 33
click at [999, 342] on span at bounding box center [1007, 340] width 16 height 11
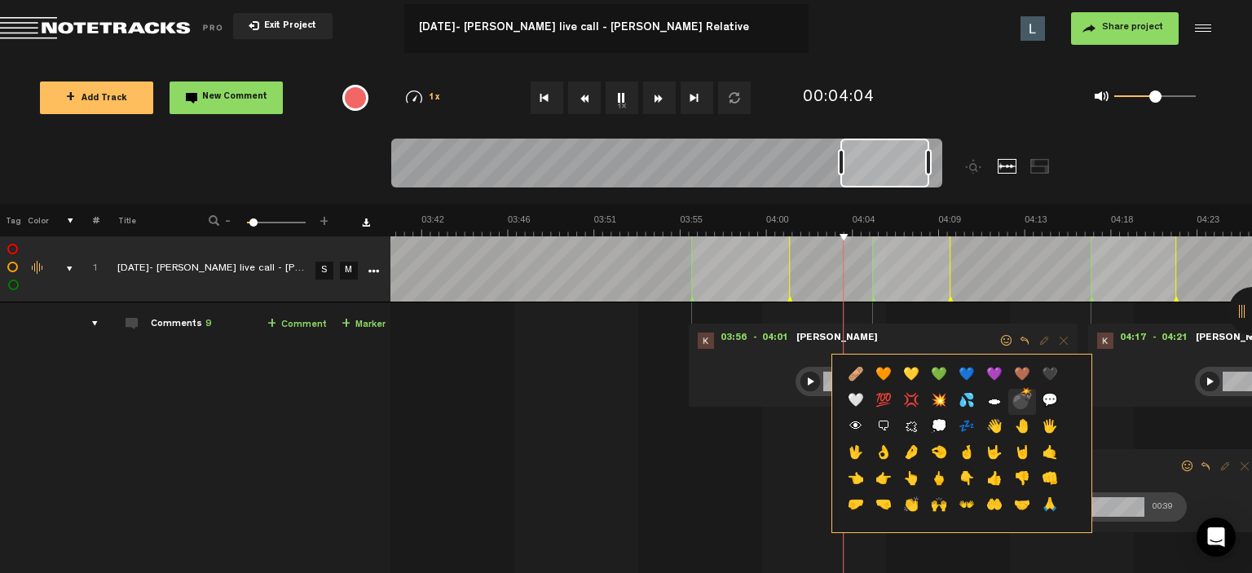
scroll to position [408, 0]
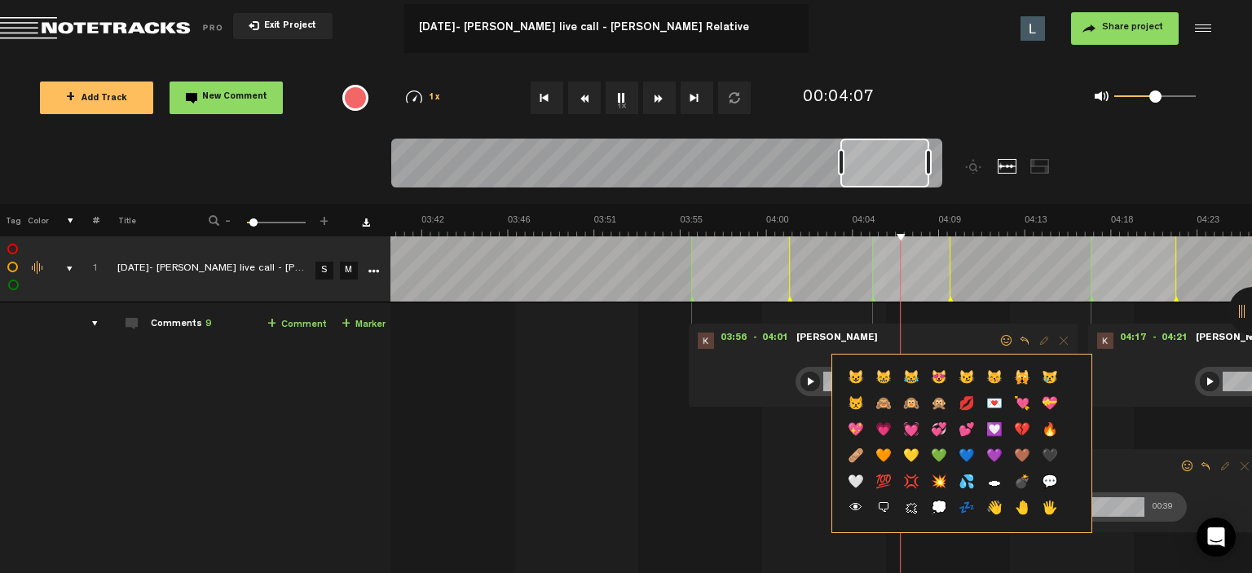
click at [971, 440] on p "💕" at bounding box center [967, 431] width 28 height 26
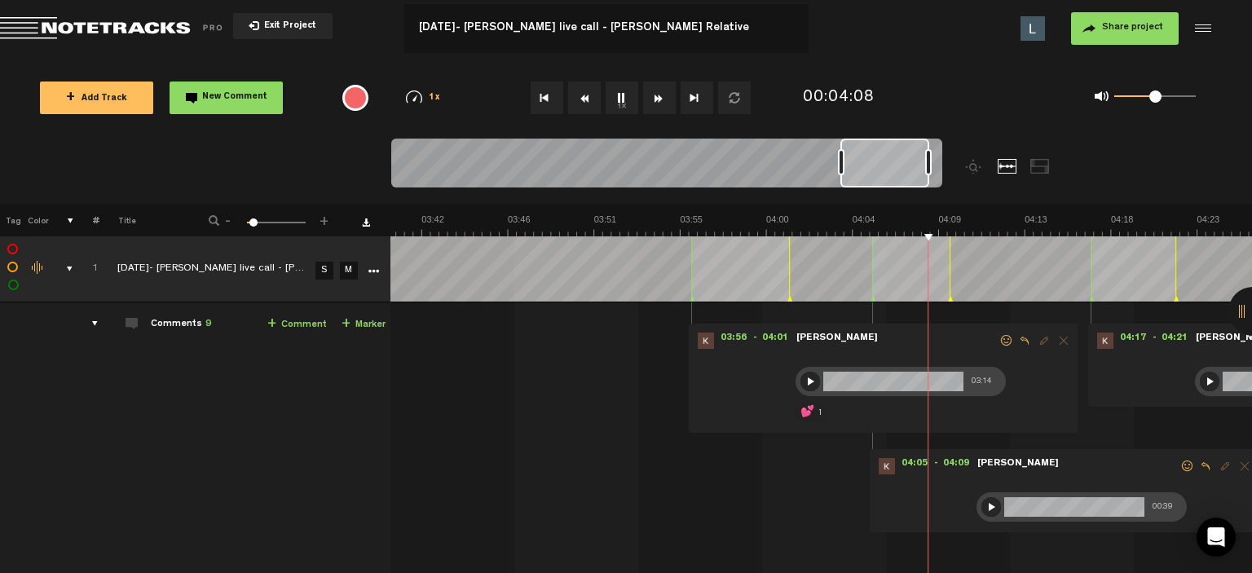
click at [620, 97] on button "1x" at bounding box center [622, 98] width 33 height 33
click at [801, 386] on div at bounding box center [811, 382] width 20 height 20
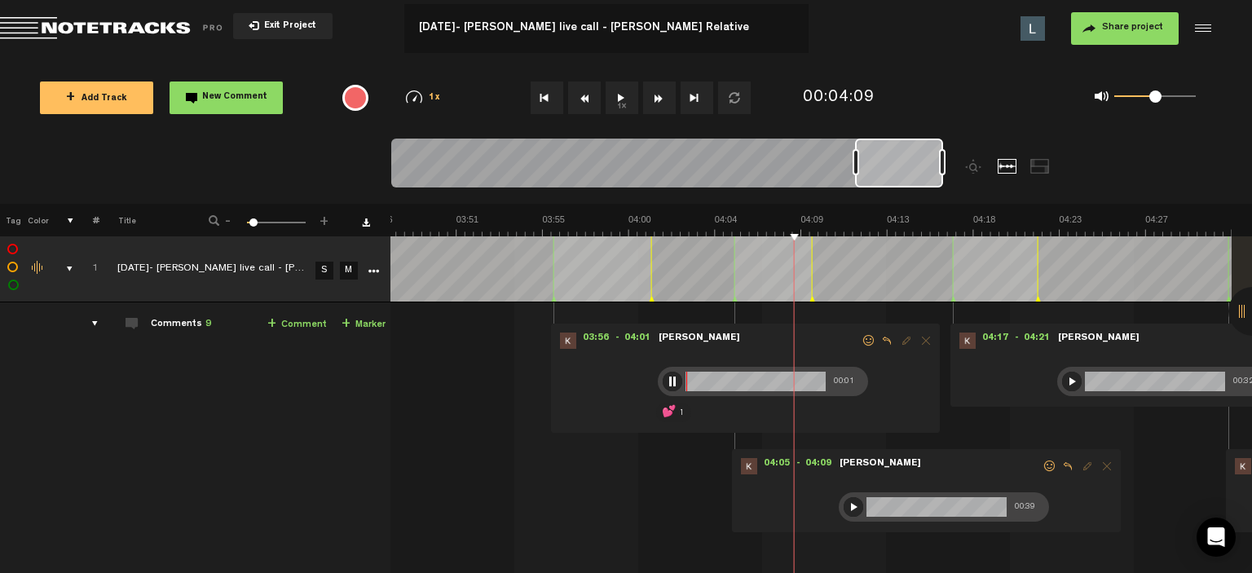
scroll to position [0, 4329]
drag, startPoint x: 882, startPoint y: 166, endPoint x: 907, endPoint y: 183, distance: 29.4
click at [907, 183] on div at bounding box center [899, 163] width 88 height 49
click at [686, 383] on div at bounding box center [756, 382] width 140 height 20
click at [815, 381] on div "00:08" at bounding box center [763, 381] width 210 height 29
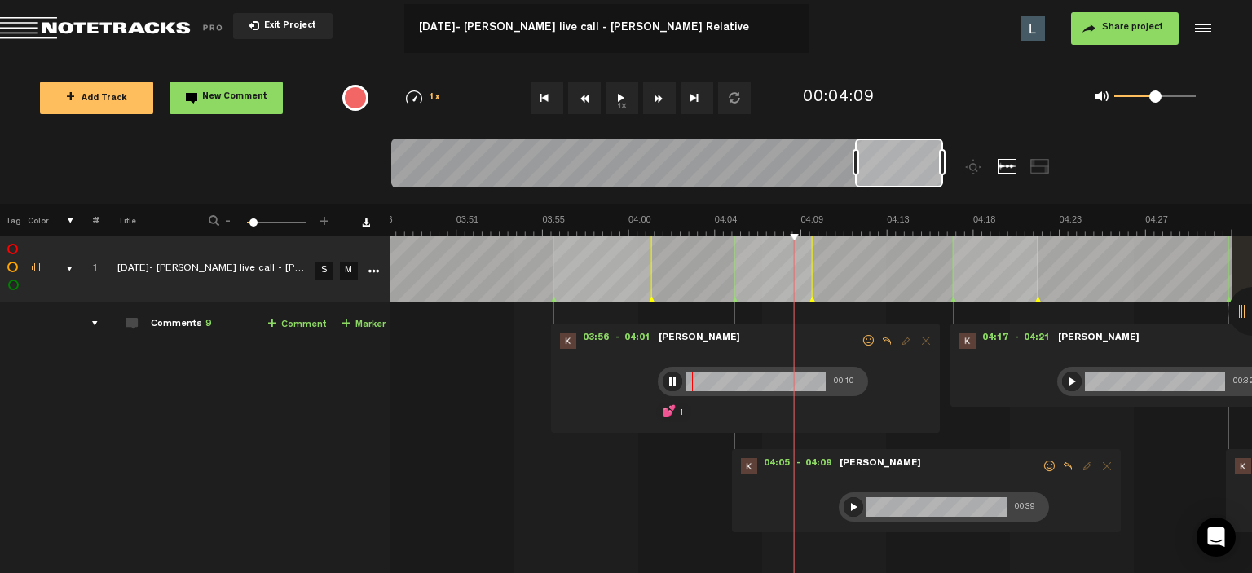
click at [664, 381] on div at bounding box center [673, 382] width 20 height 20
click at [663, 372] on div at bounding box center [673, 382] width 20 height 20
click at [1042, 466] on span at bounding box center [1050, 466] width 16 height 11
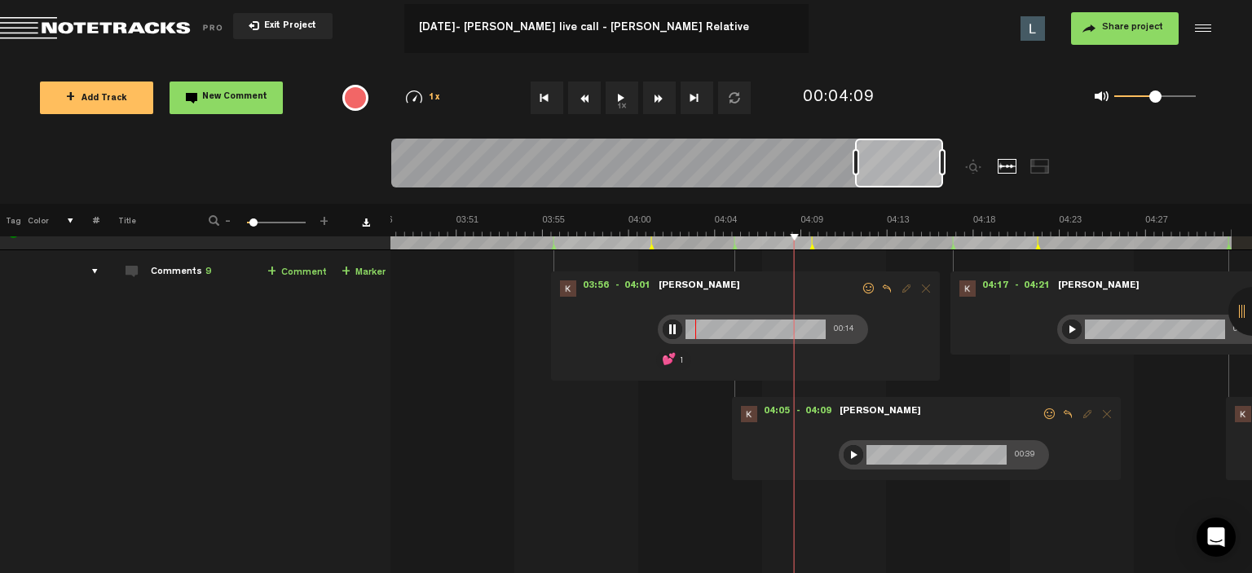
scroll to position [82, 12]
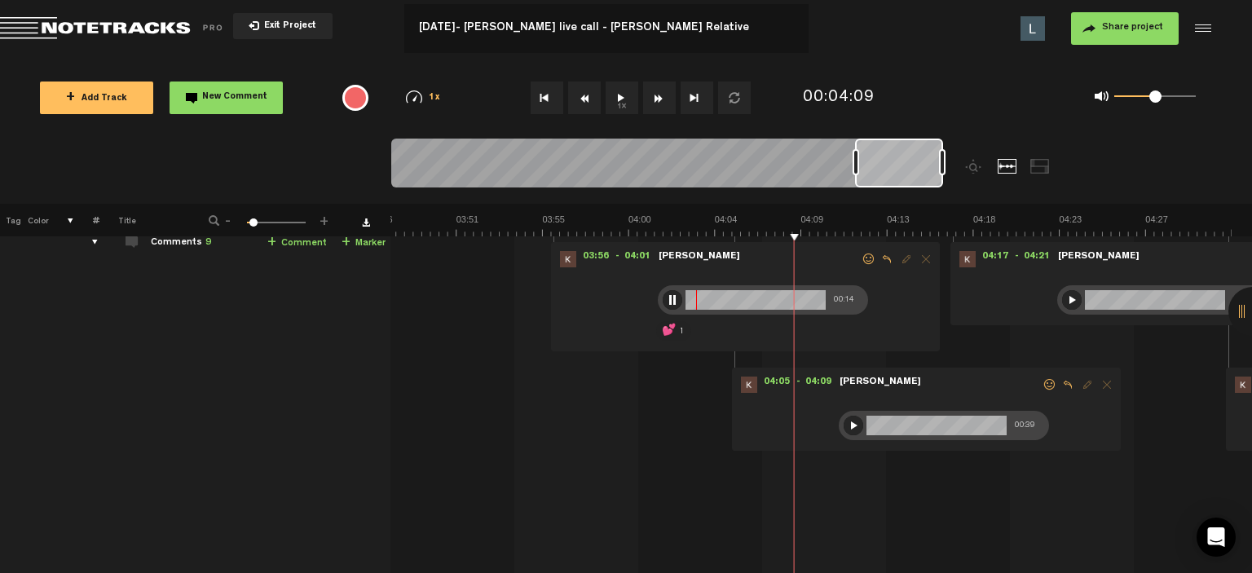
click at [1042, 381] on span at bounding box center [1050, 384] width 16 height 11
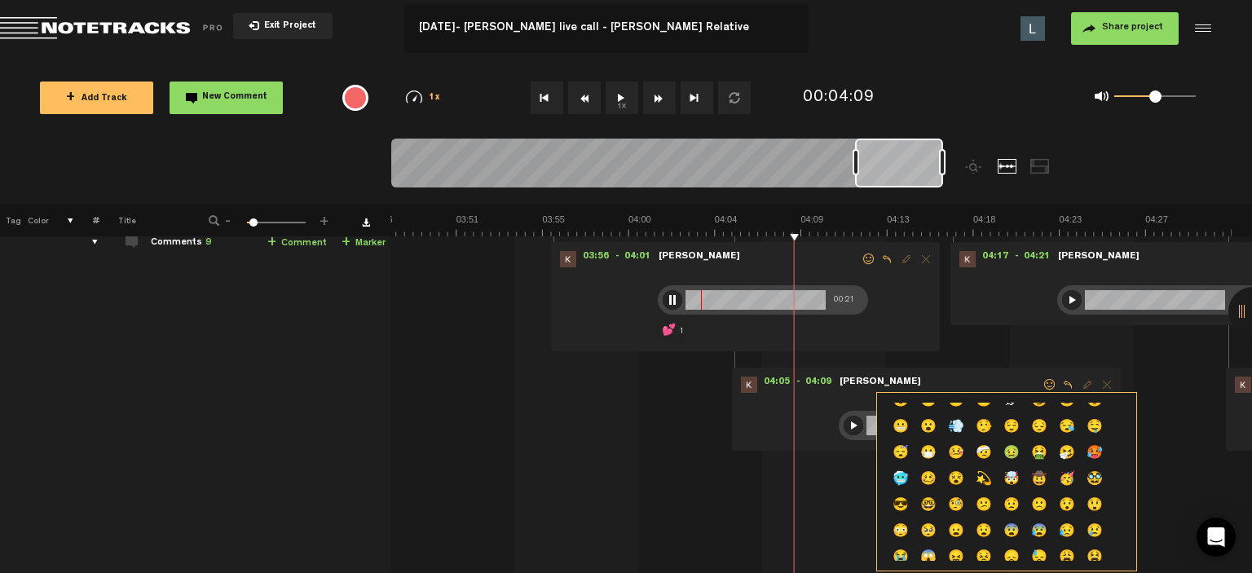
scroll to position [0, 0]
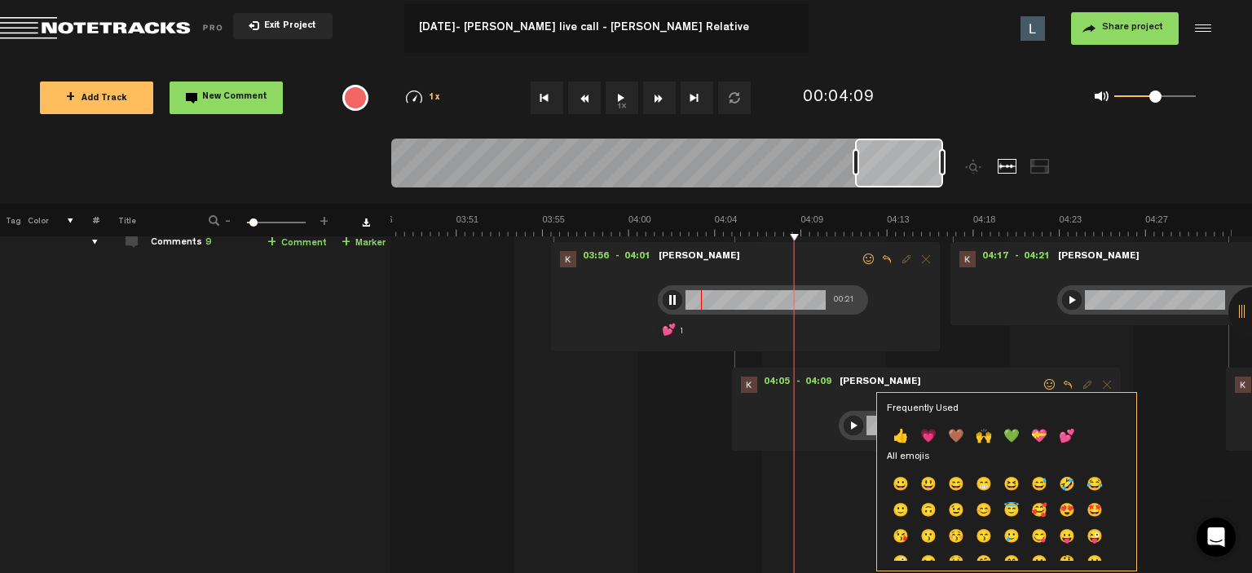
click at [902, 438] on p "👍" at bounding box center [901, 438] width 28 height 26
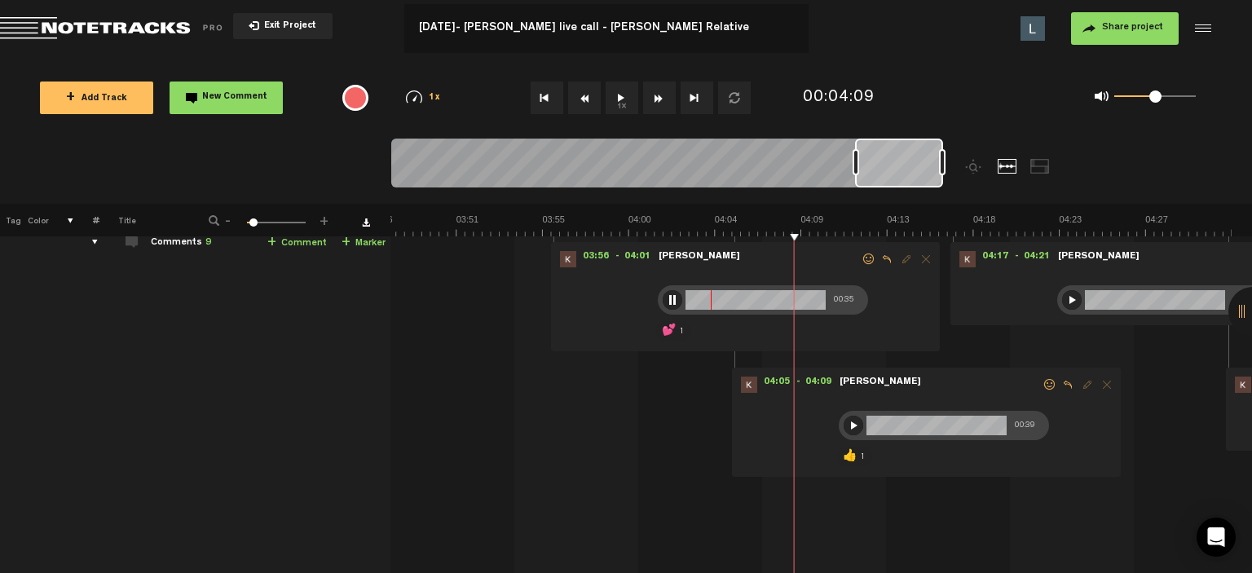
click at [800, 239] on td "1 [DATE]- [PERSON_NAME] live call - [PERSON_NAME] Relative S M [DATE]- [PERSON_…" at bounding box center [821, 430] width 862 height 418
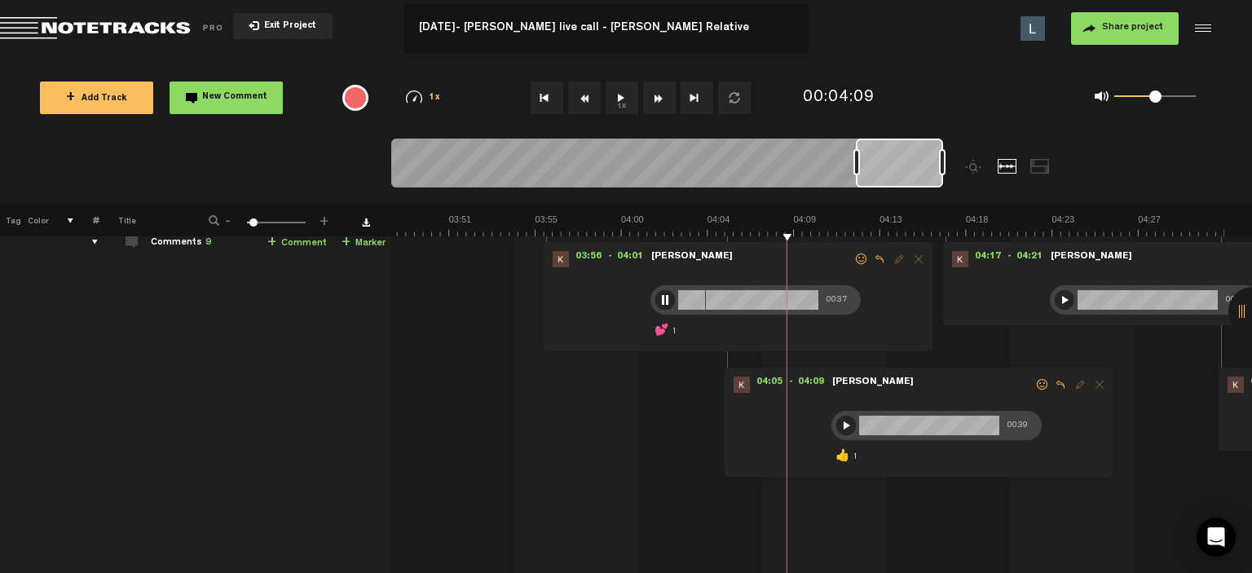
drag, startPoint x: 880, startPoint y: 168, endPoint x: 933, endPoint y: 176, distance: 52.8
click at [933, 176] on div at bounding box center [899, 163] width 87 height 49
click at [655, 306] on div at bounding box center [665, 300] width 20 height 20
click at [836, 417] on div at bounding box center [846, 426] width 20 height 20
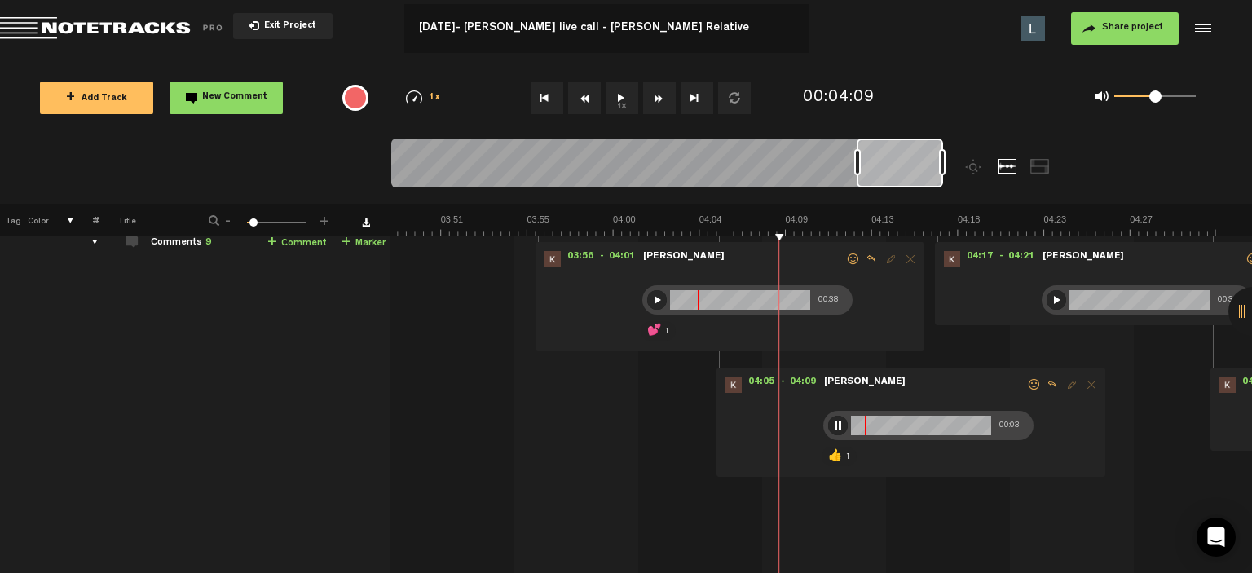
scroll to position [0, 4343]
drag, startPoint x: 923, startPoint y: 181, endPoint x: 1030, endPoint y: 192, distance: 108.2
click at [1030, 192] on div at bounding box center [735, 171] width 689 height 65
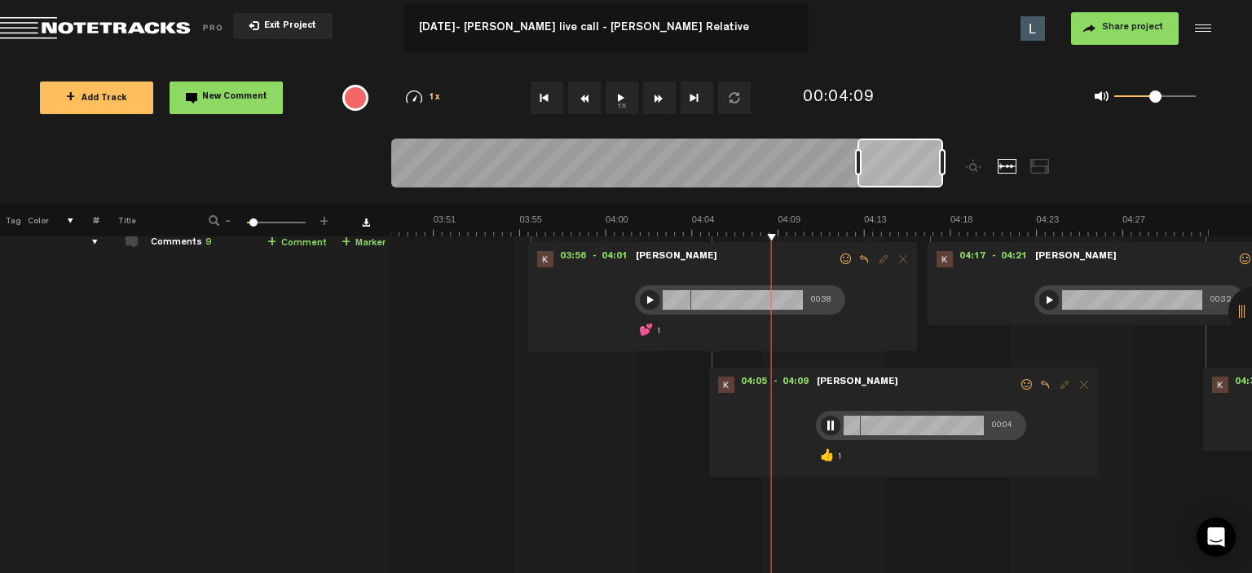
scroll to position [0, 4352]
drag, startPoint x: 943, startPoint y: 174, endPoint x: 1015, endPoint y: 170, distance: 71.9
click at [1015, 170] on div at bounding box center [735, 171] width 689 height 65
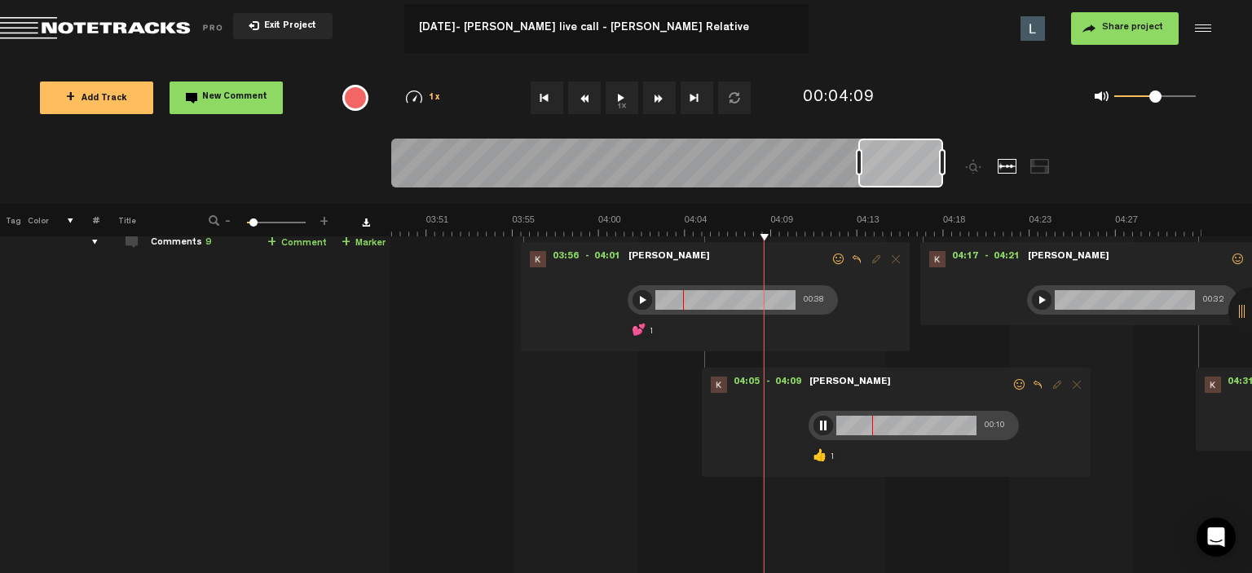
drag, startPoint x: 897, startPoint y: 159, endPoint x: 914, endPoint y: 156, distance: 17.4
click at [978, 161] on div at bounding box center [735, 171] width 689 height 65
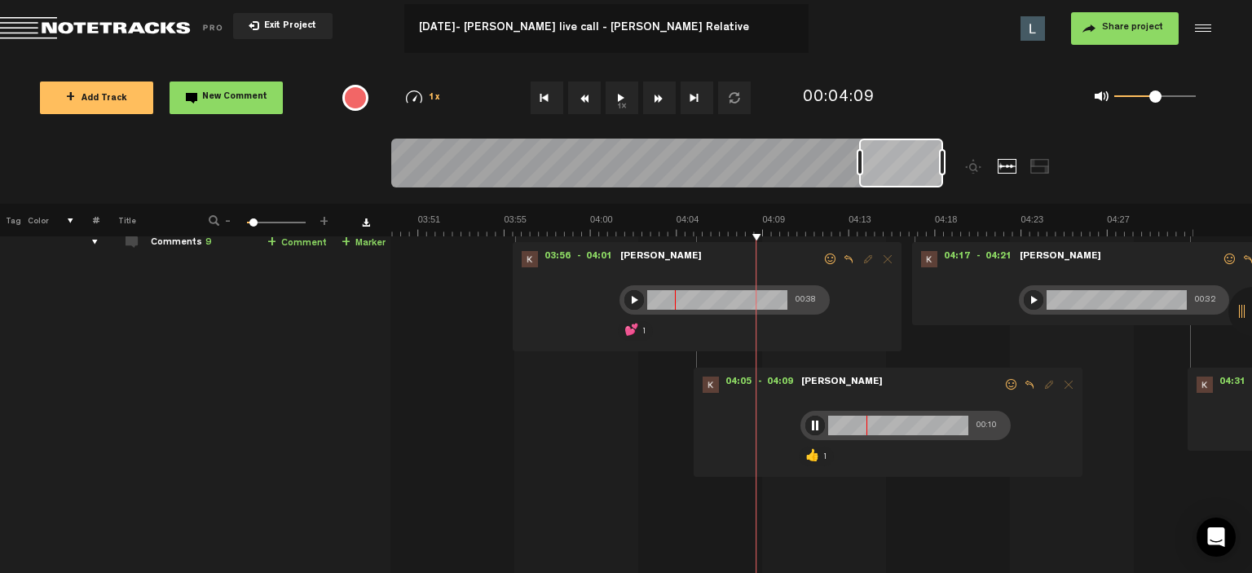
drag, startPoint x: 909, startPoint y: 159, endPoint x: 999, endPoint y: 163, distance: 90.6
click at [1011, 161] on div at bounding box center [735, 171] width 689 height 65
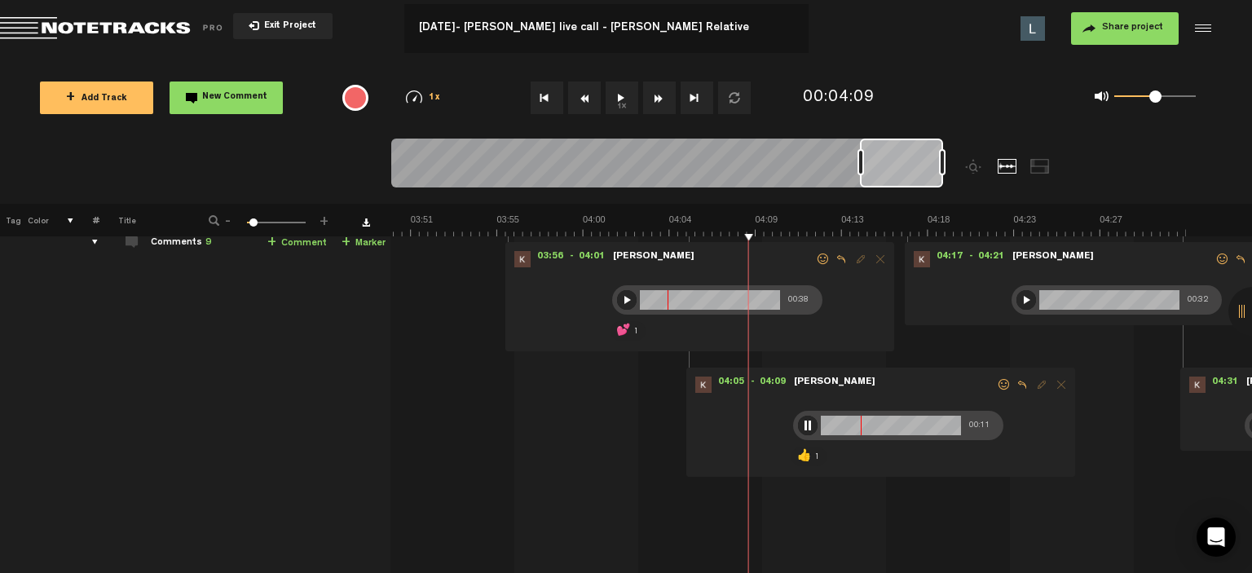
drag, startPoint x: 887, startPoint y: 165, endPoint x: 916, endPoint y: 173, distance: 30.3
click at [966, 165] on div at bounding box center [735, 171] width 689 height 65
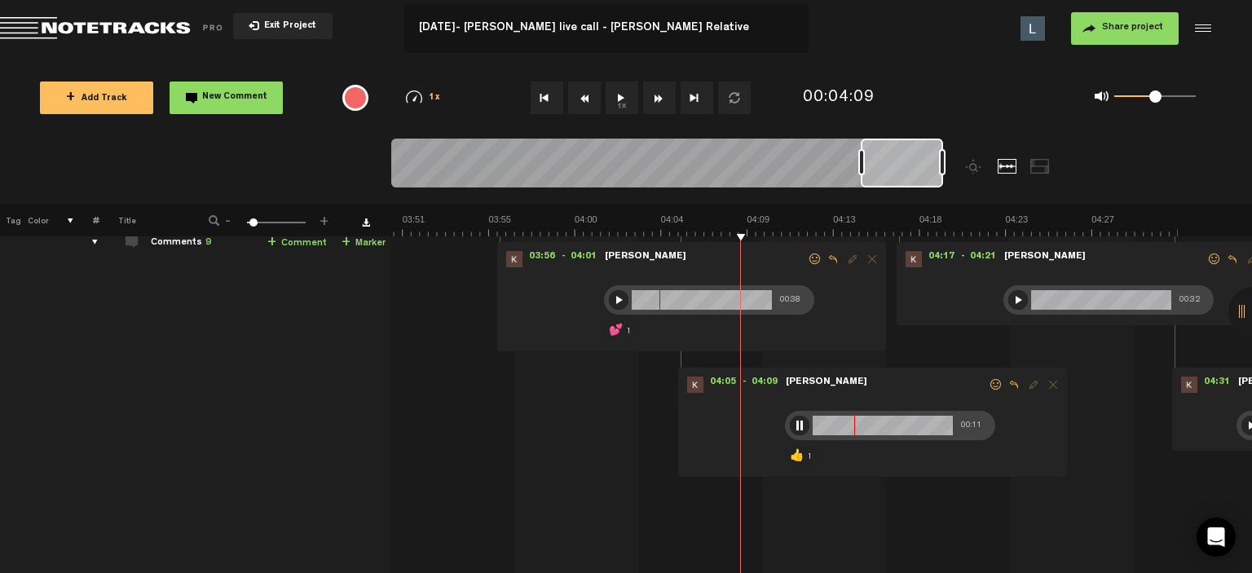
drag, startPoint x: 972, startPoint y: 174, endPoint x: 982, endPoint y: 174, distance: 10.6
click at [982, 174] on div at bounding box center [735, 171] width 689 height 65
click at [864, 161] on div at bounding box center [666, 166] width 551 height 55
drag, startPoint x: 894, startPoint y: 162, endPoint x: 947, endPoint y: 165, distance: 53.1
click at [947, 165] on div at bounding box center [735, 171] width 689 height 65
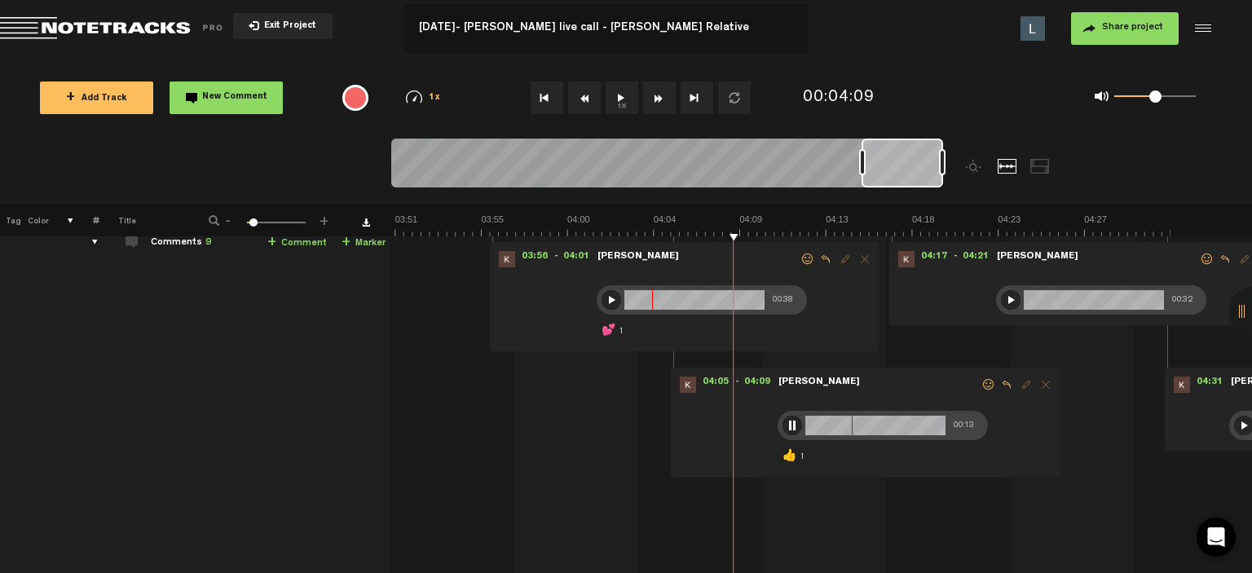
click at [942, 170] on div at bounding box center [666, 166] width 551 height 55
drag, startPoint x: 903, startPoint y: 177, endPoint x: 958, endPoint y: 179, distance: 54.6
click at [959, 179] on div at bounding box center [735, 171] width 689 height 65
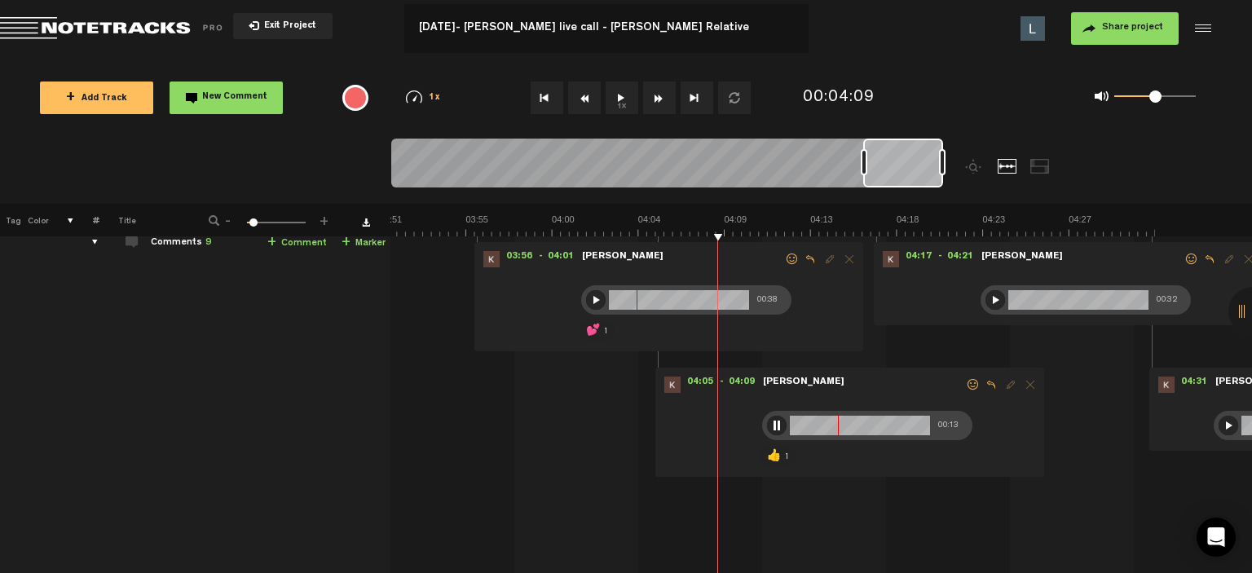
drag, startPoint x: 914, startPoint y: 178, endPoint x: 963, endPoint y: 175, distance: 49.0
click at [963, 175] on div at bounding box center [735, 171] width 689 height 65
drag, startPoint x: 928, startPoint y: 175, endPoint x: 958, endPoint y: 175, distance: 30.2
click at [958, 175] on div at bounding box center [735, 171] width 689 height 65
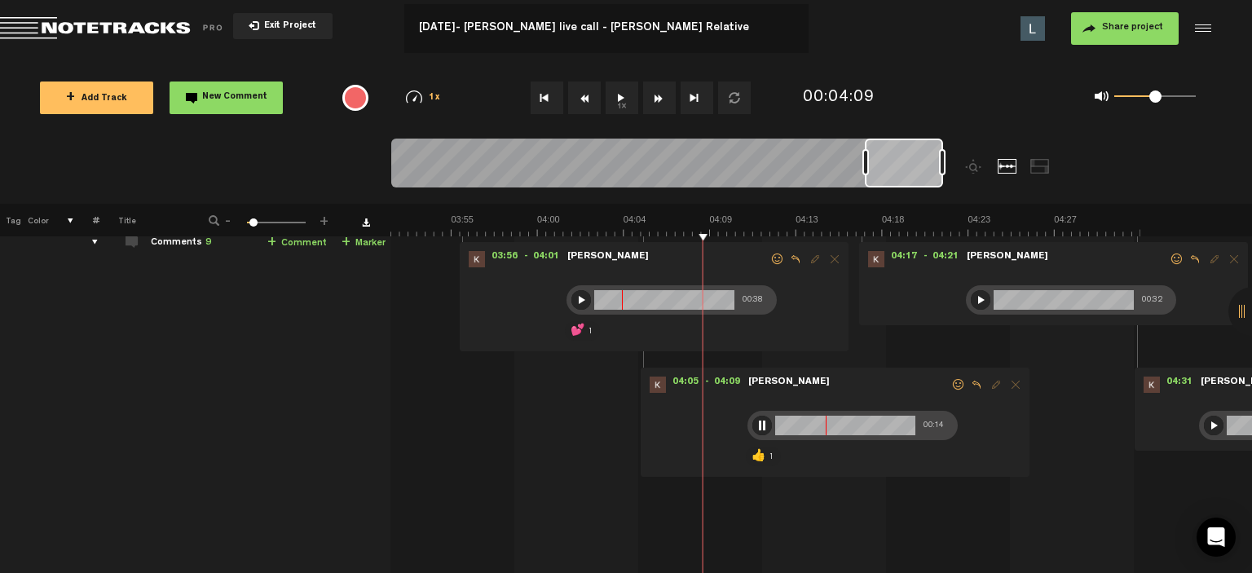
drag, startPoint x: 880, startPoint y: 173, endPoint x: 935, endPoint y: 174, distance: 55.4
click at [935, 174] on div at bounding box center [904, 163] width 78 height 49
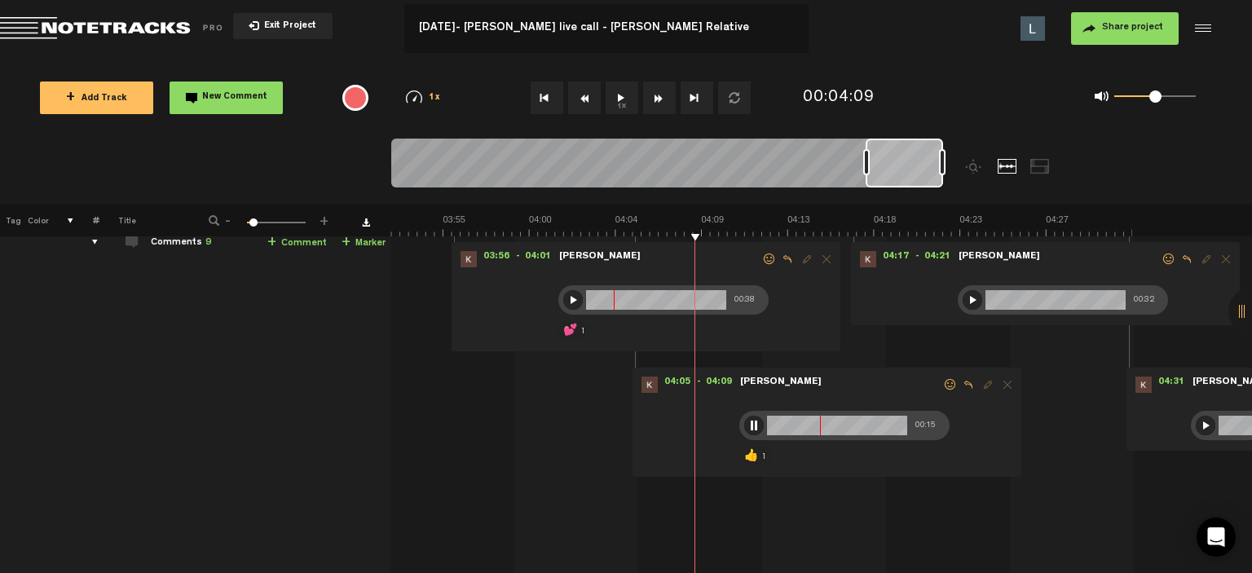
drag, startPoint x: 884, startPoint y: 174, endPoint x: 942, endPoint y: 174, distance: 58.7
click at [942, 174] on div at bounding box center [666, 166] width 551 height 55
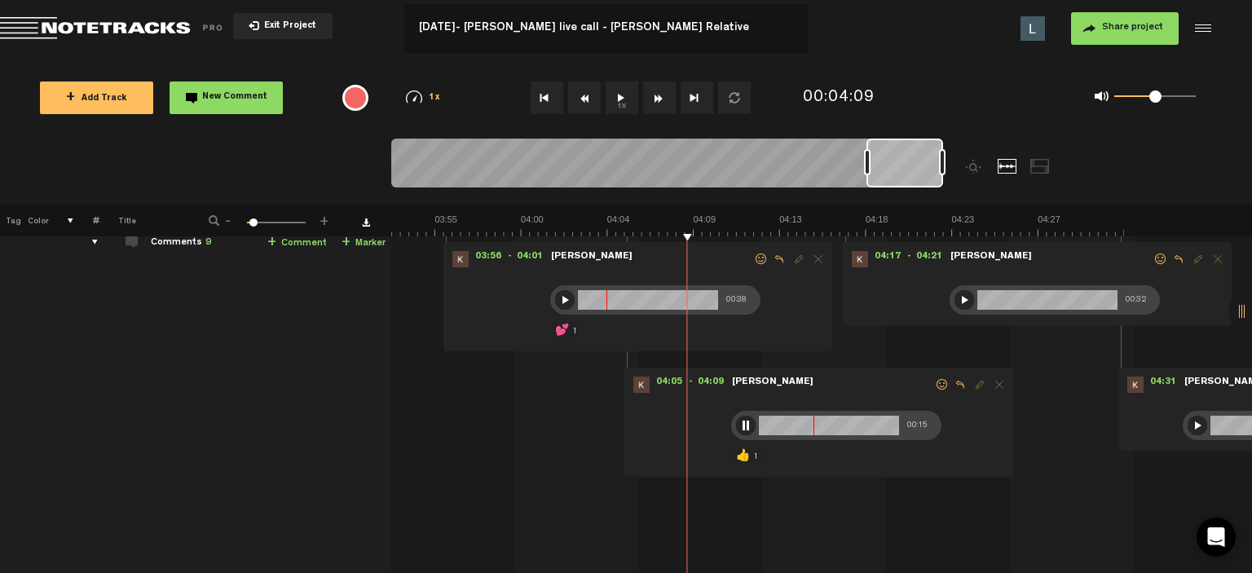
drag, startPoint x: 883, startPoint y: 182, endPoint x: 924, endPoint y: 179, distance: 40.9
click at [939, 182] on div at bounding box center [905, 163] width 77 height 49
drag, startPoint x: 924, startPoint y: 179, endPoint x: 954, endPoint y: 175, distance: 30.3
click at [954, 175] on div at bounding box center [735, 171] width 689 height 65
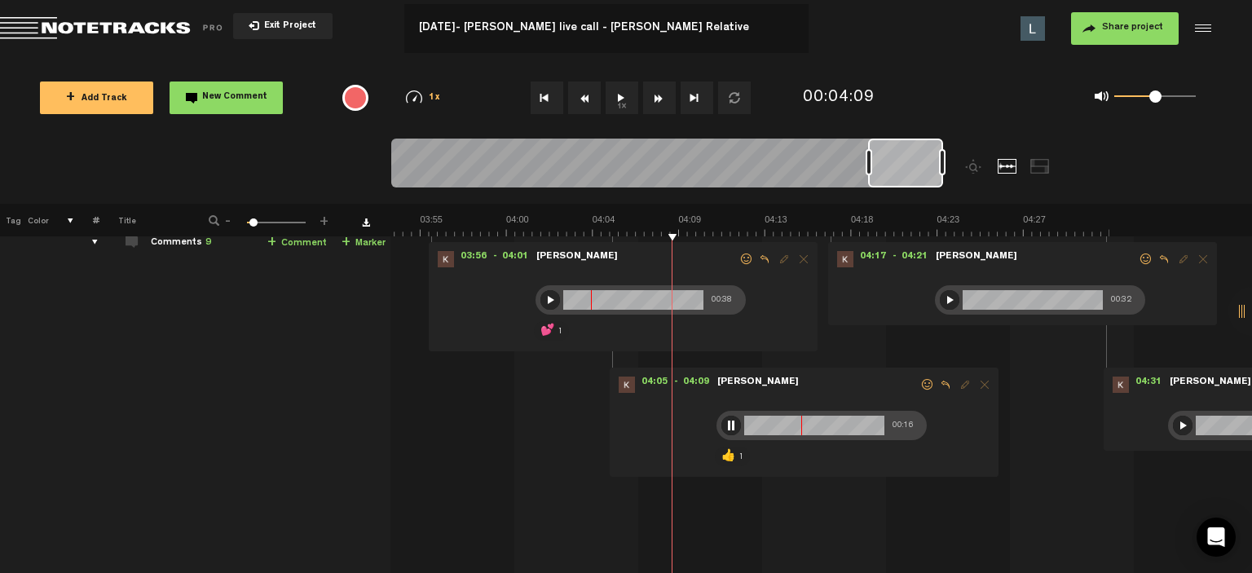
drag, startPoint x: 888, startPoint y: 174, endPoint x: 929, endPoint y: 173, distance: 41.6
click at [929, 174] on div at bounding box center [905, 163] width 75 height 49
drag, startPoint x: 910, startPoint y: 172, endPoint x: 937, endPoint y: 170, distance: 27.0
click at [937, 170] on div at bounding box center [905, 163] width 75 height 49
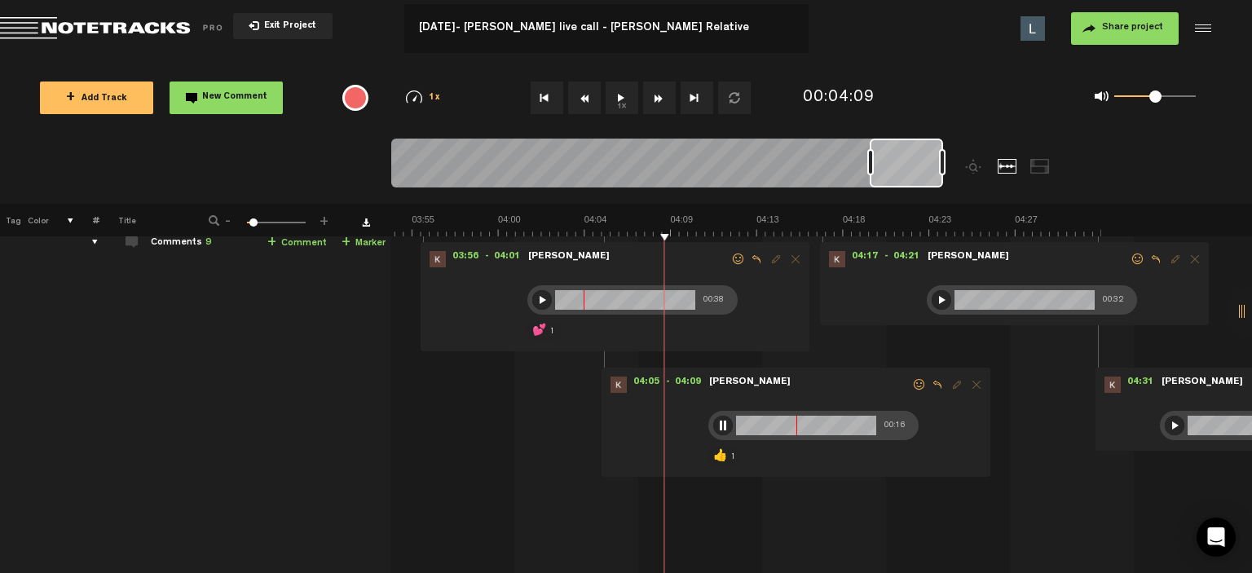
drag, startPoint x: 887, startPoint y: 169, endPoint x: 931, endPoint y: 165, distance: 44.2
click at [931, 165] on div at bounding box center [906, 163] width 73 height 49
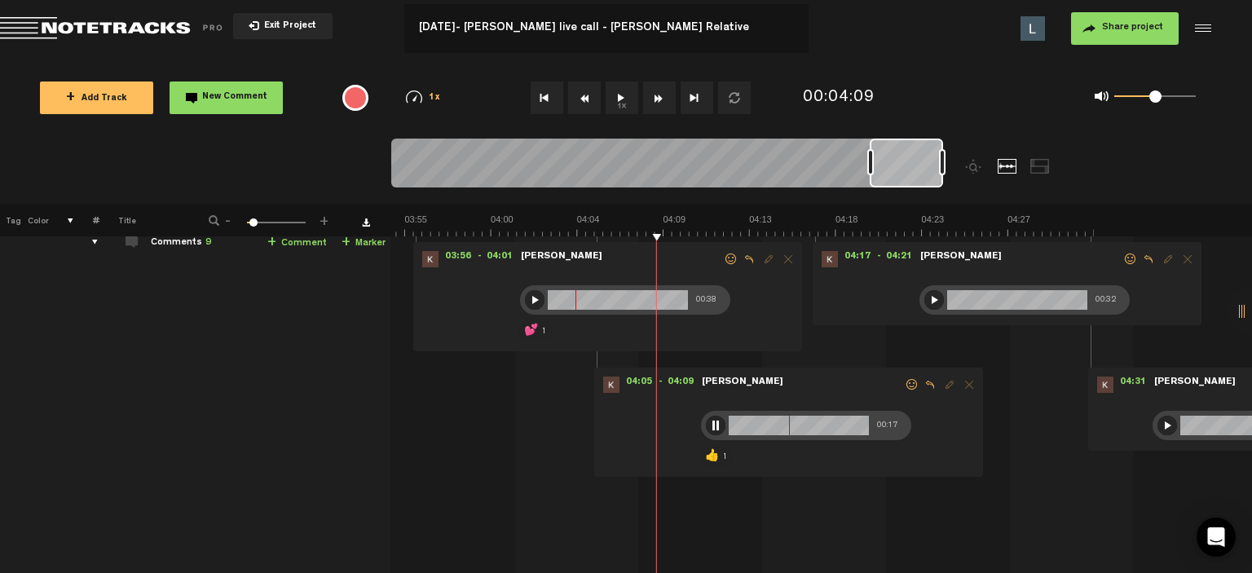
drag, startPoint x: 890, startPoint y: 167, endPoint x: 928, endPoint y: 169, distance: 37.5
click at [928, 169] on div at bounding box center [906, 163] width 73 height 49
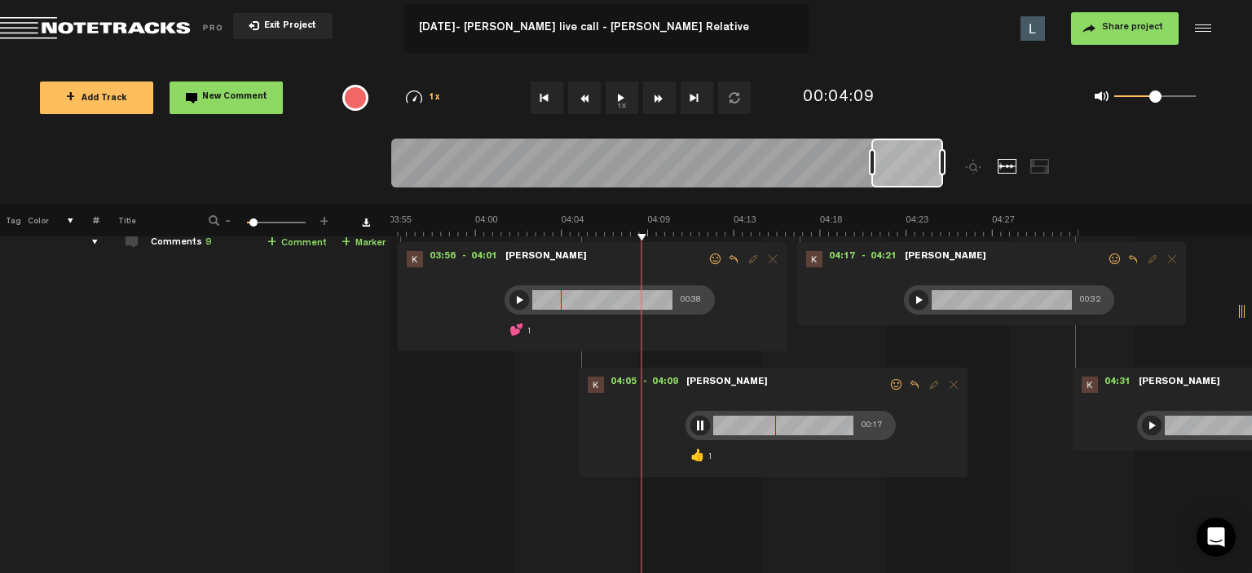
drag, startPoint x: 897, startPoint y: 169, endPoint x: 933, endPoint y: 170, distance: 36.7
click at [933, 170] on div at bounding box center [907, 163] width 72 height 49
drag, startPoint x: 892, startPoint y: 171, endPoint x: 929, endPoint y: 171, distance: 36.7
click at [929, 171] on div at bounding box center [907, 163] width 72 height 49
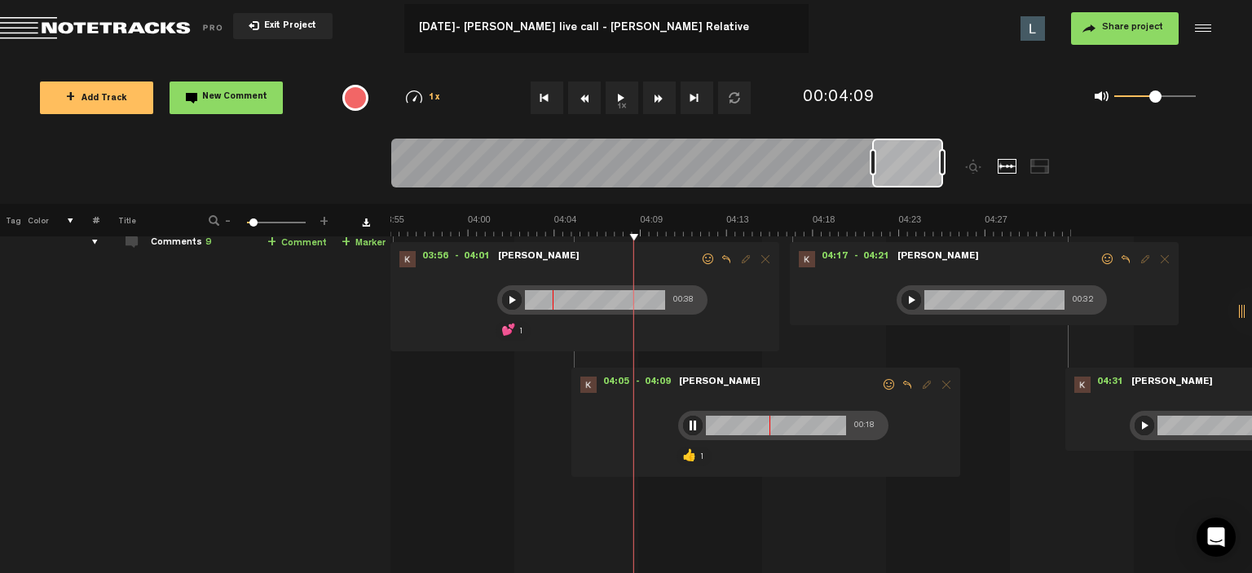
drag, startPoint x: 885, startPoint y: 172, endPoint x: 911, endPoint y: 170, distance: 25.3
click at [911, 170] on div at bounding box center [907, 163] width 71 height 49
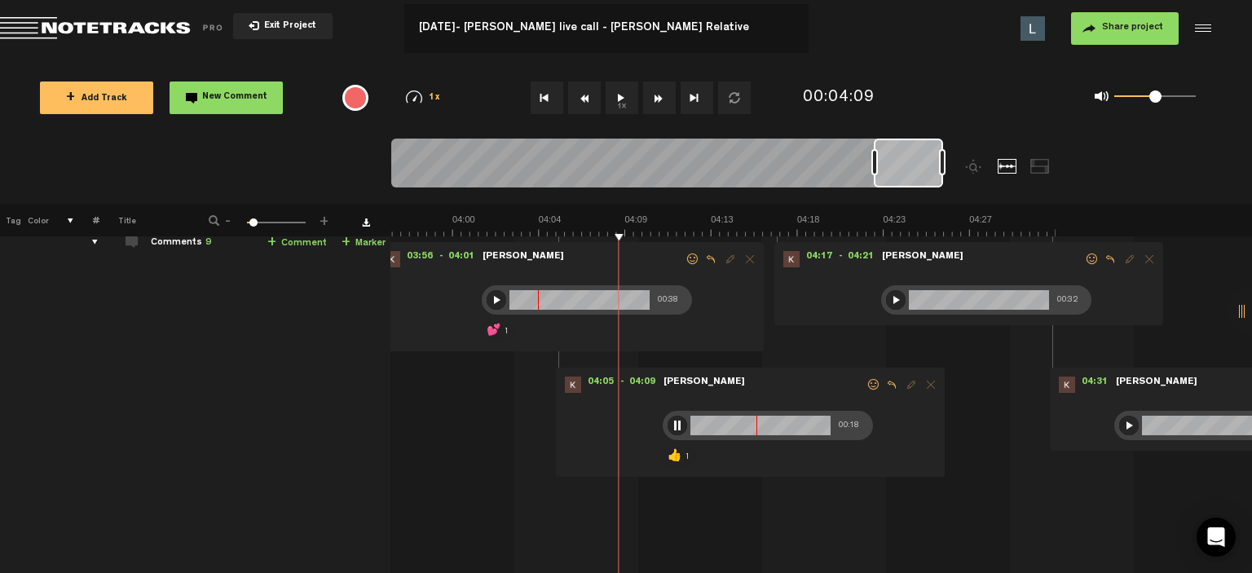
drag, startPoint x: 898, startPoint y: 170, endPoint x: 921, endPoint y: 170, distance: 22.8
click at [921, 170] on div at bounding box center [908, 163] width 69 height 49
drag, startPoint x: 888, startPoint y: 169, endPoint x: 925, endPoint y: 169, distance: 37.5
click at [925, 169] on div at bounding box center [908, 163] width 69 height 49
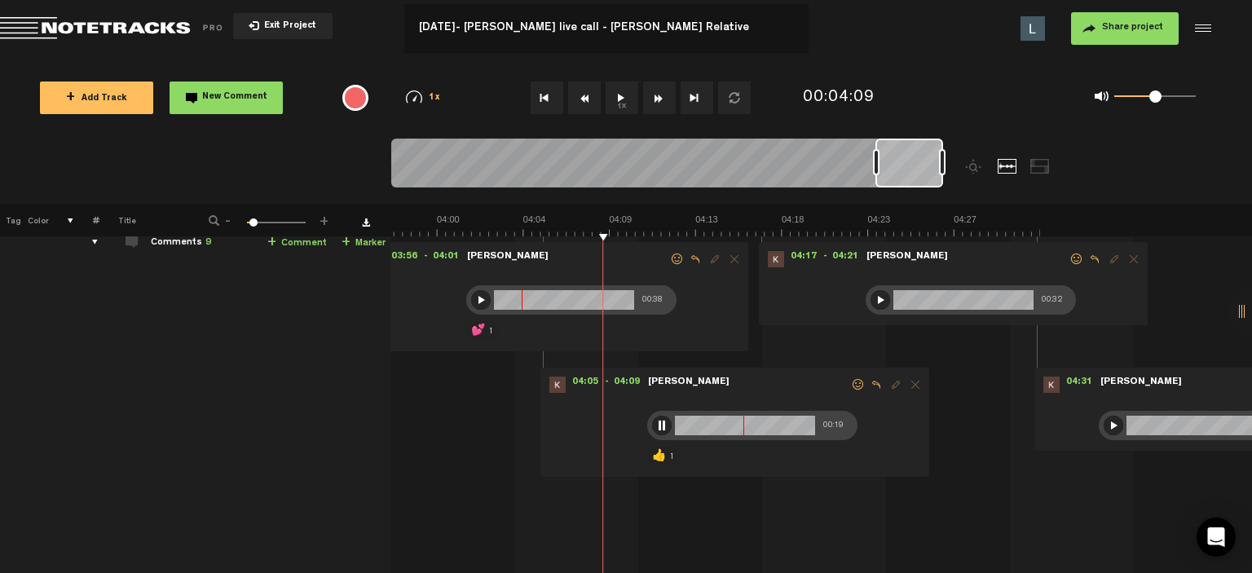
drag, startPoint x: 903, startPoint y: 170, endPoint x: 942, endPoint y: 171, distance: 39.1
click at [942, 171] on div at bounding box center [666, 166] width 551 height 55
drag, startPoint x: 903, startPoint y: 171, endPoint x: 936, endPoint y: 171, distance: 32.6
click at [936, 171] on div at bounding box center [910, 163] width 68 height 49
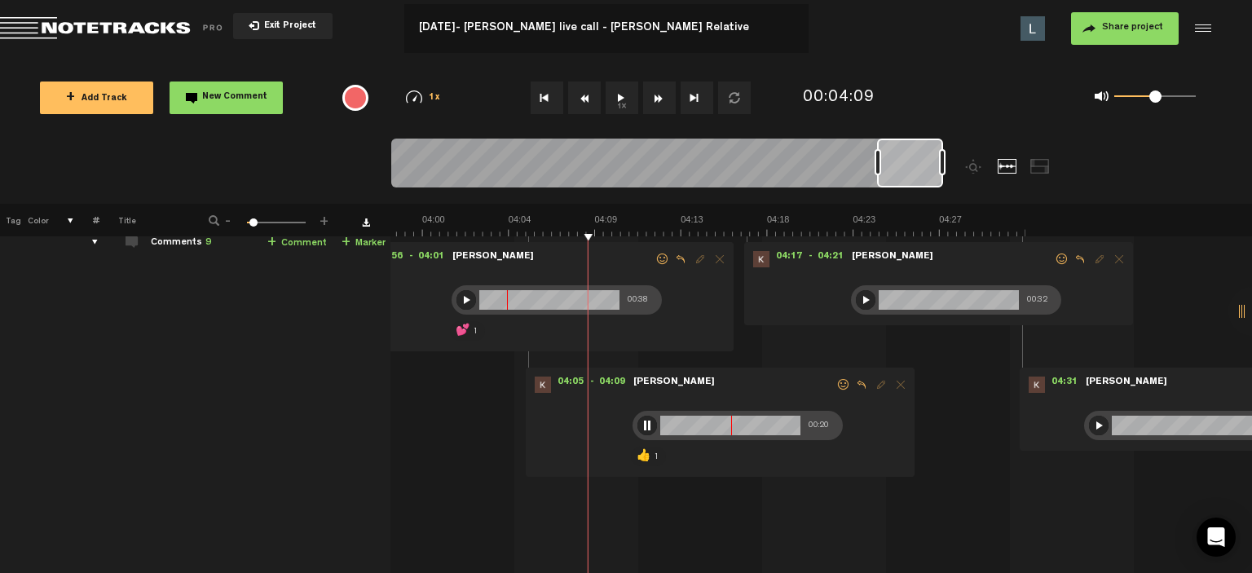
drag, startPoint x: 898, startPoint y: 169, endPoint x: 955, endPoint y: 169, distance: 57.1
click at [955, 169] on div at bounding box center [735, 171] width 689 height 65
drag, startPoint x: 927, startPoint y: 170, endPoint x: 950, endPoint y: 170, distance: 22.8
click at [950, 170] on div at bounding box center [735, 171] width 689 height 65
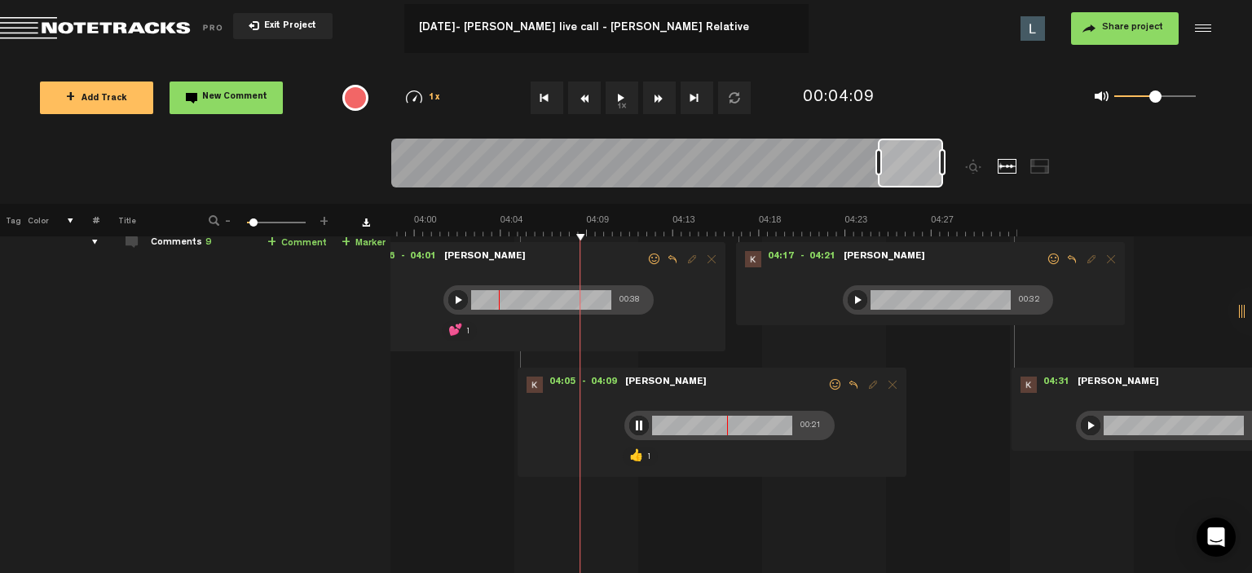
click at [626, 108] on button "1x" at bounding box center [622, 98] width 33 height 33
click at [810, 381] on form at bounding box center [726, 392] width 204 height 31
click at [827, 384] on span at bounding box center [835, 384] width 16 height 11
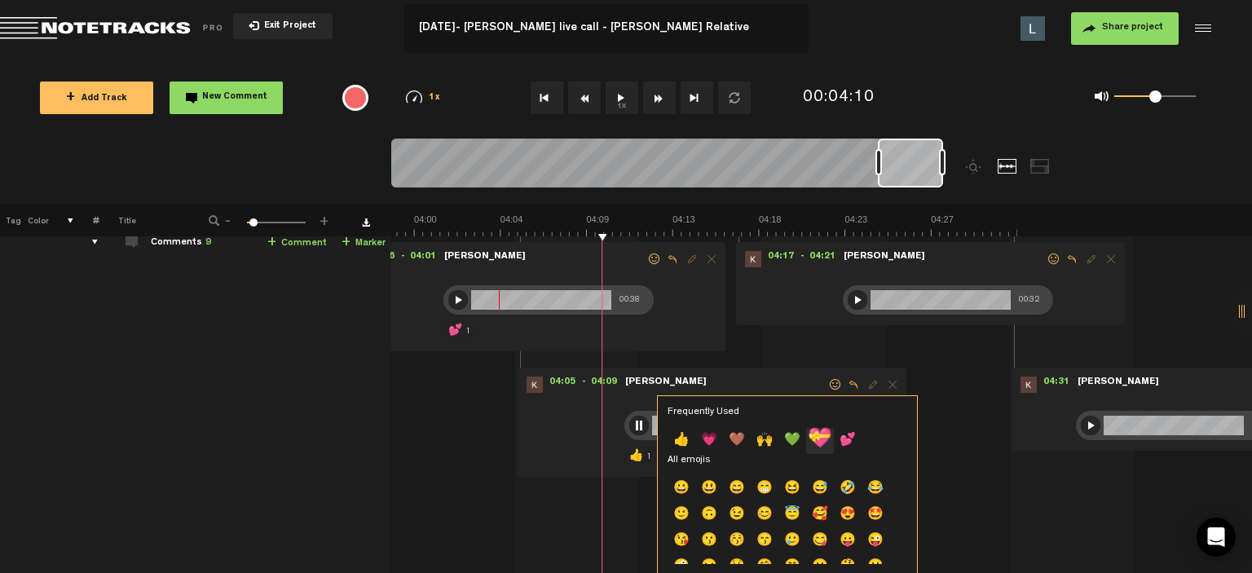
click at [815, 433] on p "💝" at bounding box center [820, 441] width 28 height 26
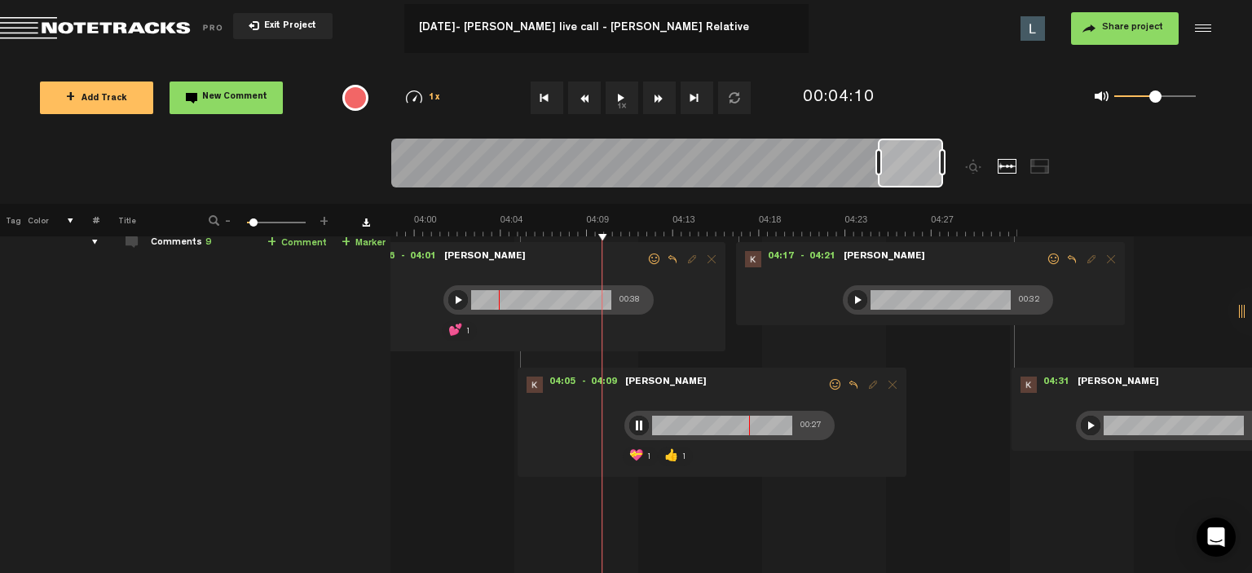
click at [630, 428] on div at bounding box center [639, 426] width 20 height 20
click at [848, 298] on div at bounding box center [858, 300] width 20 height 20
click at [1047, 265] on span at bounding box center [1054, 259] width 16 height 11
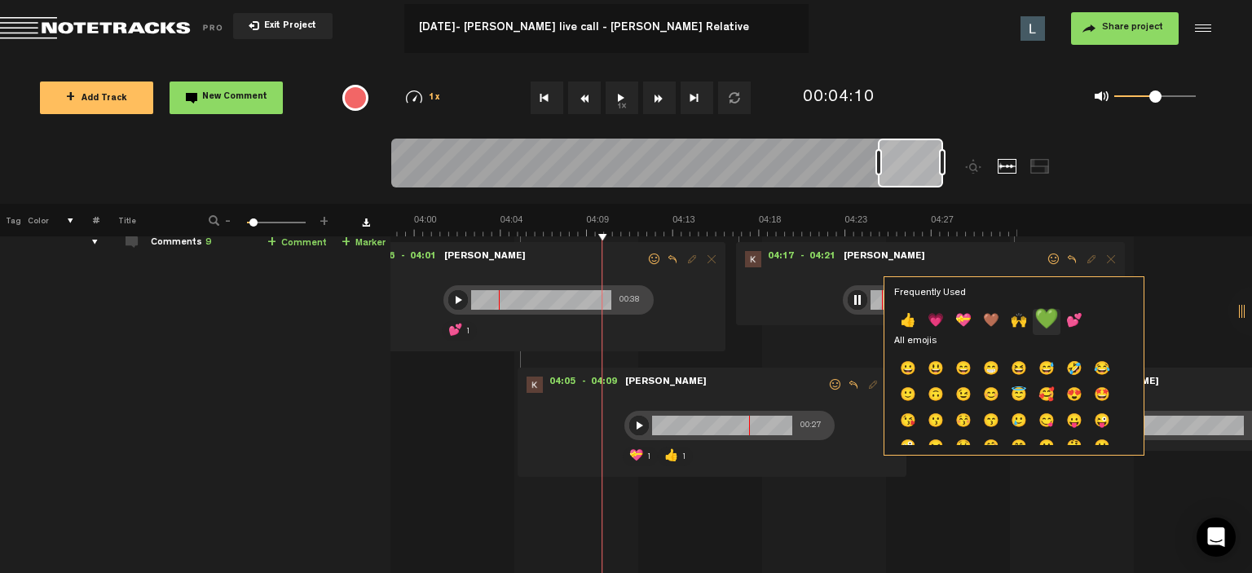
click at [1048, 320] on p "💚" at bounding box center [1047, 322] width 28 height 26
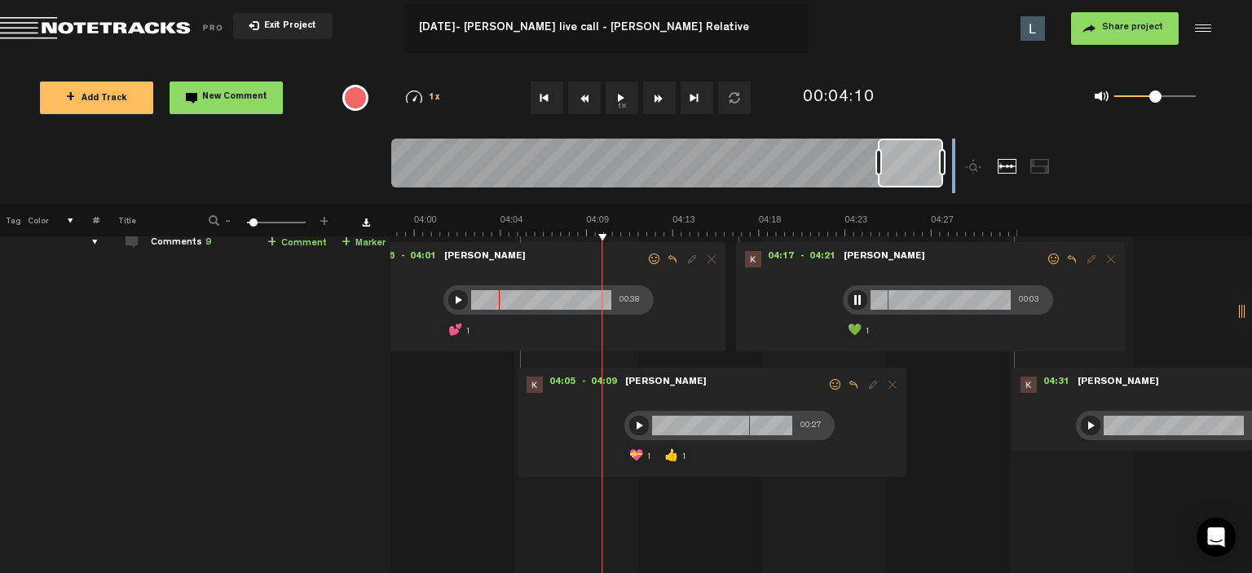
drag, startPoint x: 915, startPoint y: 192, endPoint x: 960, endPoint y: 185, distance: 46.1
click at [960, 185] on div at bounding box center [735, 171] width 689 height 65
click at [898, 172] on div at bounding box center [910, 163] width 65 height 49
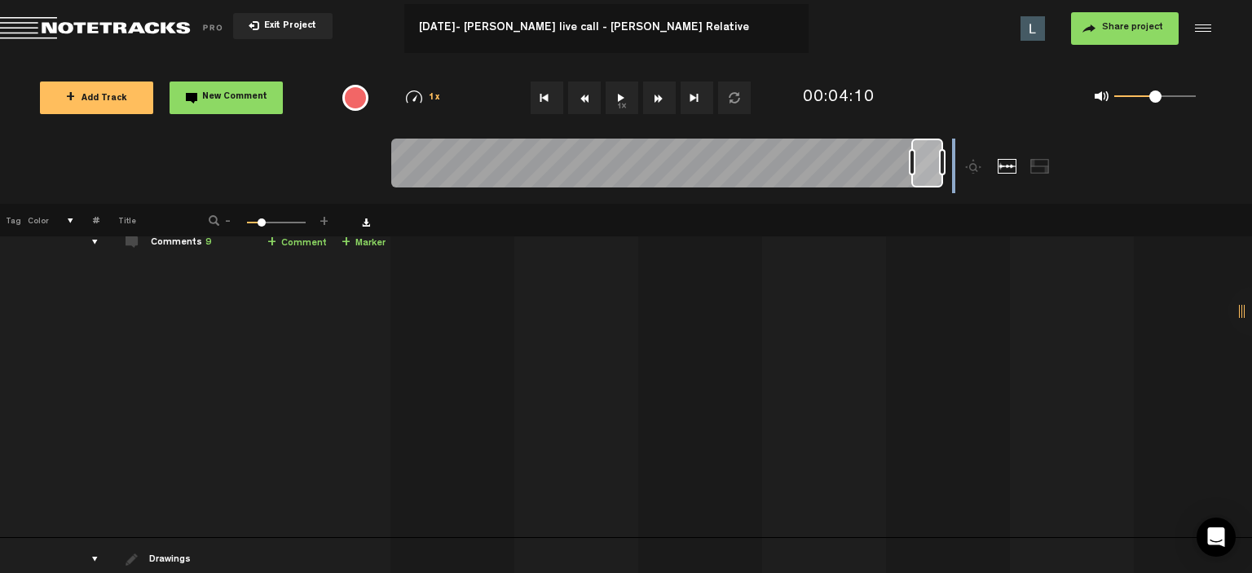
scroll to position [0, 0]
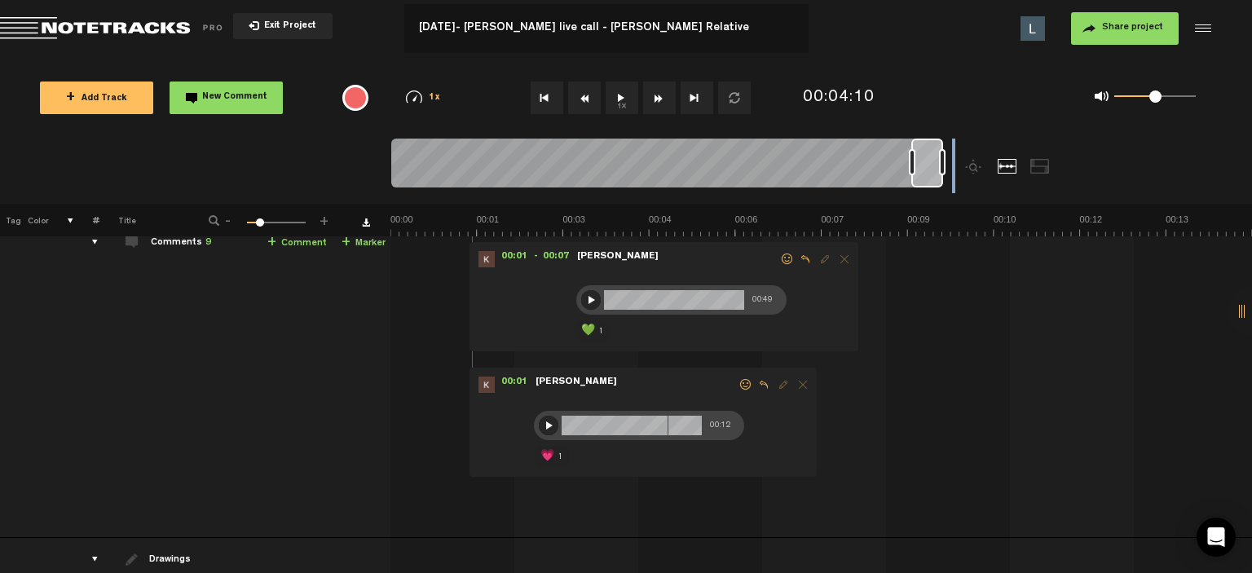
click at [911, 185] on div at bounding box center [666, 166] width 551 height 55
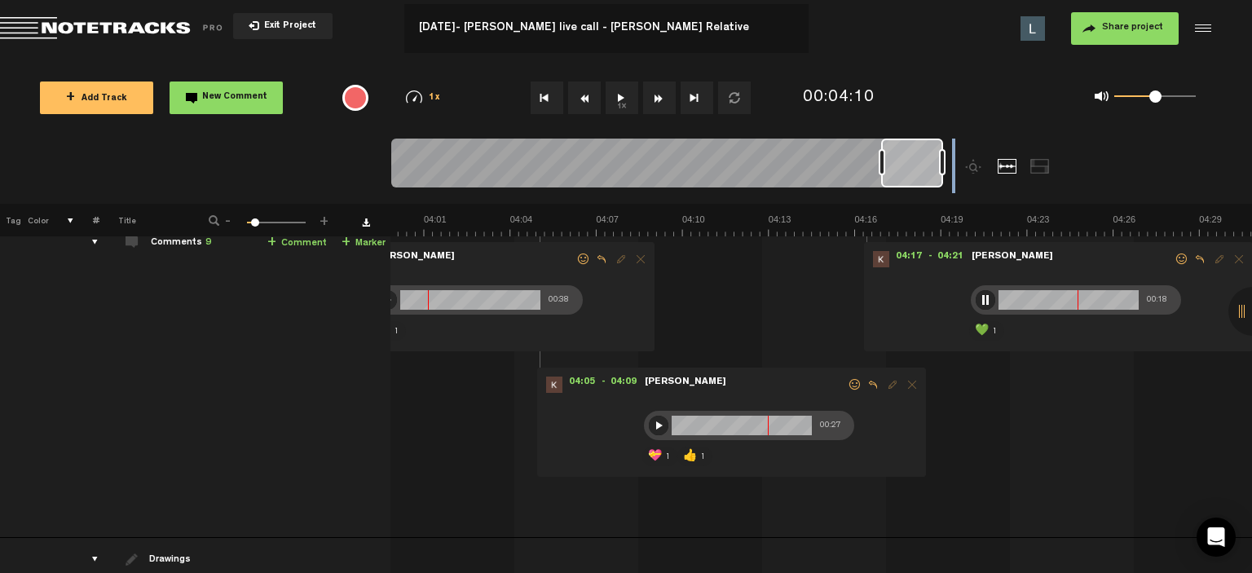
scroll to position [0, 6860]
drag, startPoint x: 911, startPoint y: 158, endPoint x: 880, endPoint y: 161, distance: 30.3
click at [880, 161] on div at bounding box center [882, 162] width 7 height 26
drag
click at [893, 319] on div "04:17 - 04:21 • [PERSON_NAME]: "" [PERSON_NAME] 00:21 💚 1" at bounding box center [1058, 296] width 389 height 109
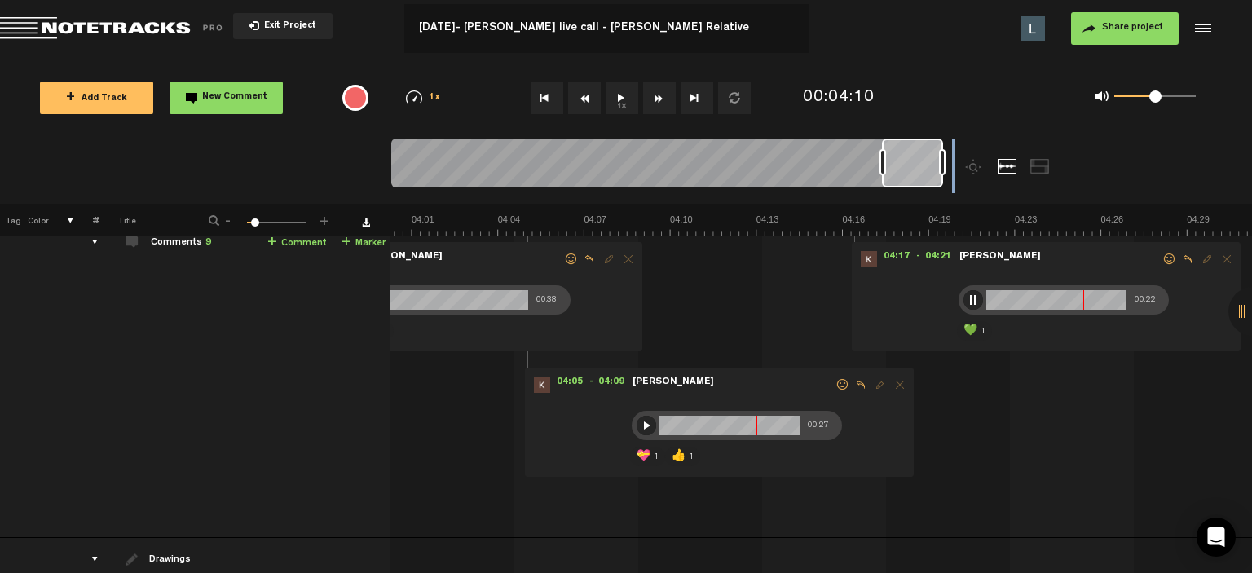
click at [1056, 172] on div at bounding box center [735, 171] width 689 height 65
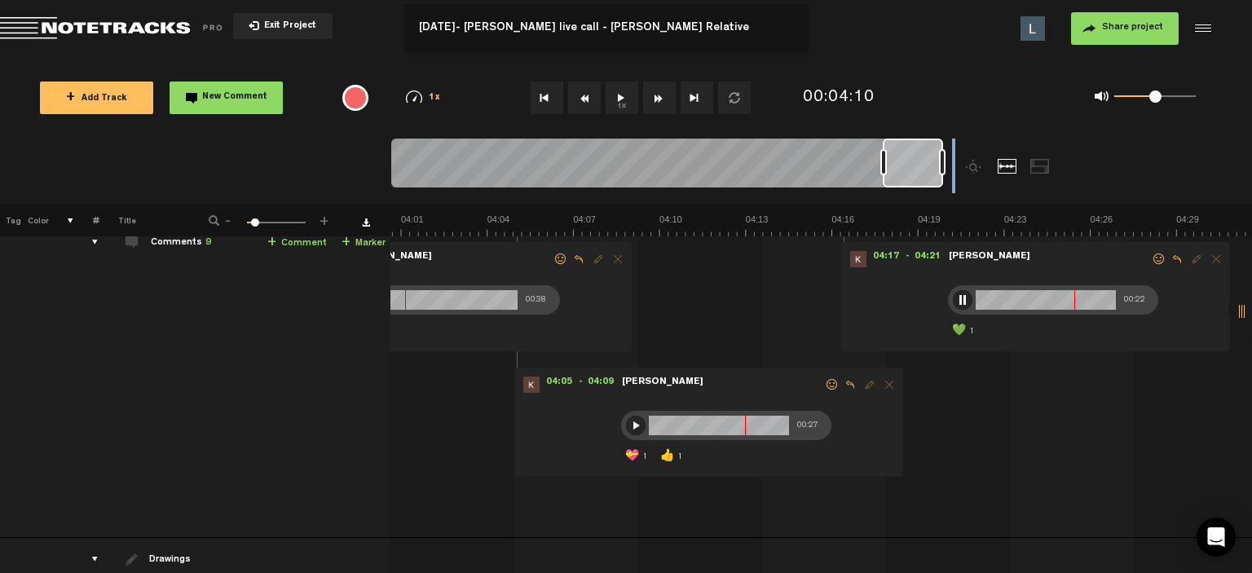
click at [936, 57] on div "Loading... 100% + Add Track New Comment 1x 0.25x 0.5x 0.75x 1x 1.25x 1.5x 1.75x…" at bounding box center [626, 57] width 1252 height 0
click at [921, 162] on div at bounding box center [666, 166] width 551 height 55
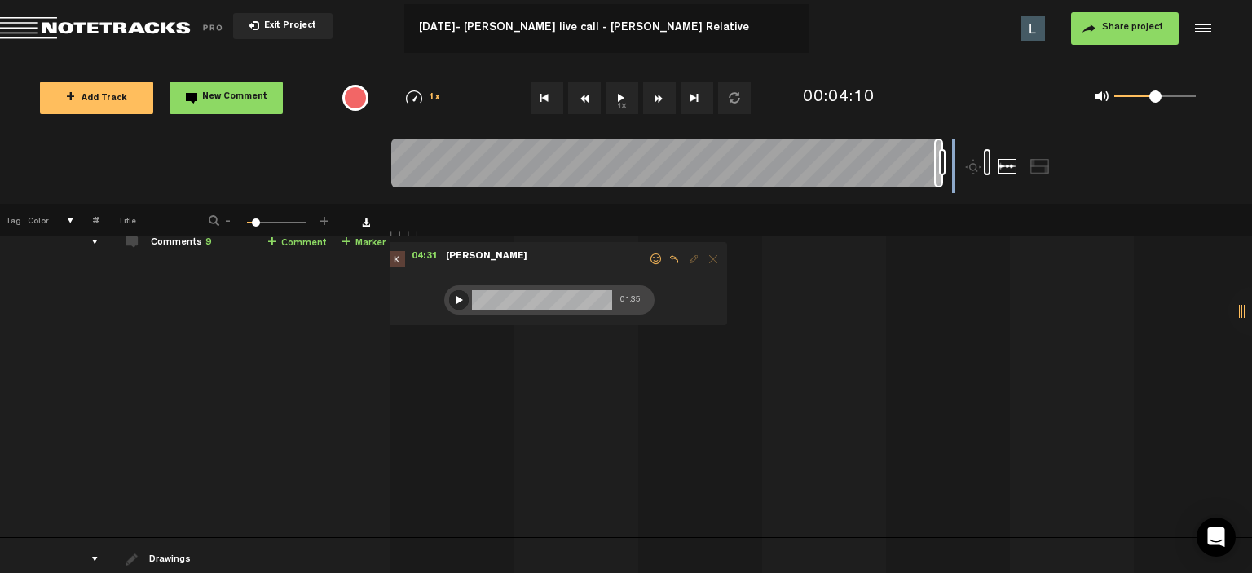
scroll to position [0, 65452]
click at [1030, 161] on div at bounding box center [735, 171] width 689 height 65
click at [664, 257] on span "Reply to comment" at bounding box center [674, 259] width 20 height 11
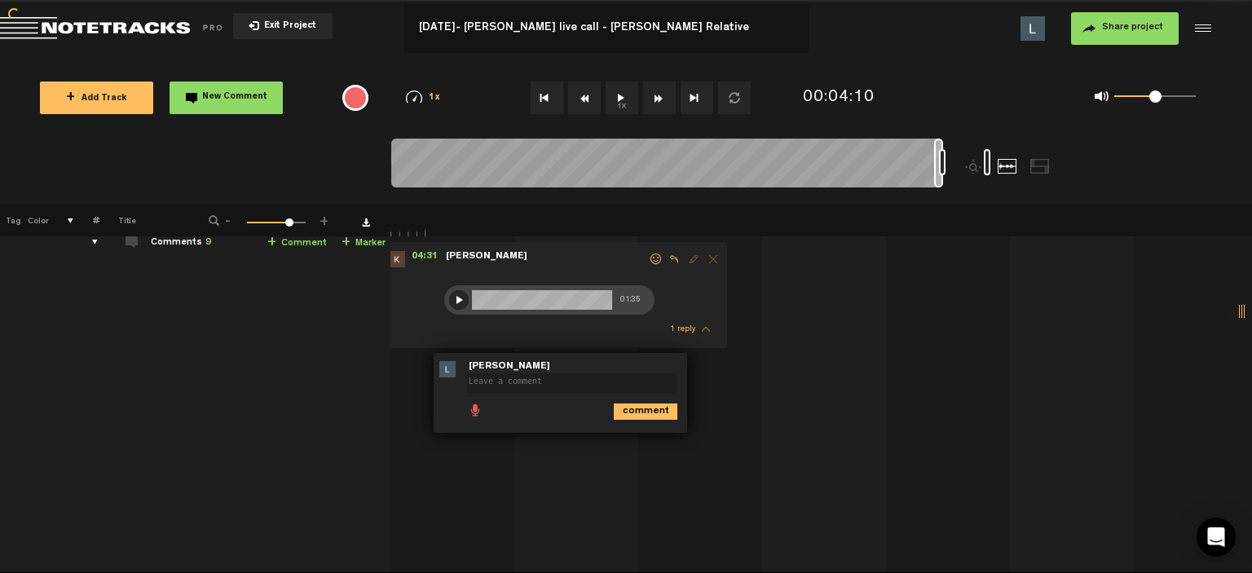
click at [649, 259] on span at bounding box center [656, 259] width 16 height 11
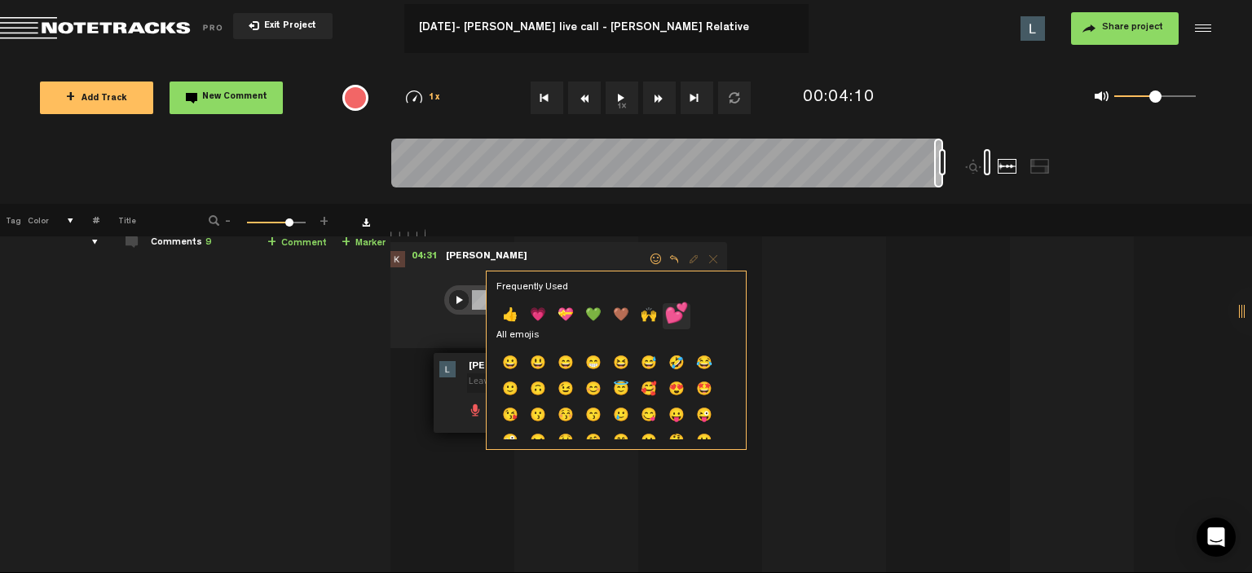
click at [675, 315] on p "💕" at bounding box center [677, 316] width 28 height 26
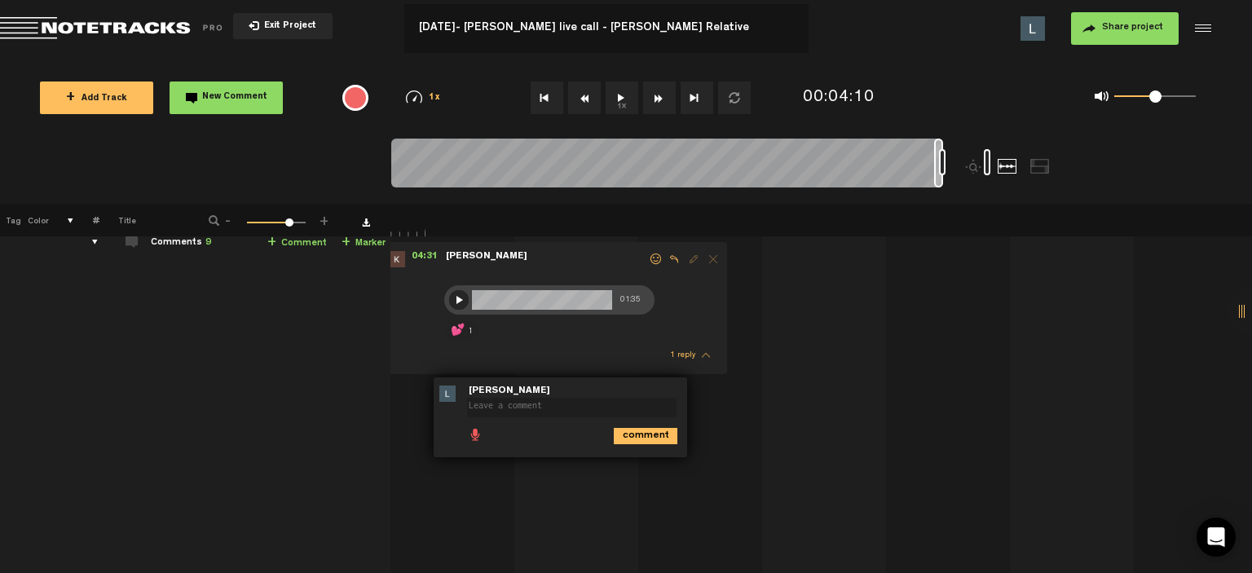
click at [735, 388] on td "1 [DATE]- [PERSON_NAME] live call - [PERSON_NAME] Relative S M [DATE]- [PERSON_…" at bounding box center [821, 409] width 862 height 377
click at [667, 364] on div "1 reply" at bounding box center [556, 355] width 334 height 23
click at [679, 357] on span "1 reply" at bounding box center [682, 355] width 25 height 8
click at [455, 298] on div at bounding box center [459, 300] width 20 height 20
click at [927, 173] on div at bounding box center [926, 162] width 7 height 26
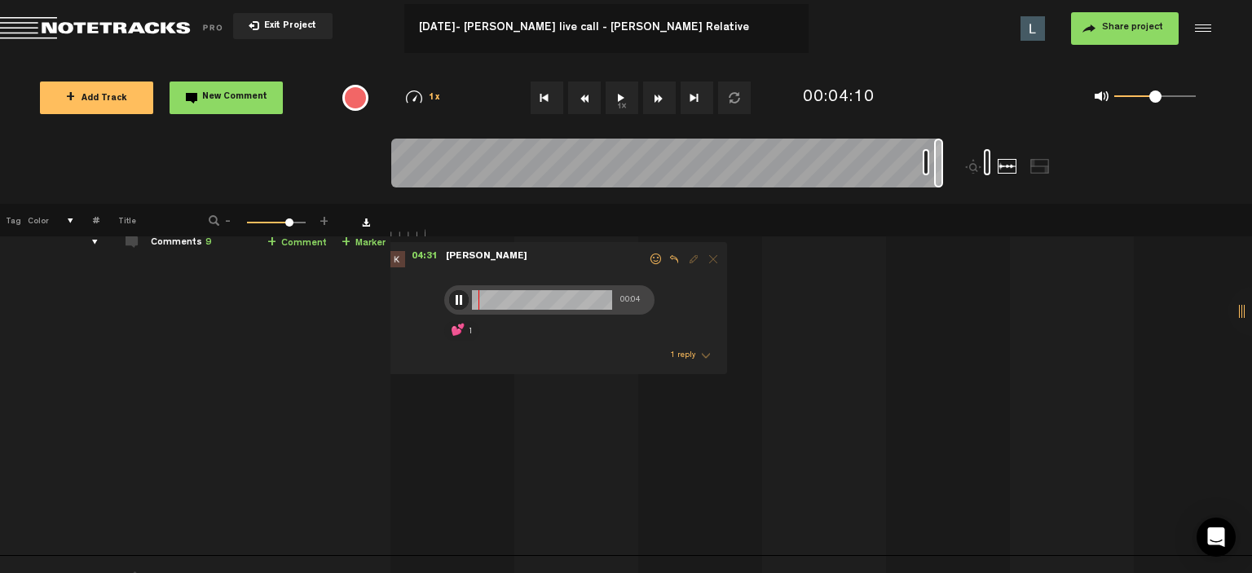
click at [936, 167] on div at bounding box center [938, 163] width 9 height 49
click at [941, 167] on div at bounding box center [938, 163] width 9 height 49
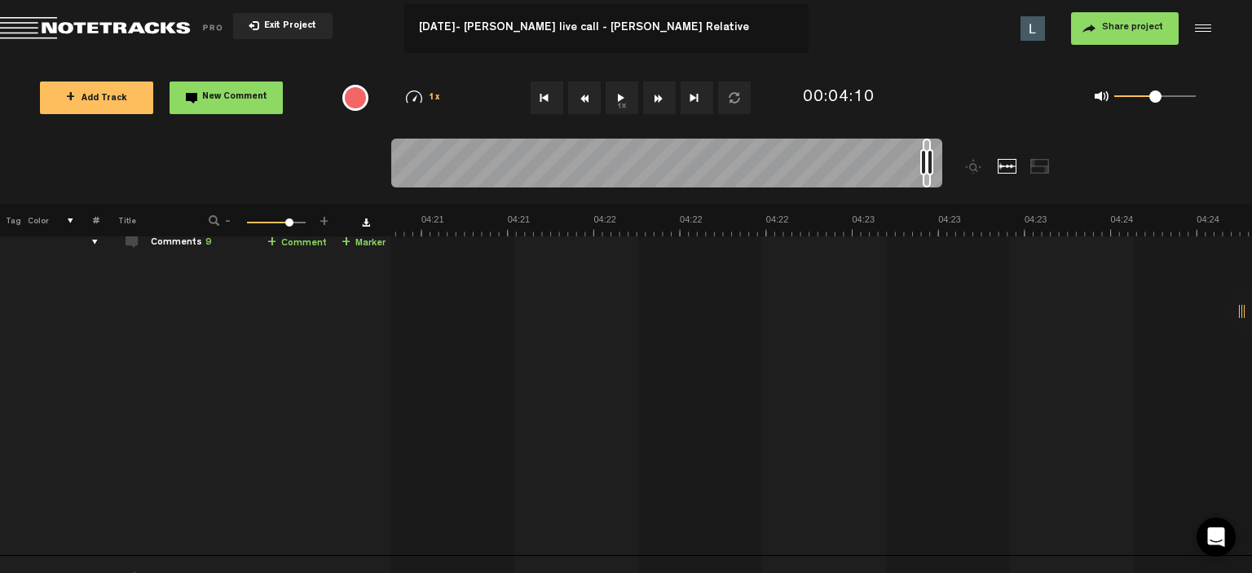
scroll to position [0, 62871]
click at [929, 172] on div at bounding box center [666, 166] width 551 height 55
drag, startPoint x: 933, startPoint y: 164, endPoint x: 955, endPoint y: 167, distance: 23.1
click at [955, 167] on div at bounding box center [735, 171] width 689 height 65
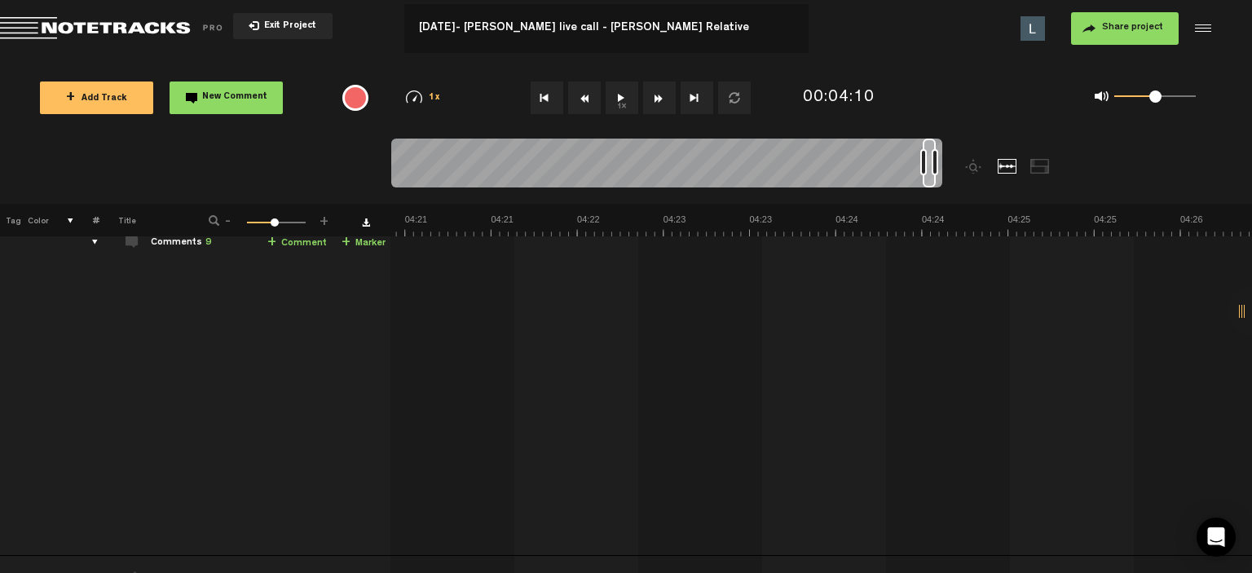
drag, startPoint x: 936, startPoint y: 161, endPoint x: 952, endPoint y: 165, distance: 16.6
click at [952, 165] on div at bounding box center [735, 171] width 689 height 65
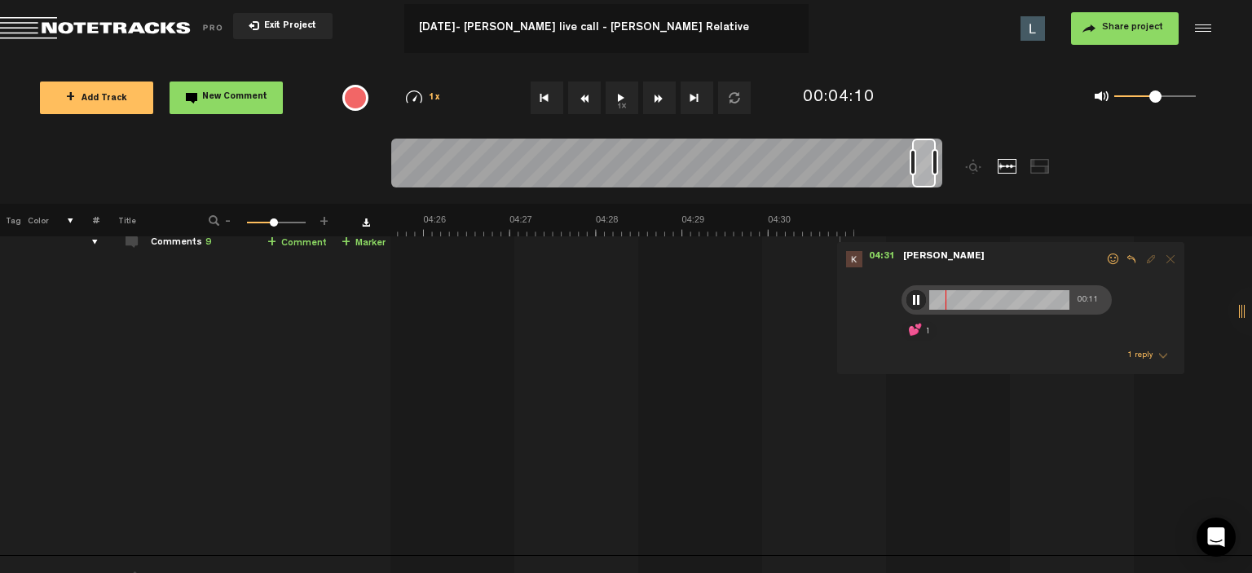
drag, startPoint x: 923, startPoint y: 164, endPoint x: 911, endPoint y: 165, distance: 11.5
click at [911, 165] on div at bounding box center [913, 162] width 7 height 26
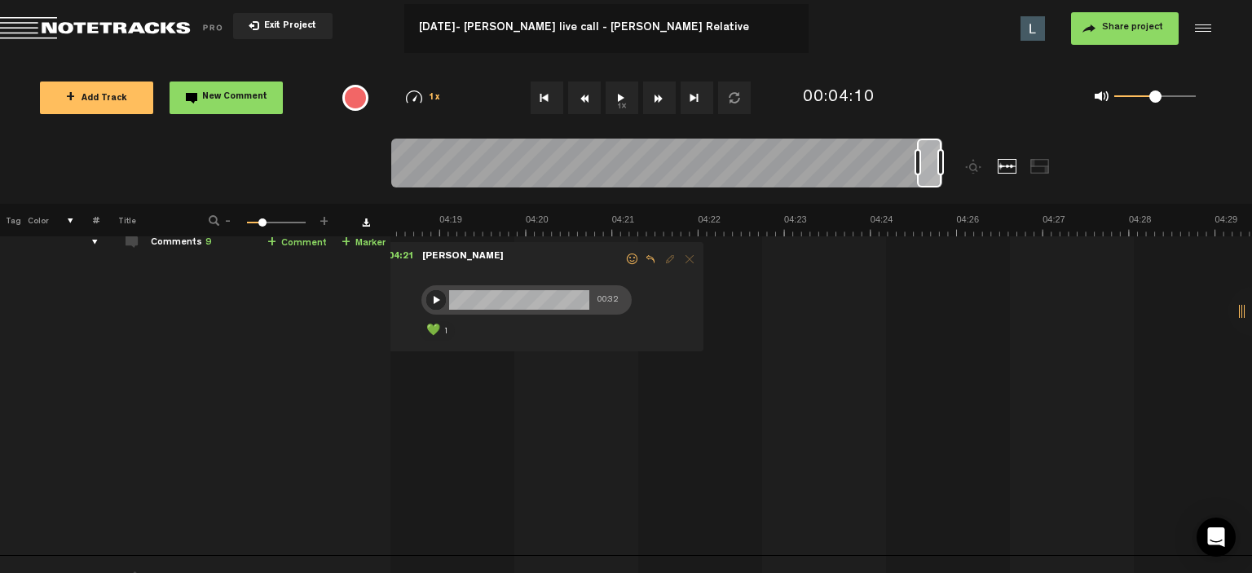
scroll to position [0, 18734]
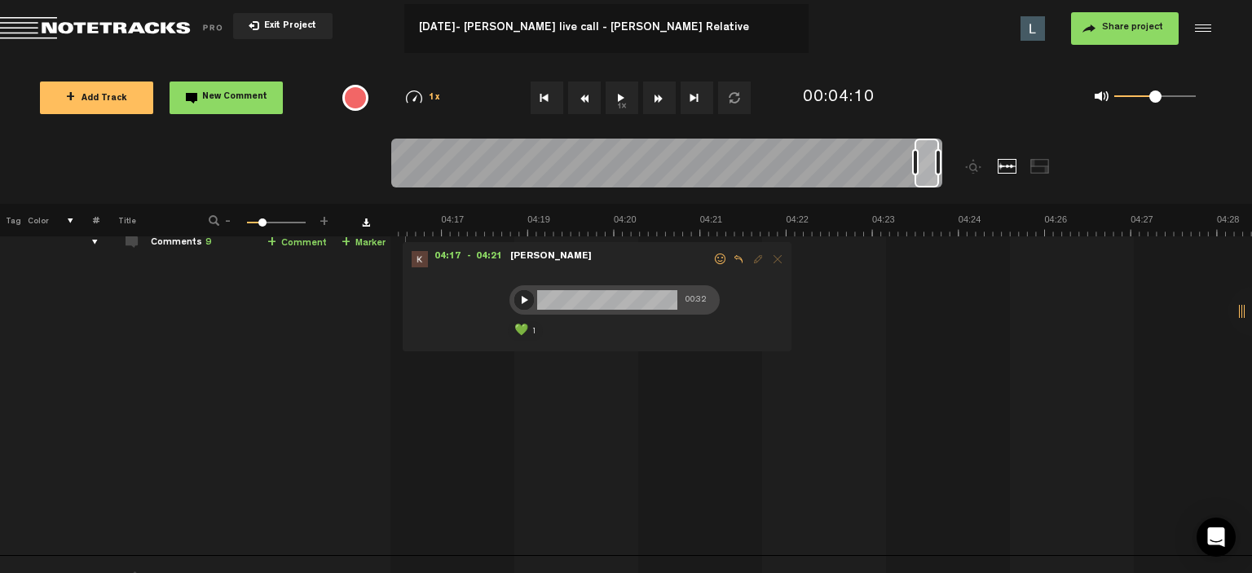
click at [927, 172] on div at bounding box center [927, 163] width 24 height 49
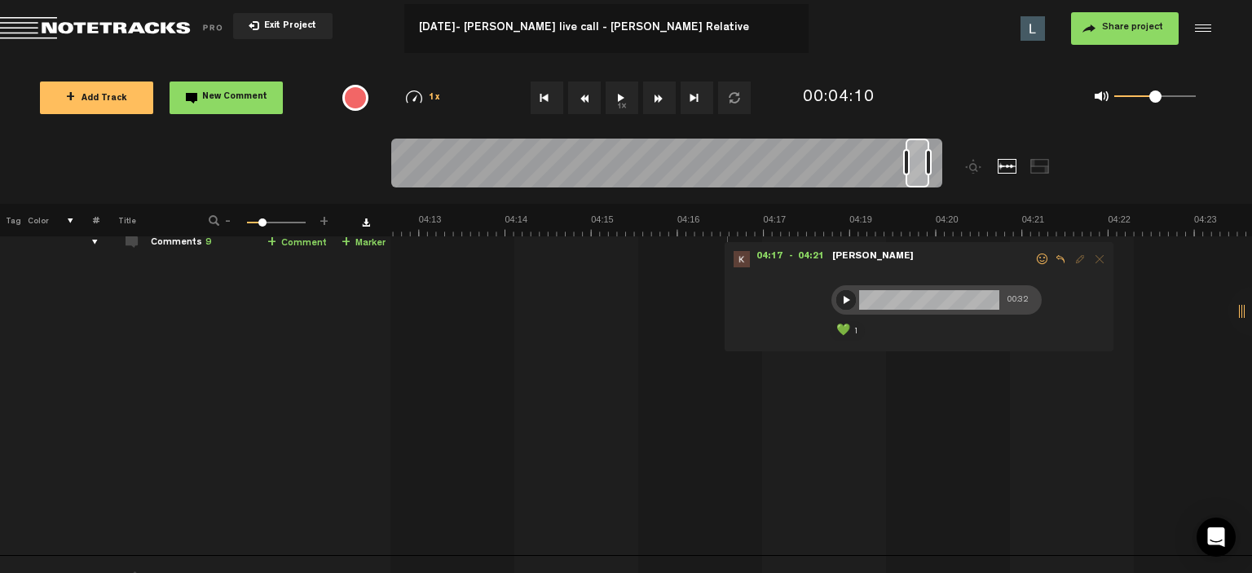
scroll to position [0, 18235]
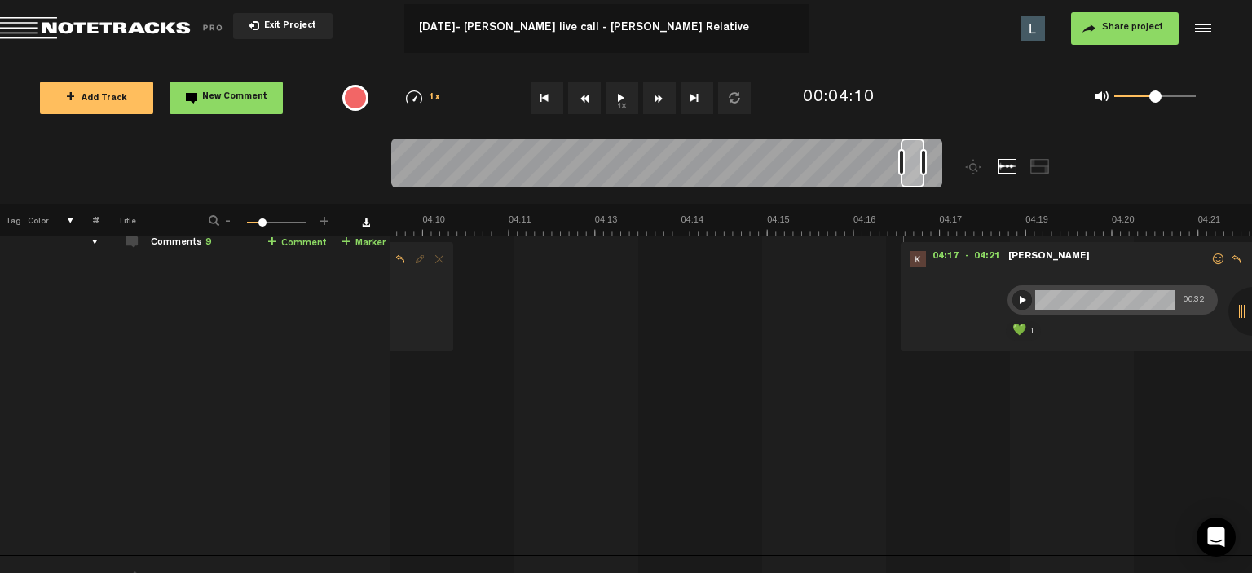
drag, startPoint x: 926, startPoint y: 163, endPoint x: 908, endPoint y: 241, distance: 80.3
click at [912, 157] on div at bounding box center [913, 163] width 24 height 49
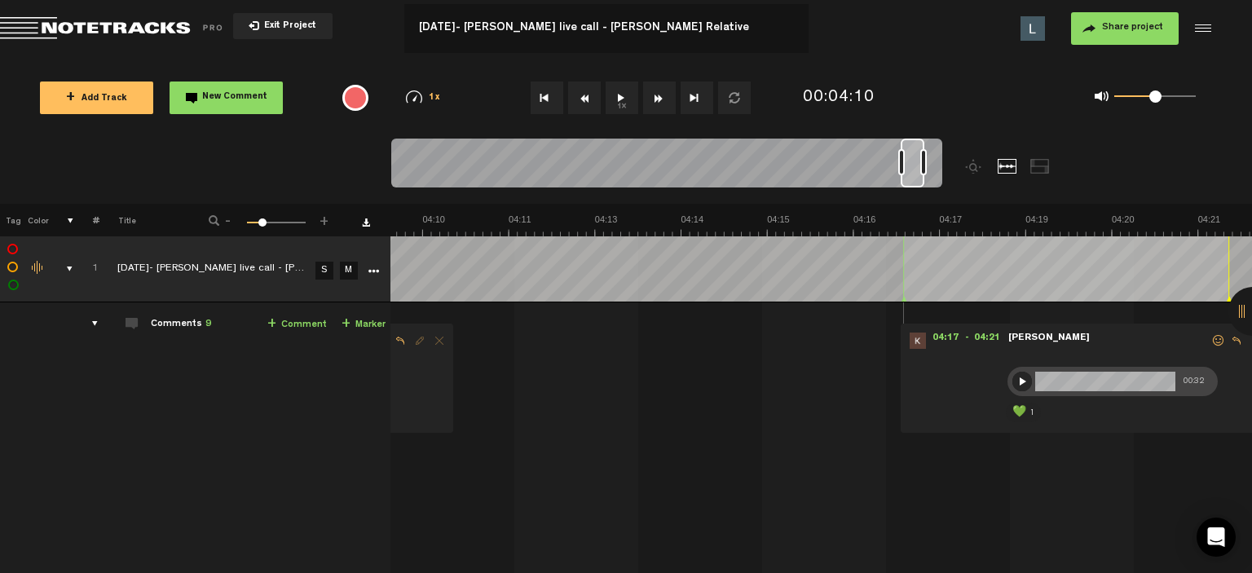
scroll to position [0, 18939]
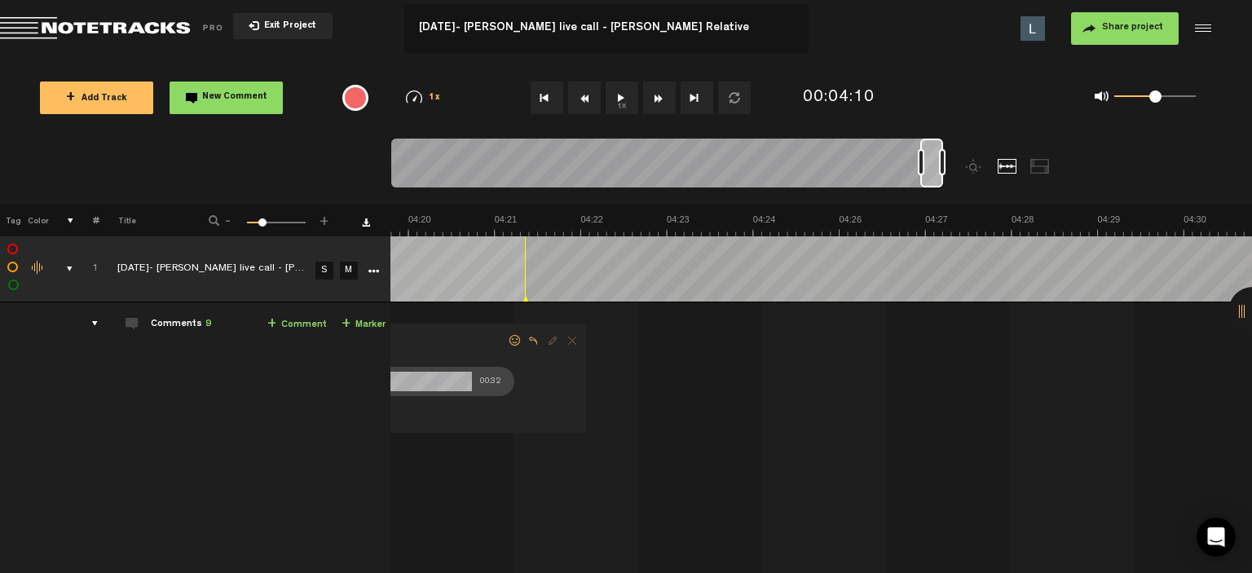
drag, startPoint x: 908, startPoint y: 165, endPoint x: 1083, endPoint y: 235, distance: 188.8
click at [1074, 162] on div at bounding box center [735, 171] width 689 height 65
drag, startPoint x: 1204, startPoint y: 351, endPoint x: 1200, endPoint y: 343, distance: 9.1
click at [1249, 345] on div "+ New drawing Tag Color # Title - 1 100 23 + 1 [DATE]- Lorelle live call - [PER…" at bounding box center [626, 388] width 1252 height 369
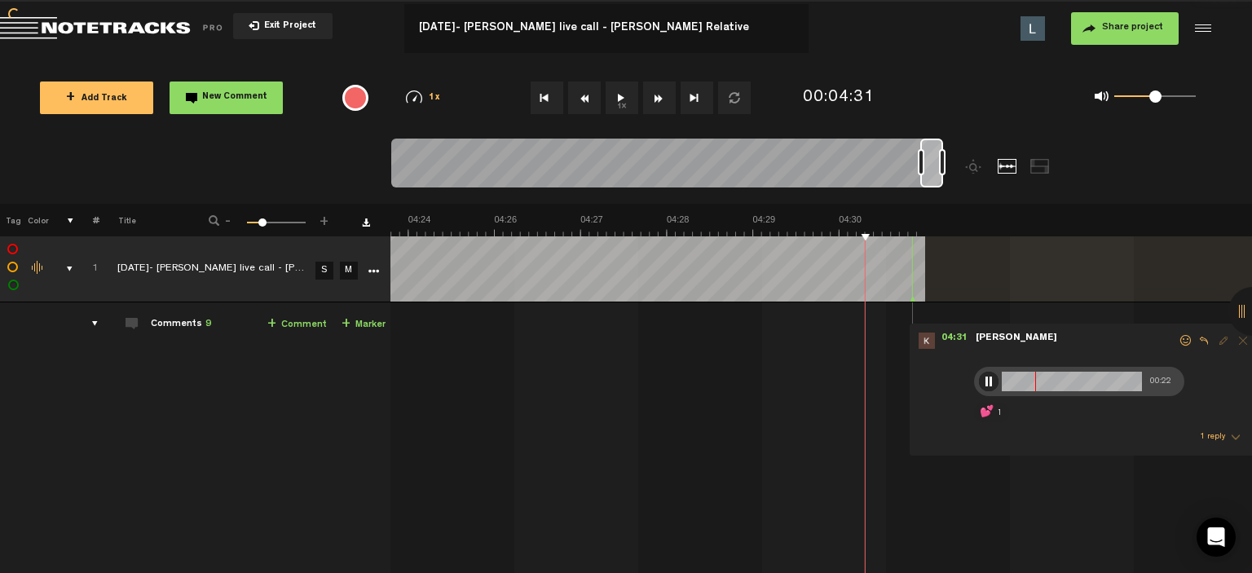
click at [1026, 299] on audio-loader at bounding box center [821, 268] width 862 height 65
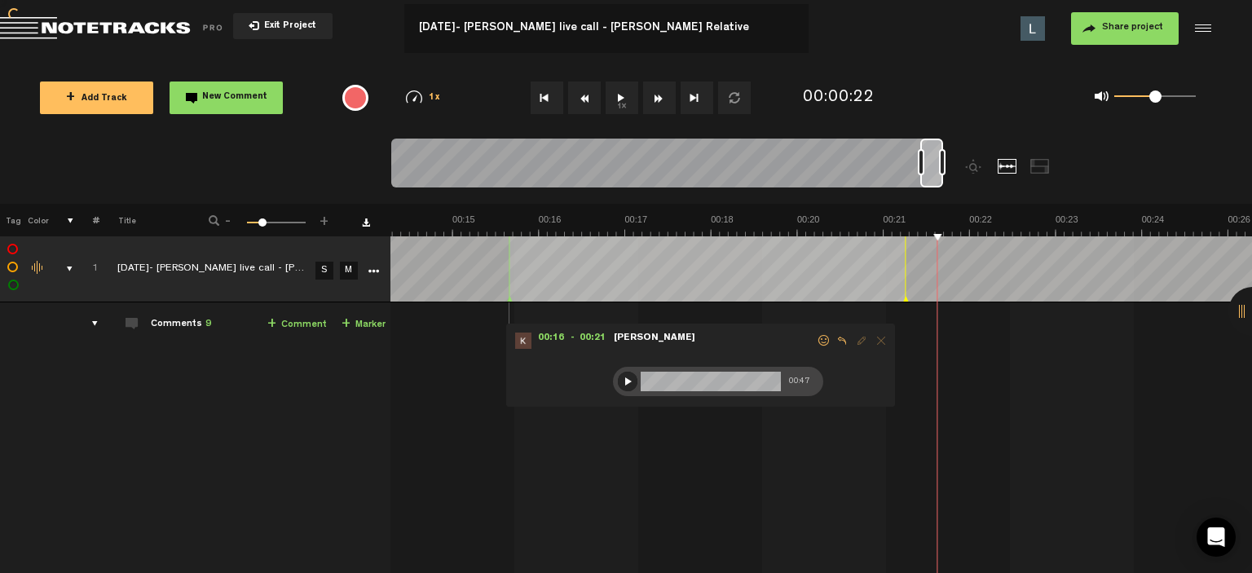
scroll to position [0, 1057]
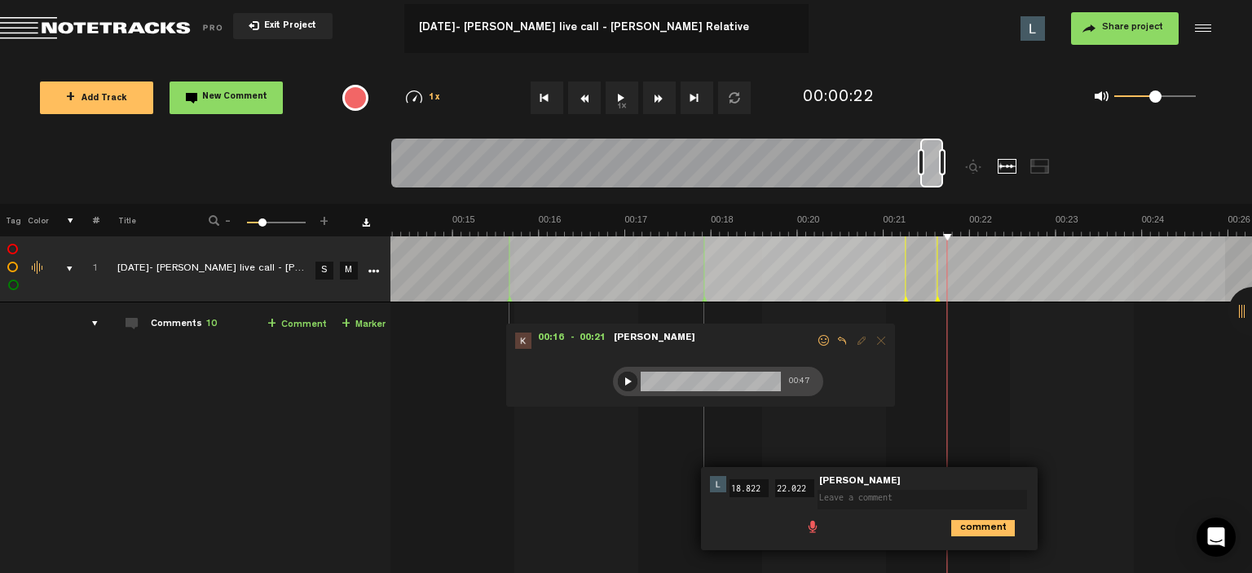
click at [1251, 282] on div "+ New drawing Tag Color # Title - 1 100 23 + 1 [DATE]- Lorelle live call - [PER…" at bounding box center [626, 388] width 1252 height 369
click at [1058, 374] on td "1 [DATE]- [PERSON_NAME] live call - [PERSON_NAME] Relative S M [DATE]- [PERSON_…" at bounding box center [821, 469] width 862 height 335
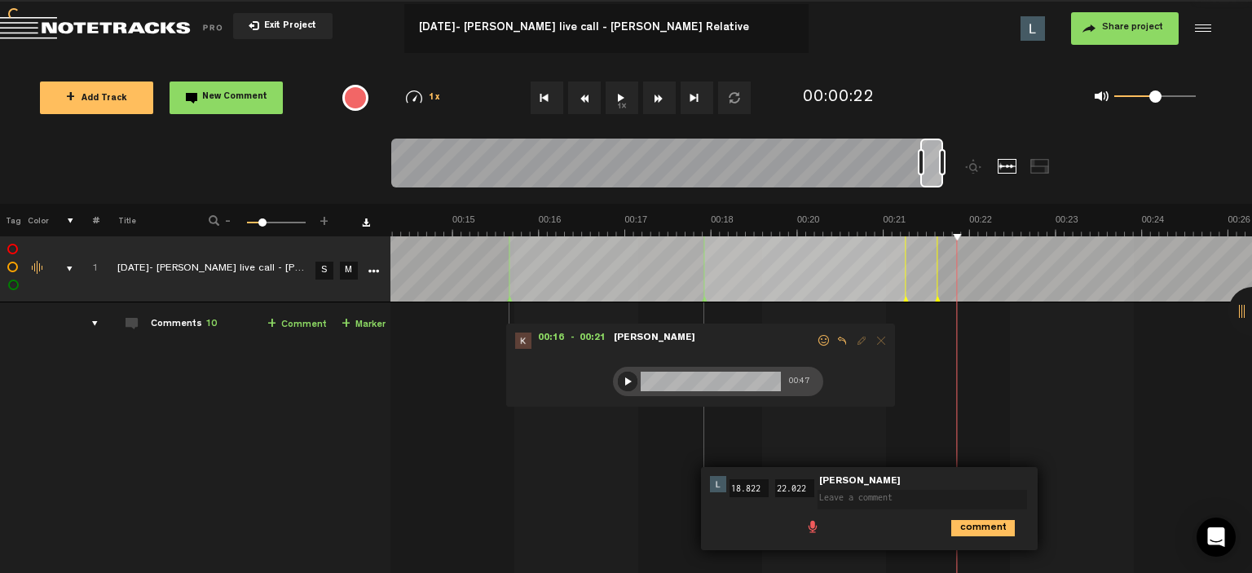
click at [1029, 470] on td "1 [DATE]- [PERSON_NAME] live call - [PERSON_NAME] Relative S M [DATE]- [PERSON_…" at bounding box center [821, 469] width 862 height 335
click at [924, 433] on td "1 [DATE]- [PERSON_NAME] live call - [PERSON_NAME] Relative S M [DATE]- [PERSON_…" at bounding box center [821, 469] width 862 height 335
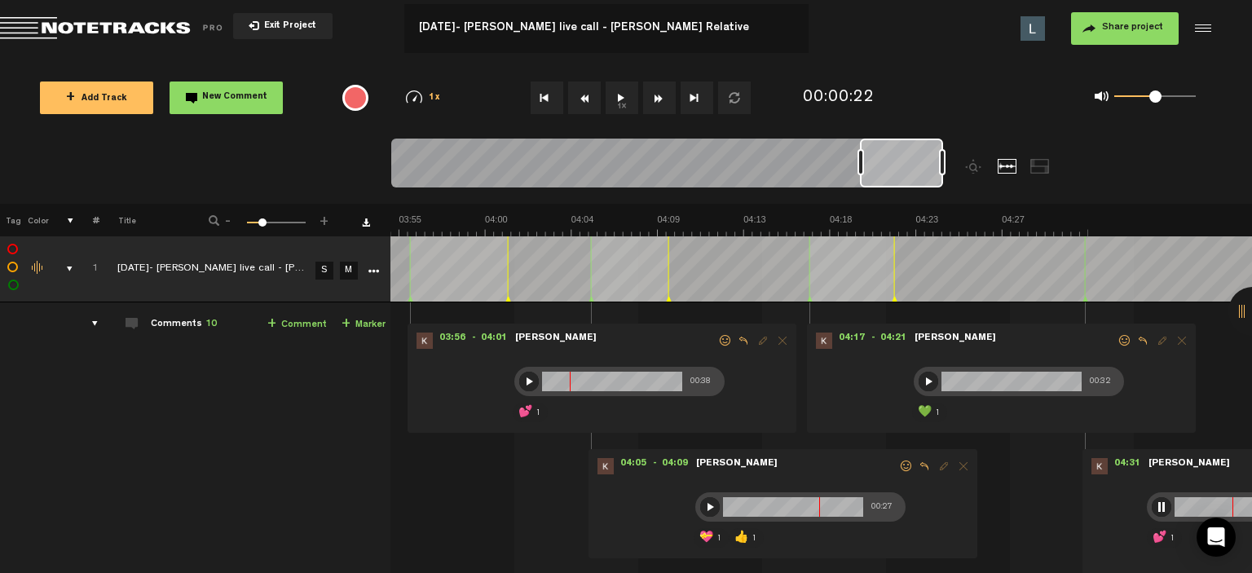
drag, startPoint x: 921, startPoint y: 165, endPoint x: 861, endPoint y: 172, distance: 60.7
click at [861, 172] on div at bounding box center [861, 162] width 7 height 26
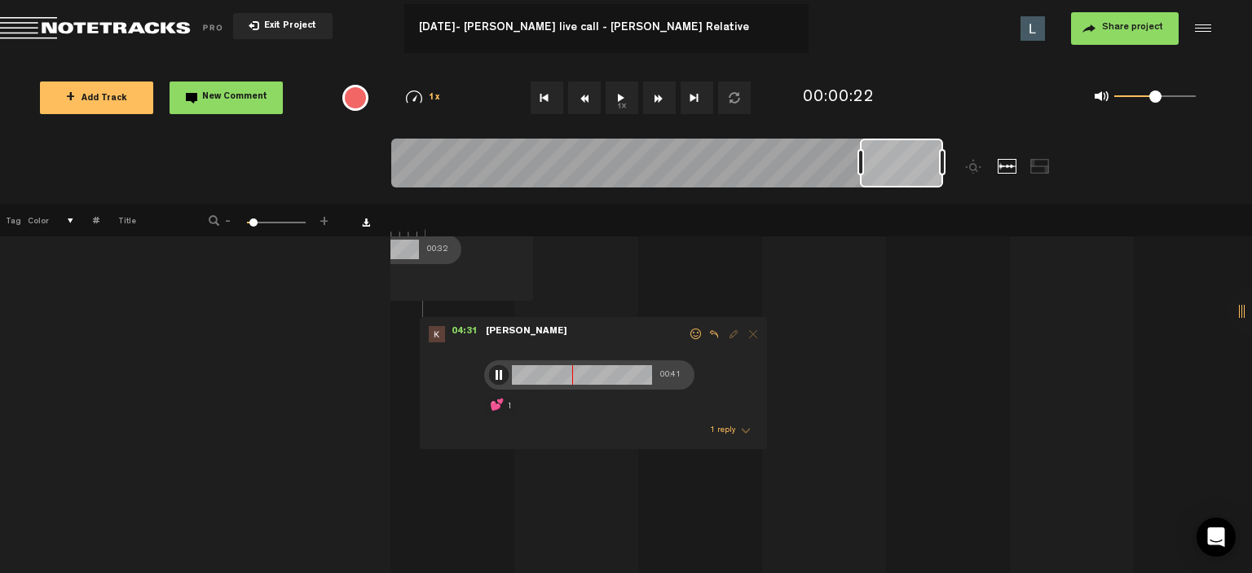
scroll to position [135, 12]
click at [688, 329] on span at bounding box center [696, 330] width 16 height 11
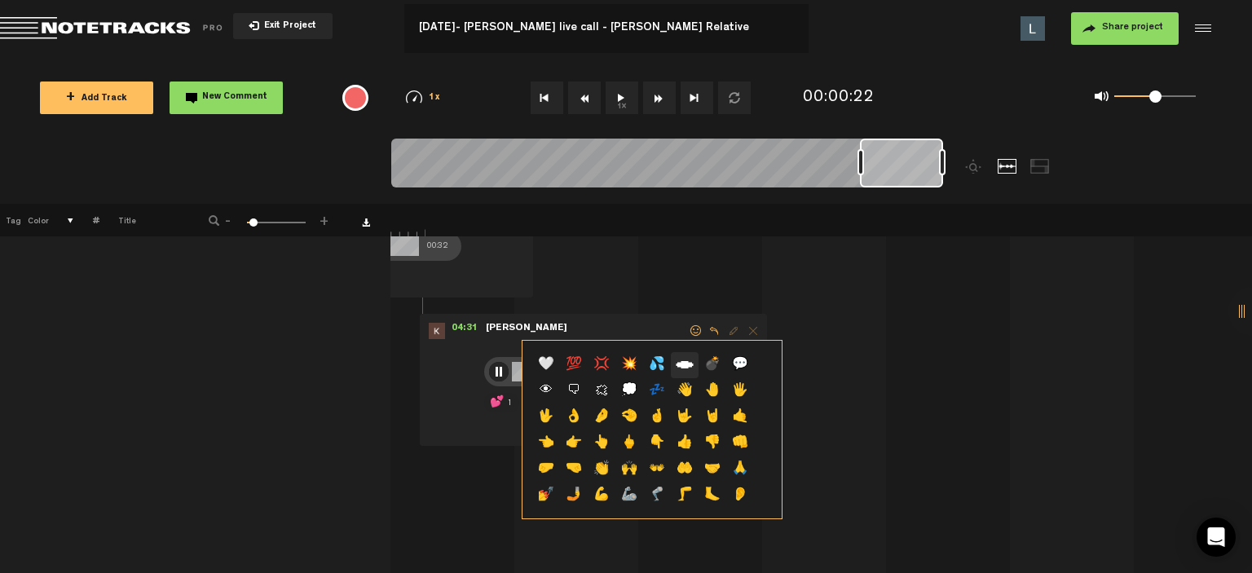
scroll to position [408, 0]
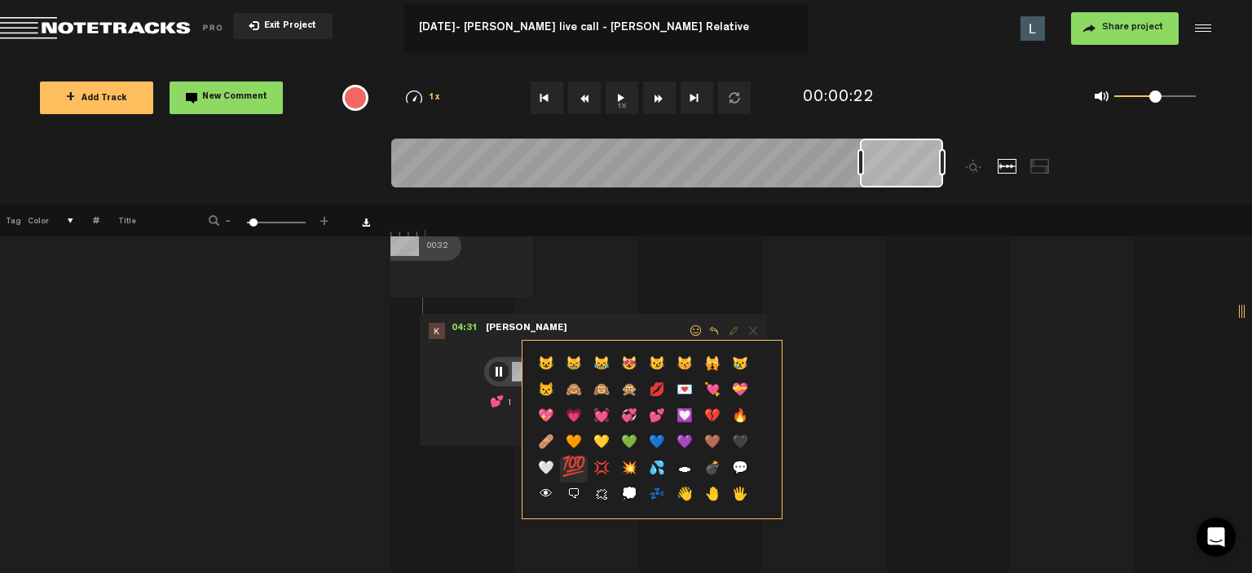
click at [574, 468] on p "💯" at bounding box center [574, 470] width 28 height 26
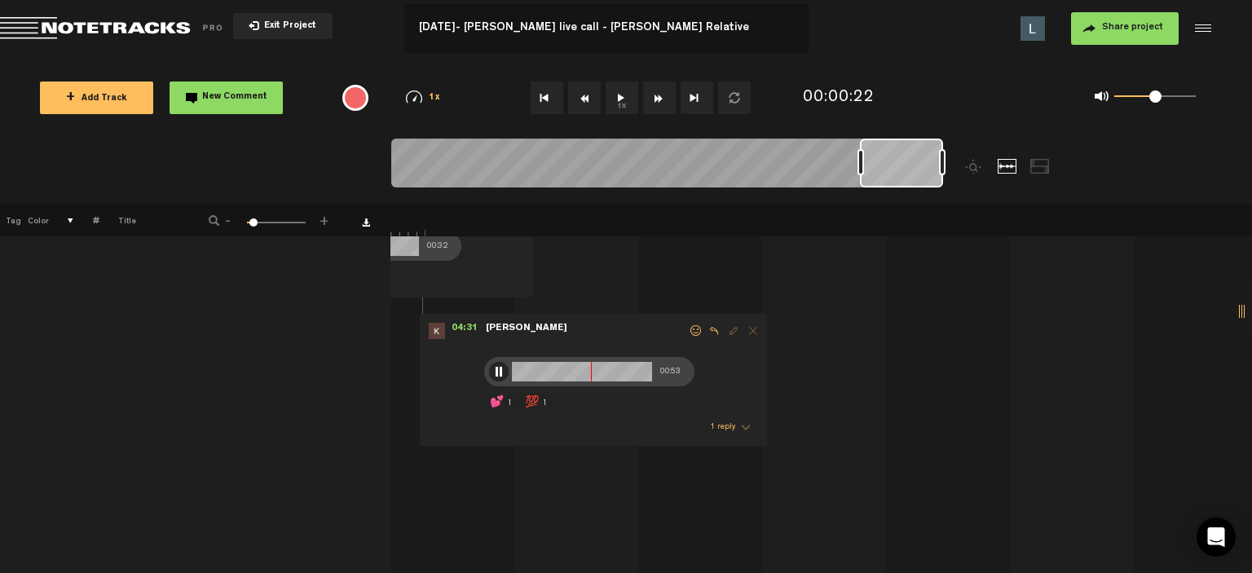
click at [711, 423] on span "1 reply" at bounding box center [722, 427] width 25 height 8
click at [588, 466] on span at bounding box center [615, 468] width 216 height 11
click at [571, 471] on textarea at bounding box center [612, 480] width 210 height 20
click at [815, 429] on td "1 [DATE]- [PERSON_NAME] live call - [PERSON_NAME] Relative S M [DATE]- [PERSON_…" at bounding box center [821, 437] width 862 height 540
